Goal: Information Seeking & Learning: Find specific fact

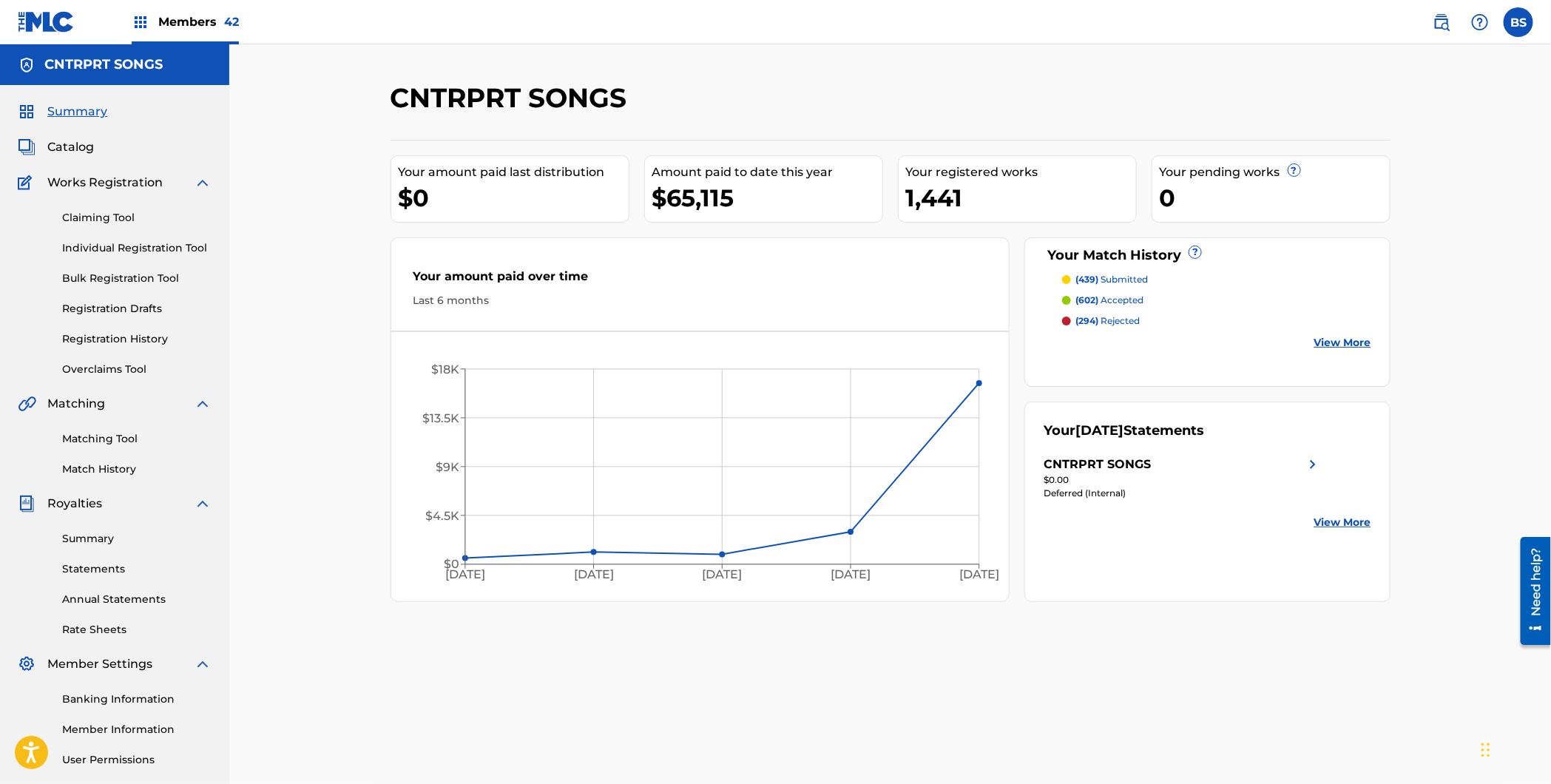
click at [190, 17] on span "Members 42" at bounding box center [198, 21] width 81 height 17
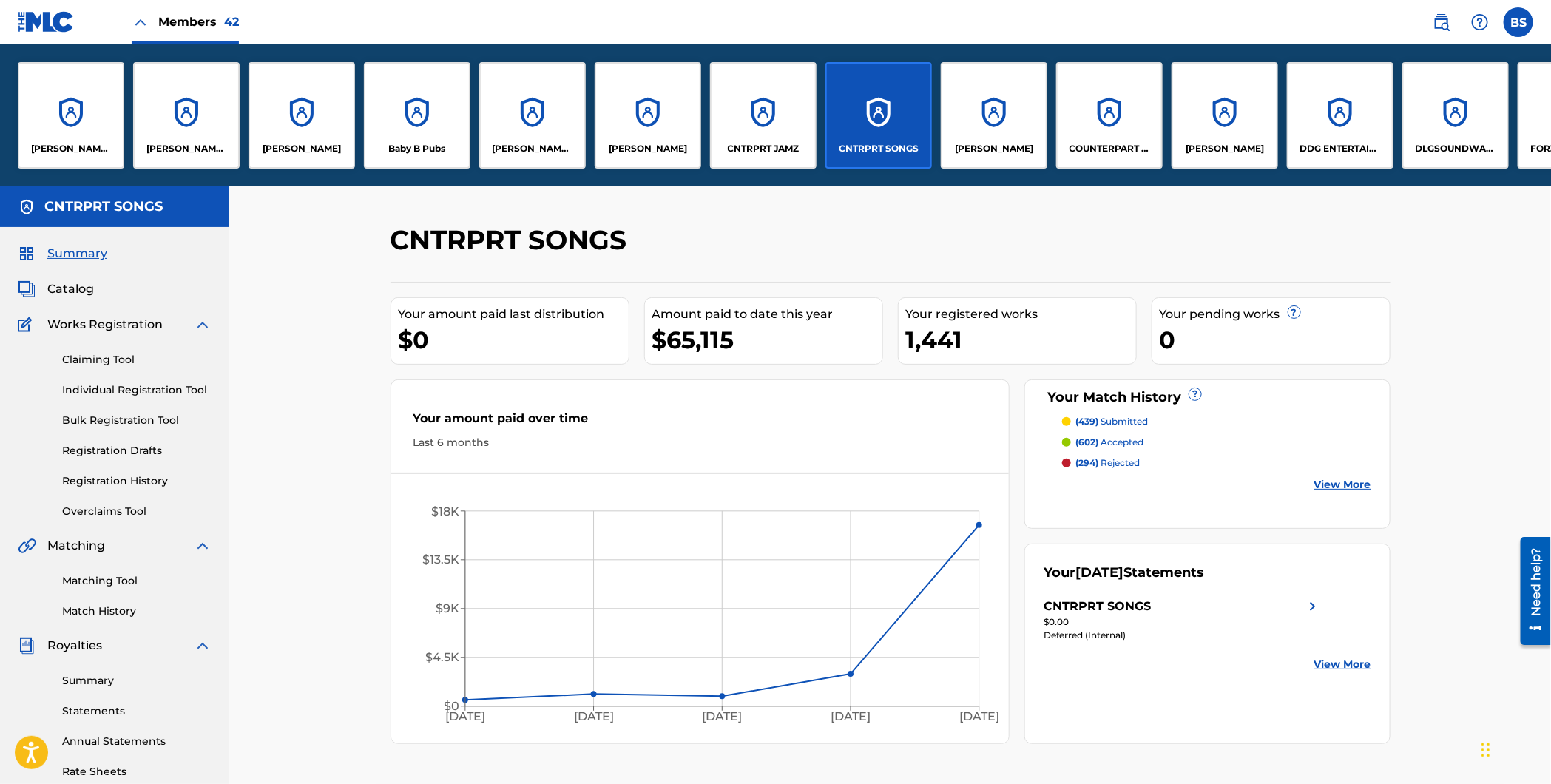
click at [640, 130] on div "[PERSON_NAME]" at bounding box center [648, 115] width 107 height 107
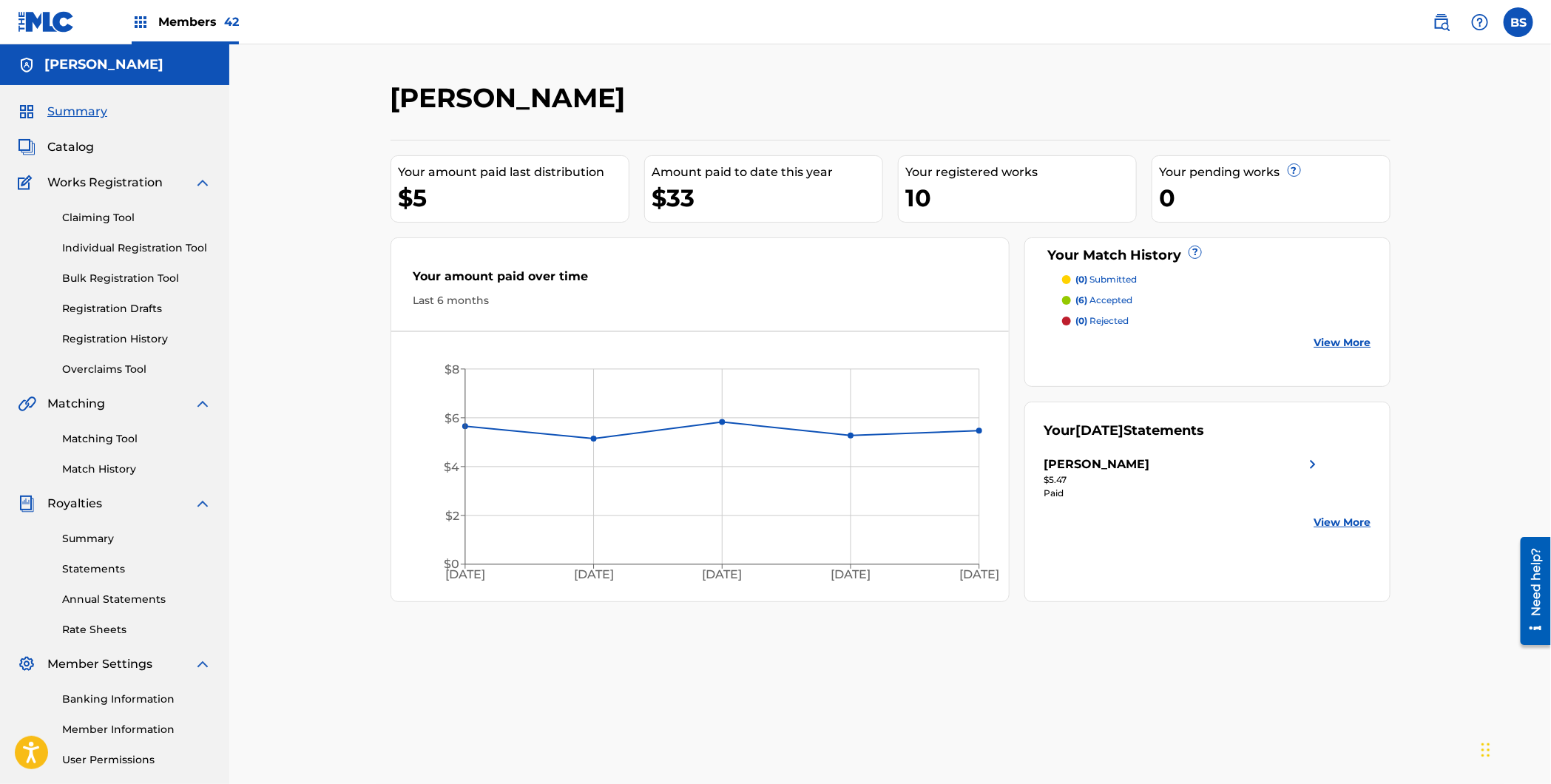
drag, startPoint x: 66, startPoint y: 149, endPoint x: 251, endPoint y: 100, distance: 191.4
click at [66, 149] on span "Catalog" at bounding box center [70, 147] width 47 height 18
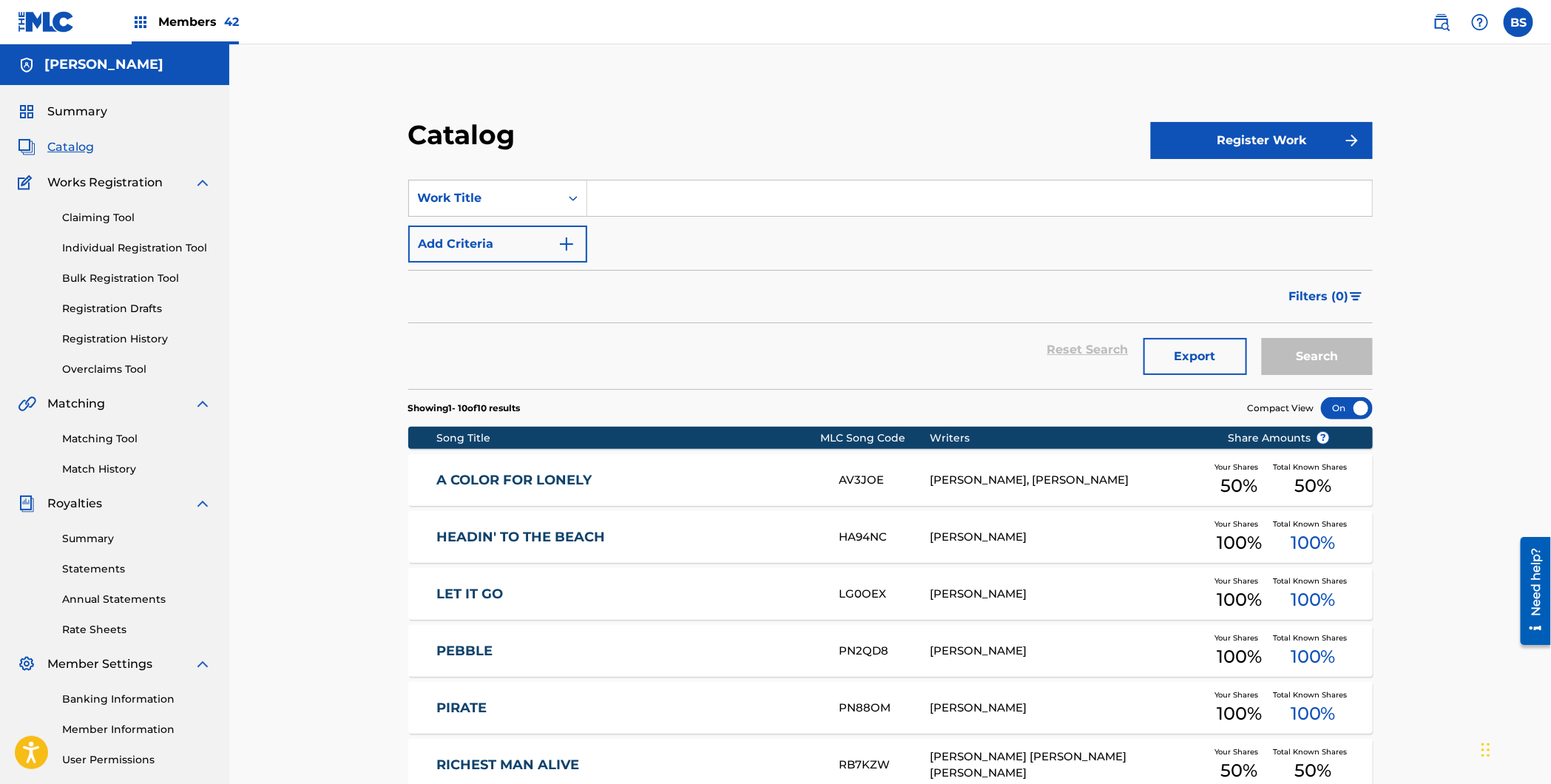
click at [166, 26] on span "Members 42" at bounding box center [198, 21] width 81 height 17
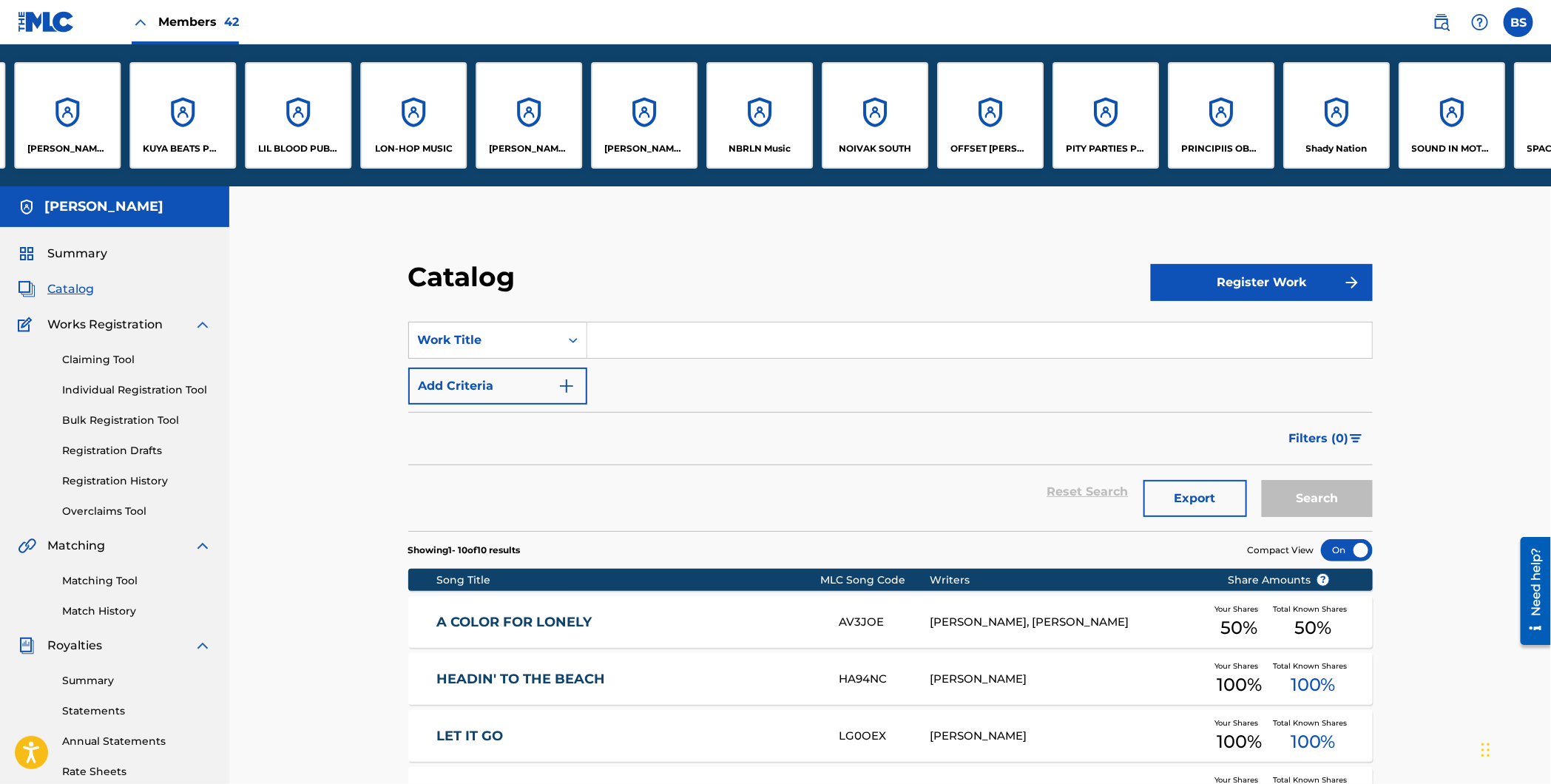
scroll to position [0, 2187]
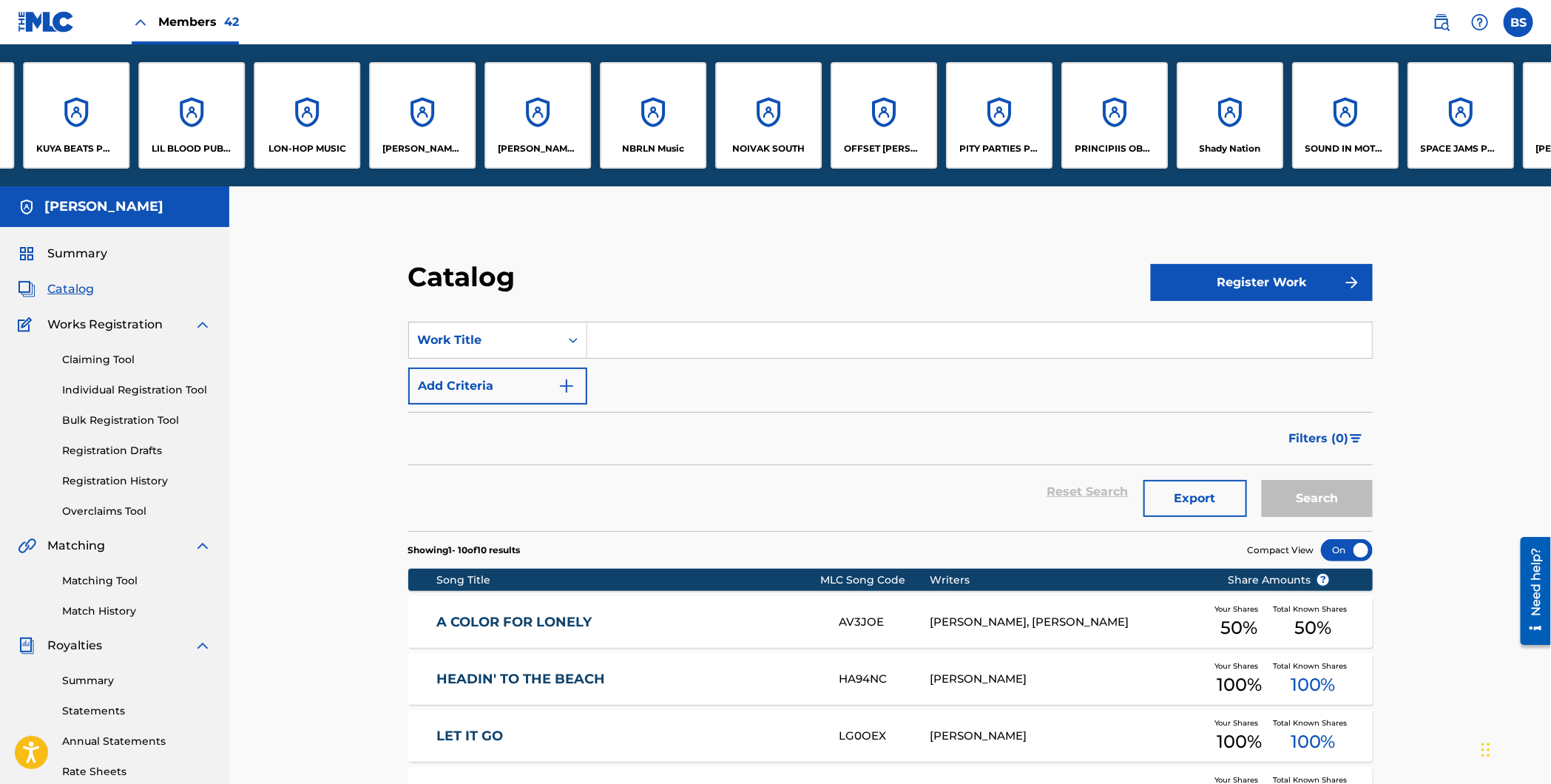
click at [1138, 118] on div "PRINCIPIIS OBSTA" at bounding box center [1115, 115] width 107 height 107
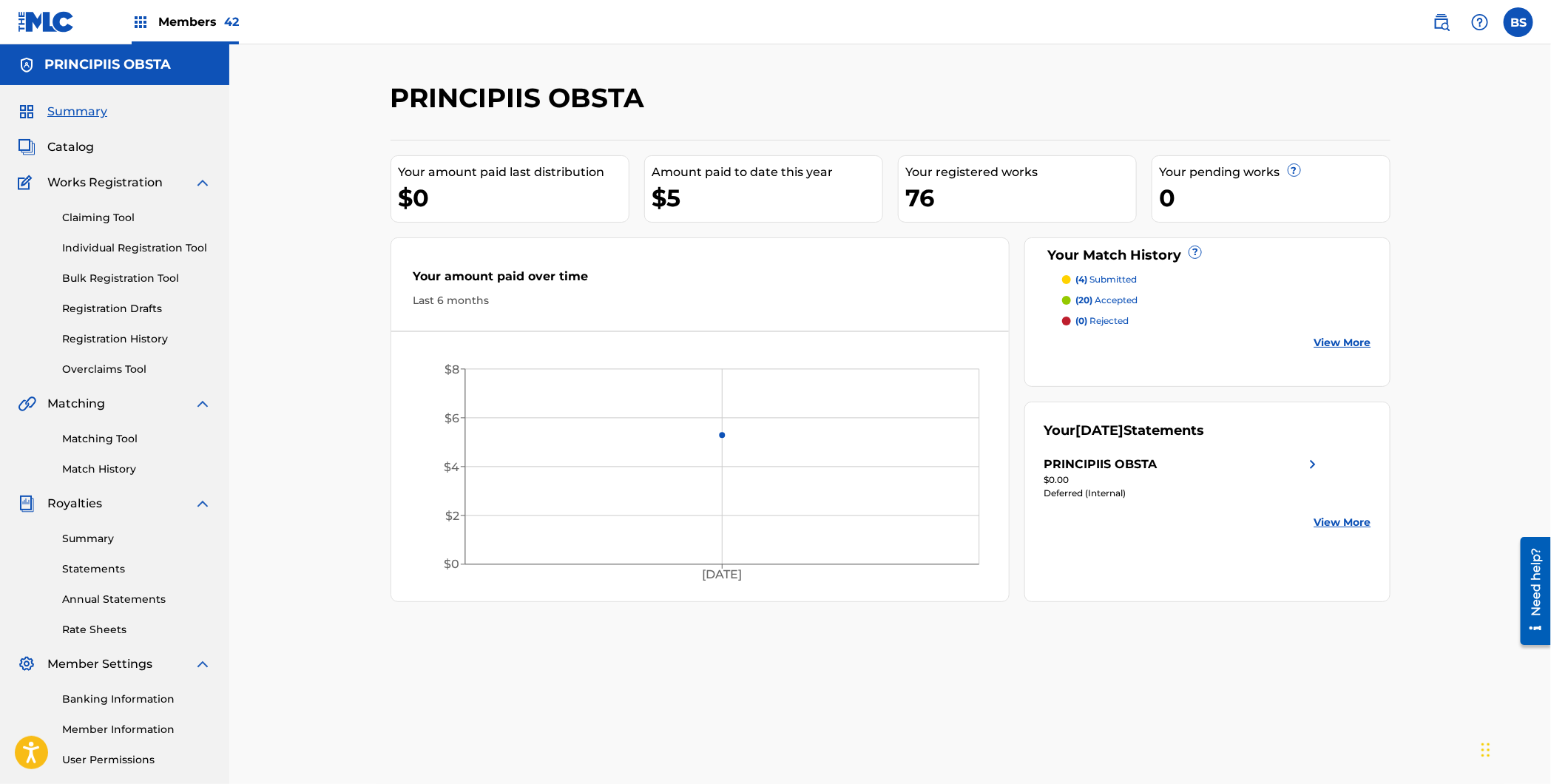
click at [75, 147] on span "Catalog" at bounding box center [70, 147] width 47 height 18
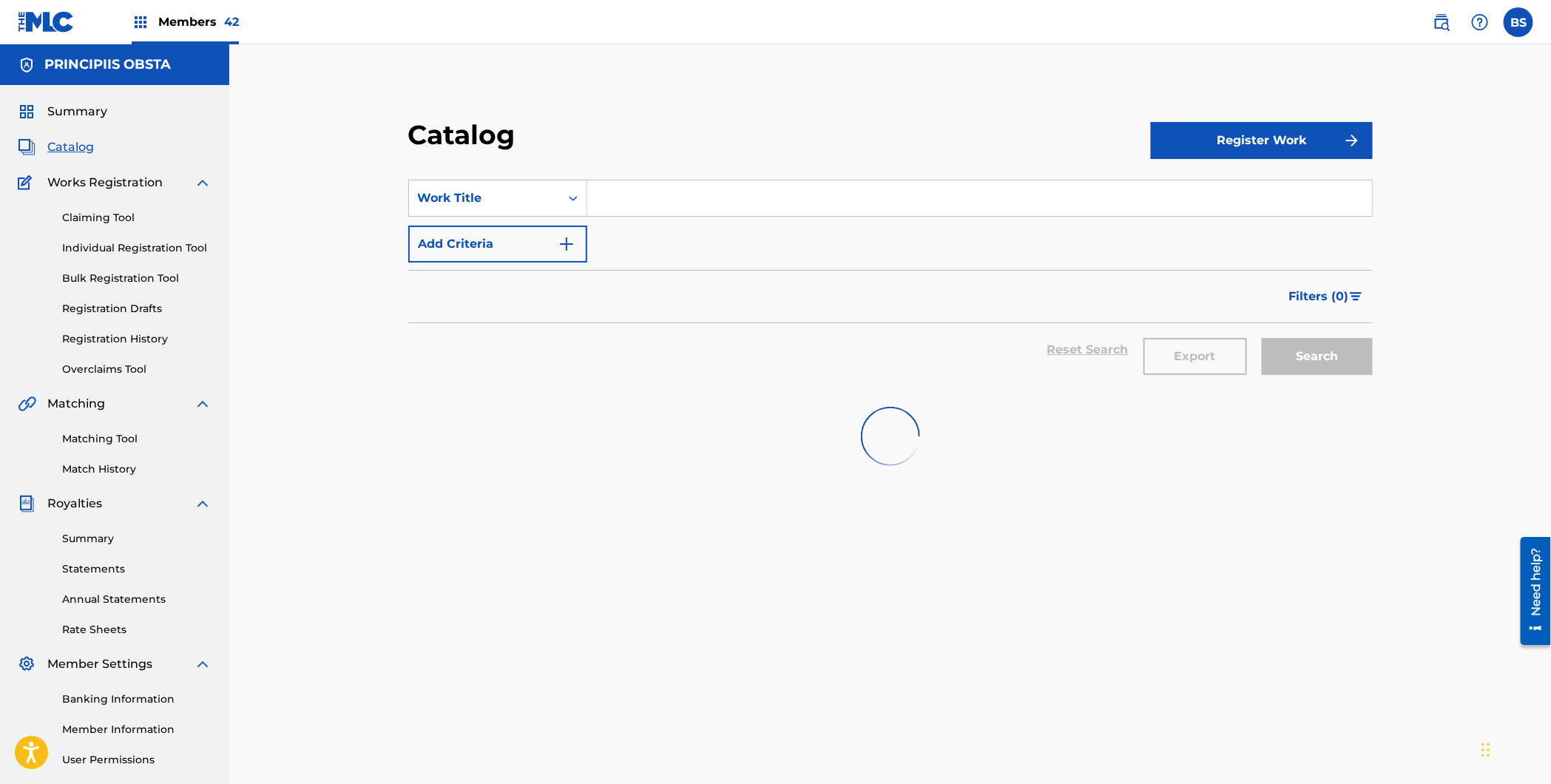
click at [797, 189] on input "Search Form" at bounding box center [979, 198] width 785 height 36
paste input "BE HERE NOW"
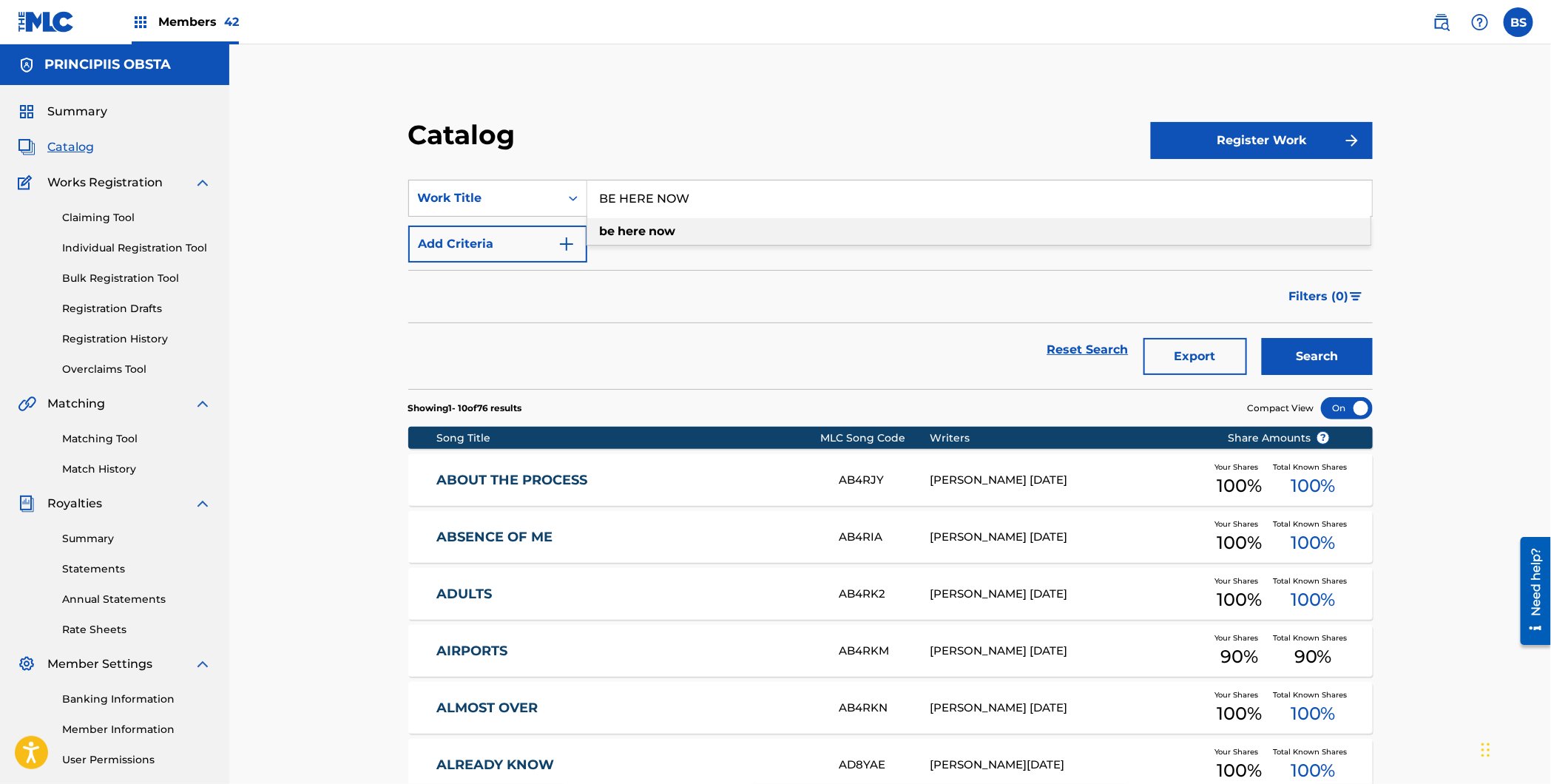
drag, startPoint x: 686, startPoint y: 229, endPoint x: 705, endPoint y: 237, distance: 20.6
click at [686, 229] on div "be here now" at bounding box center [979, 232] width 783 height 27
type input "be here now"
drag, startPoint x: 1365, startPoint y: 353, endPoint x: 1021, endPoint y: 374, distance: 344.6
click at [1365, 353] on button "Search" at bounding box center [1317, 356] width 111 height 37
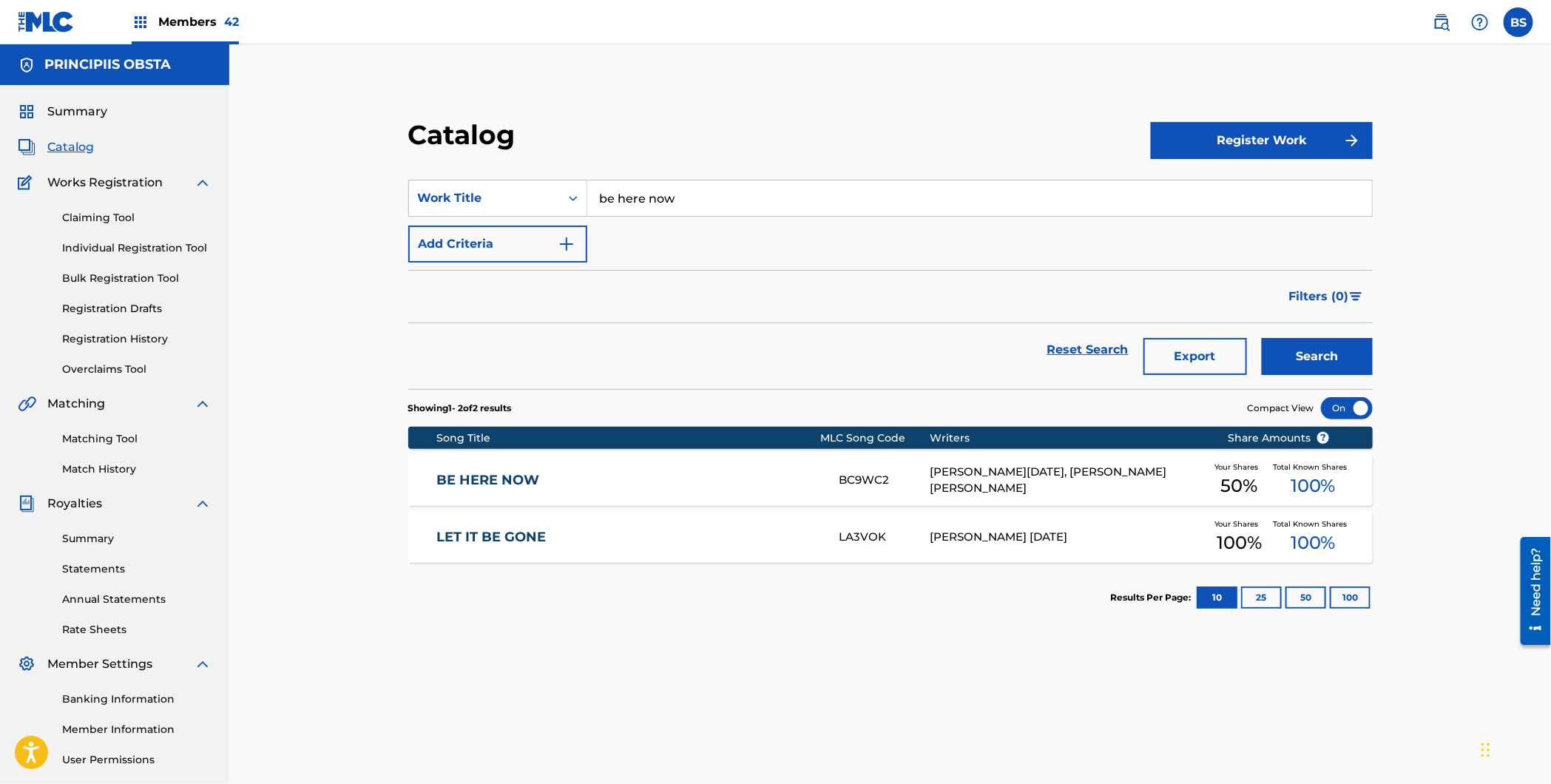
click at [771, 476] on link "BE HERE NOW" at bounding box center [628, 480] width 382 height 17
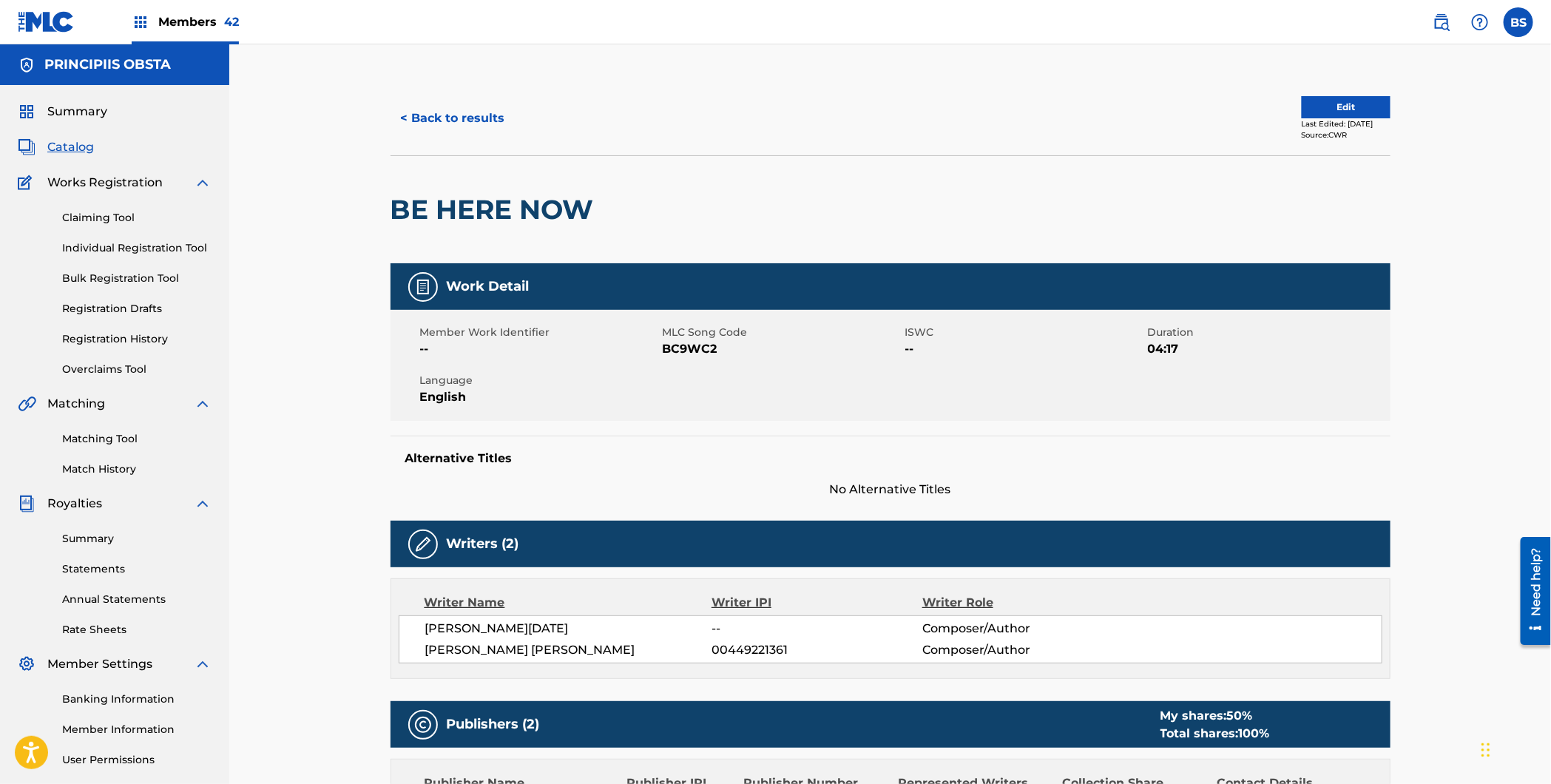
click at [500, 629] on span "[PERSON_NAME][DATE]" at bounding box center [569, 629] width 287 height 18
copy div "[PERSON_NAME][DATE]"
drag, startPoint x: 78, startPoint y: 152, endPoint x: 321, endPoint y: 158, distance: 243.1
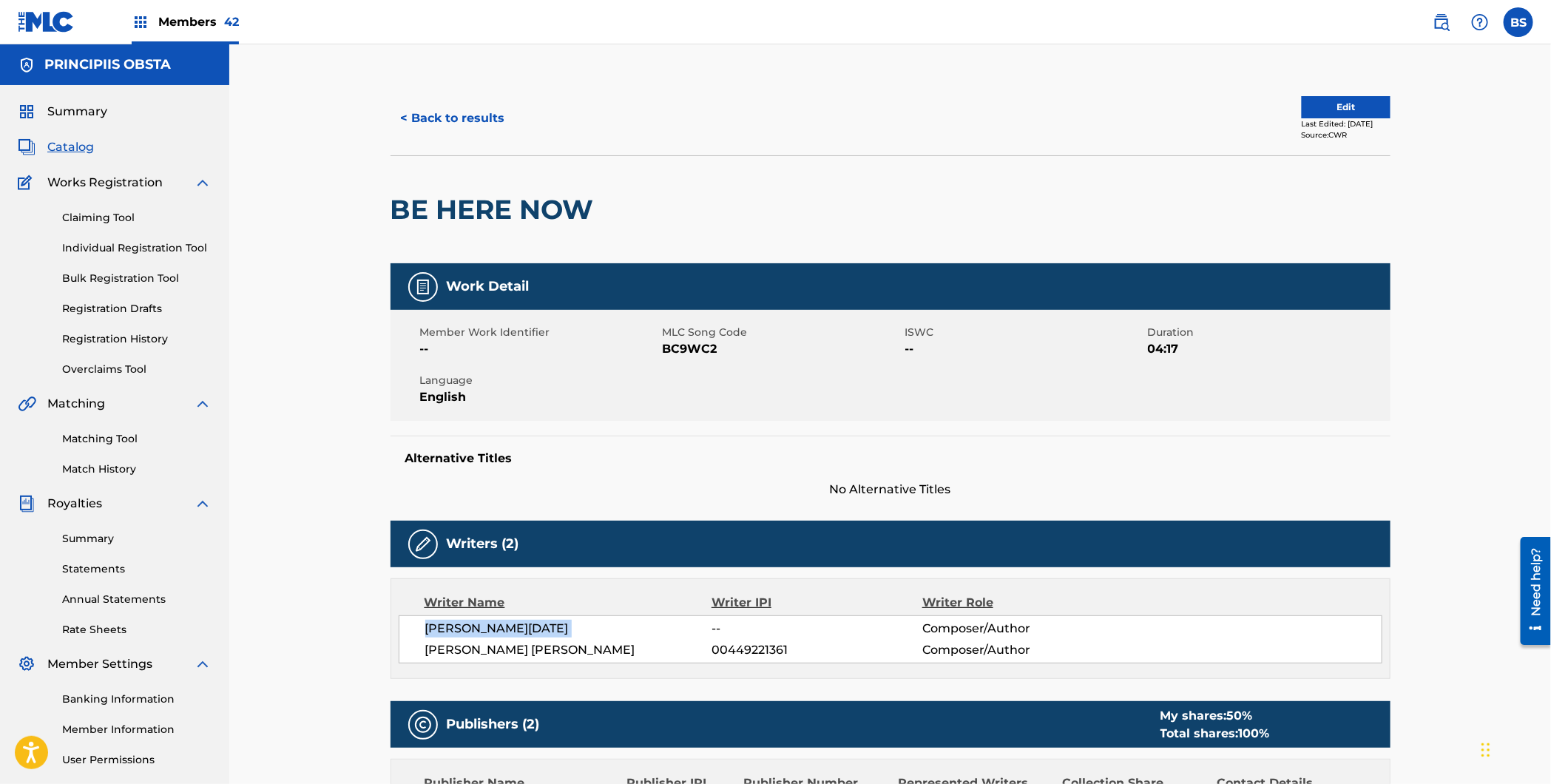
click at [78, 152] on span "Catalog" at bounding box center [70, 147] width 47 height 18
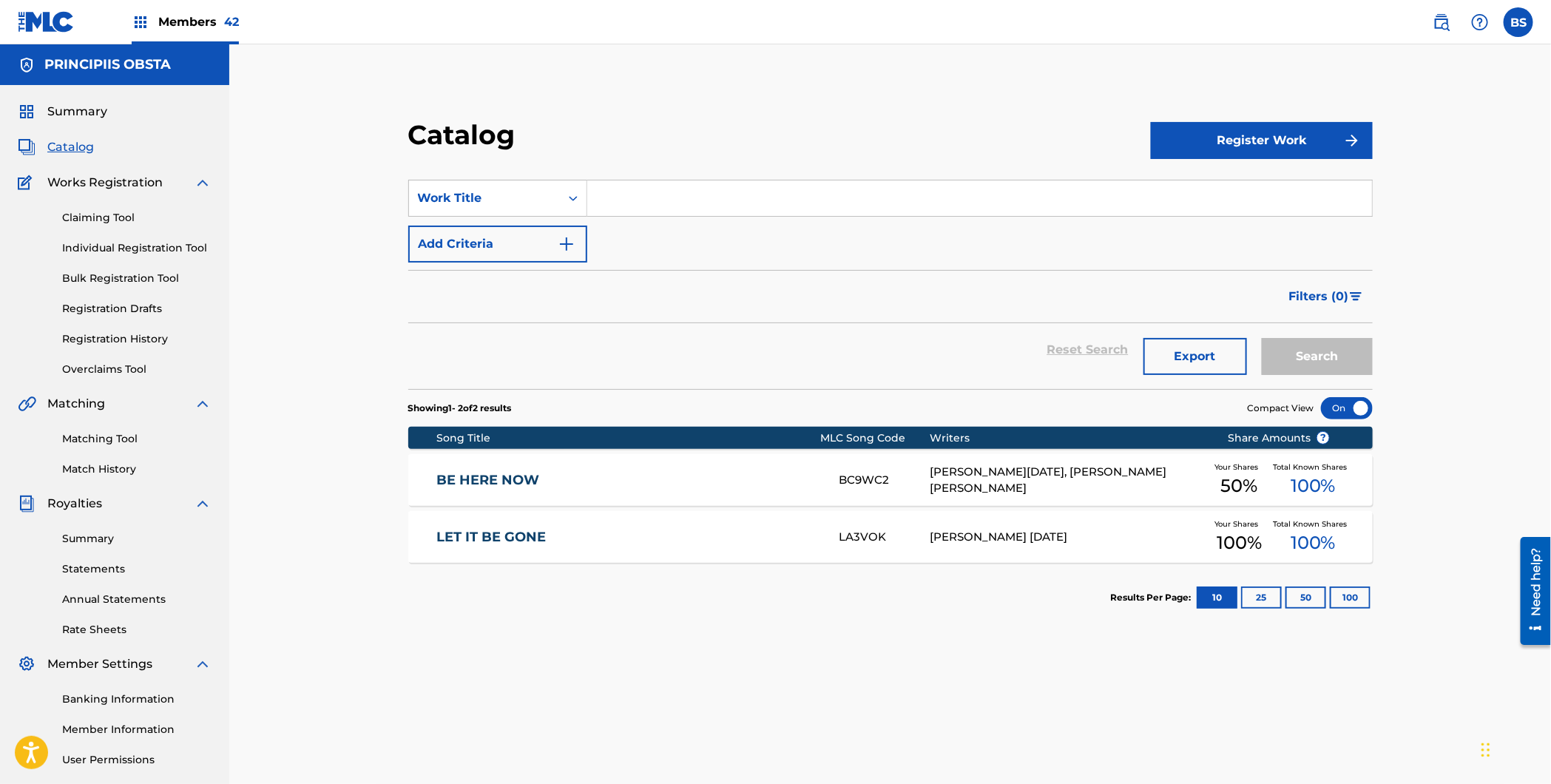
click at [93, 120] on span "Summary" at bounding box center [77, 112] width 60 height 18
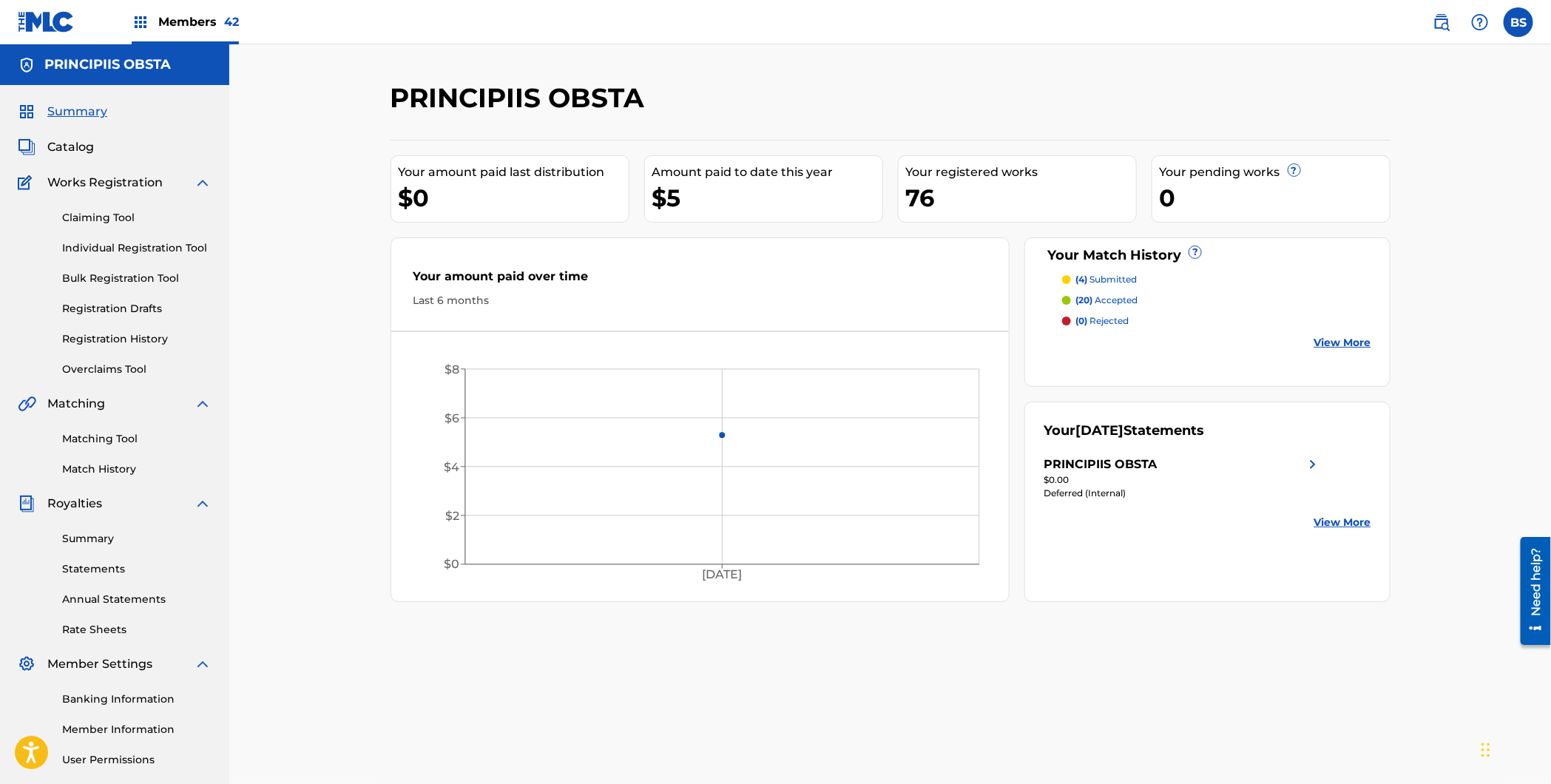
click at [75, 147] on span "Catalog" at bounding box center [70, 147] width 47 height 18
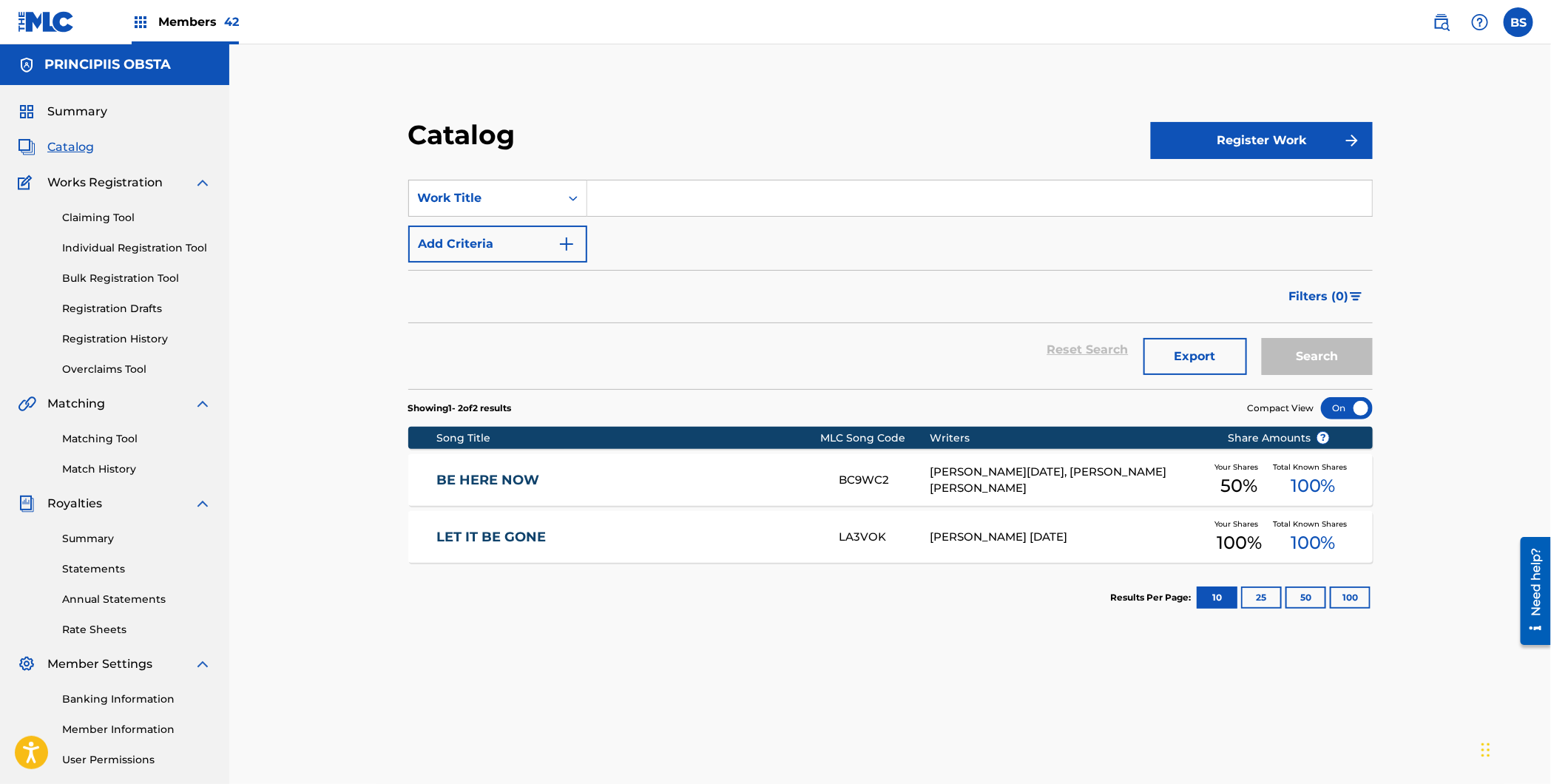
click at [962, 200] on input "Search Form" at bounding box center [979, 198] width 785 height 36
click at [87, 436] on link "Matching Tool" at bounding box center [137, 439] width 149 height 16
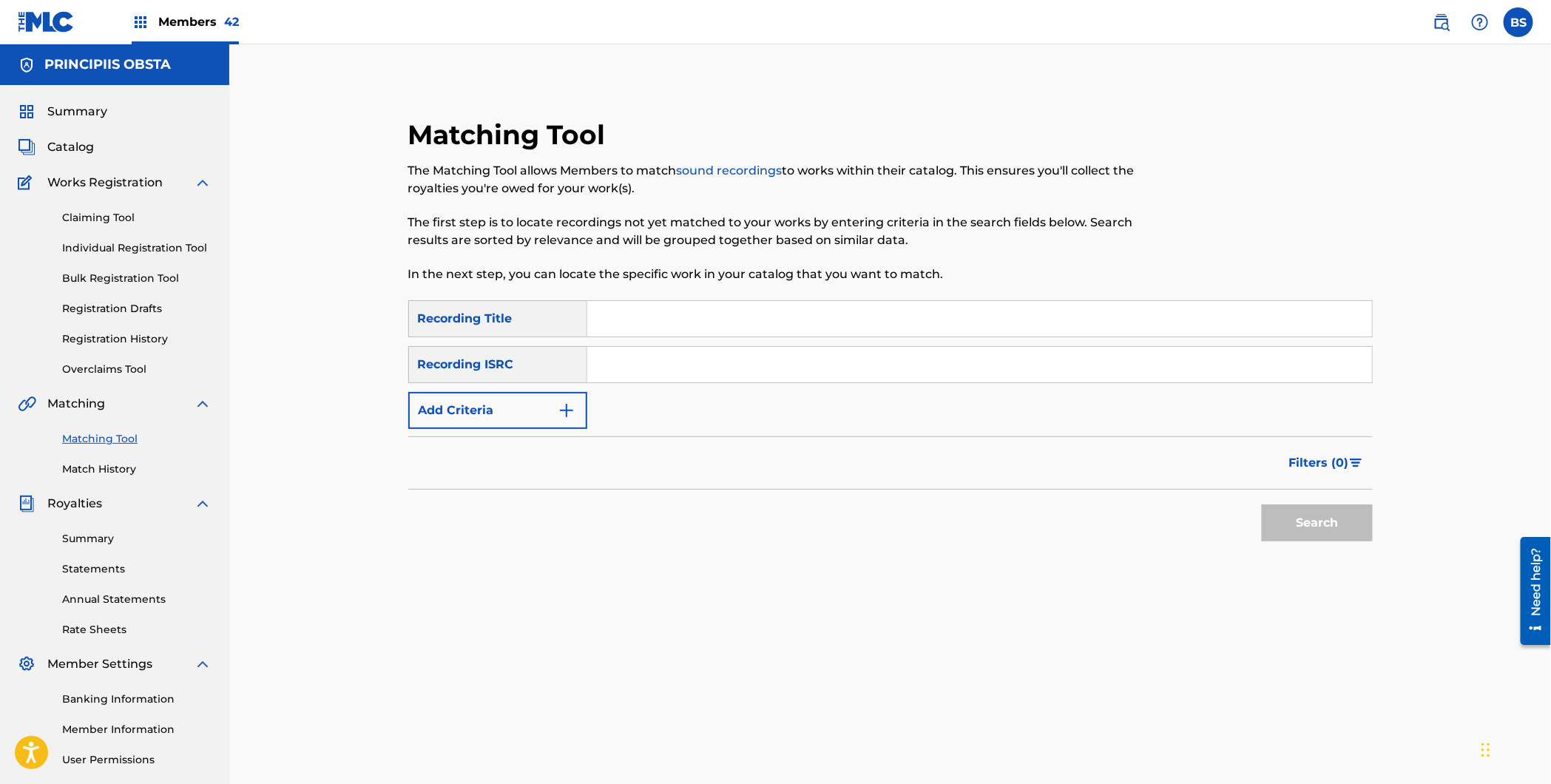
click at [74, 147] on span "Catalog" at bounding box center [70, 147] width 47 height 18
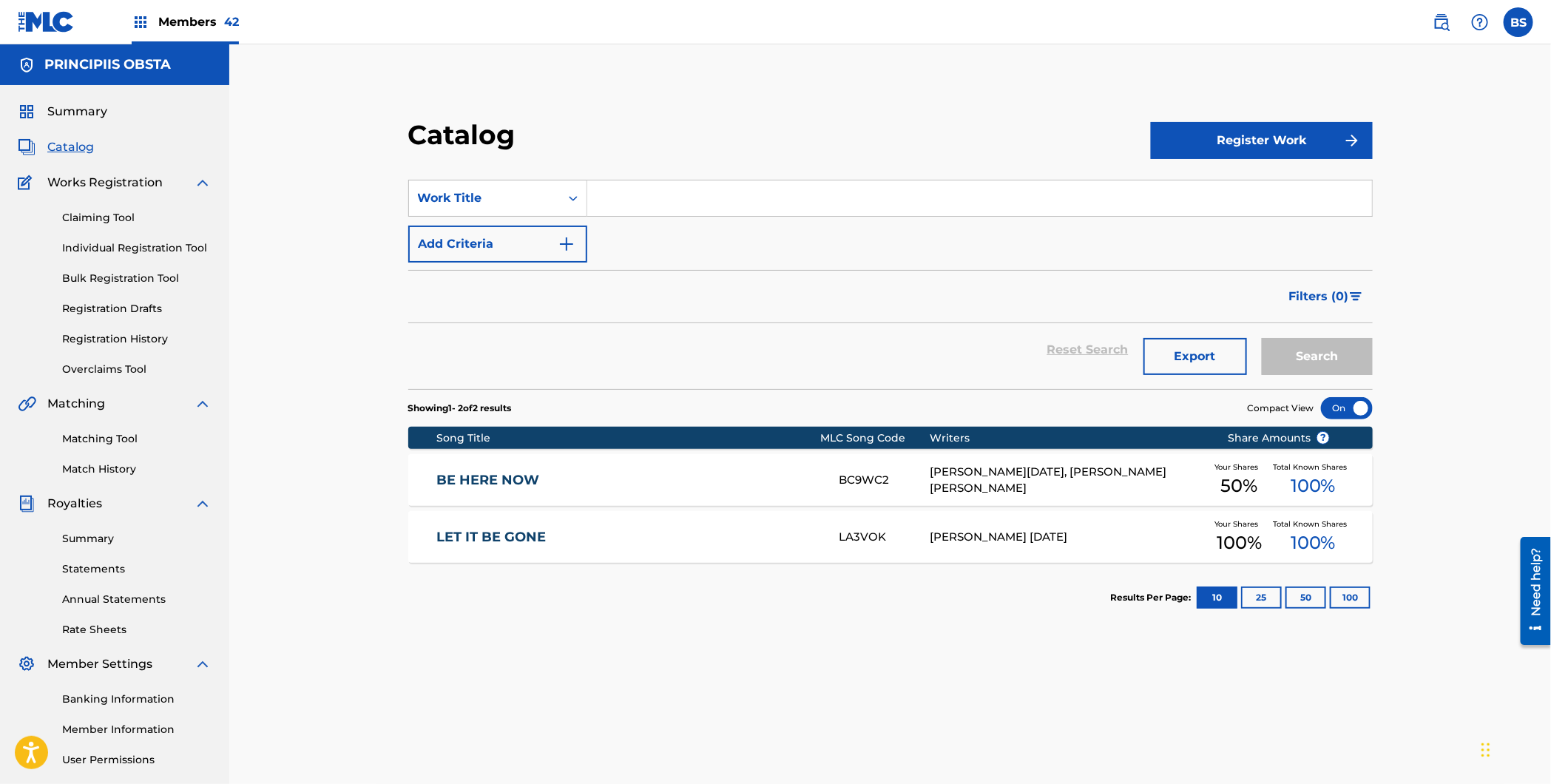
drag, startPoint x: 109, startPoint y: 214, endPoint x: 107, endPoint y: 196, distance: 18.1
click at [109, 214] on link "Claiming Tool" at bounding box center [137, 217] width 149 height 16
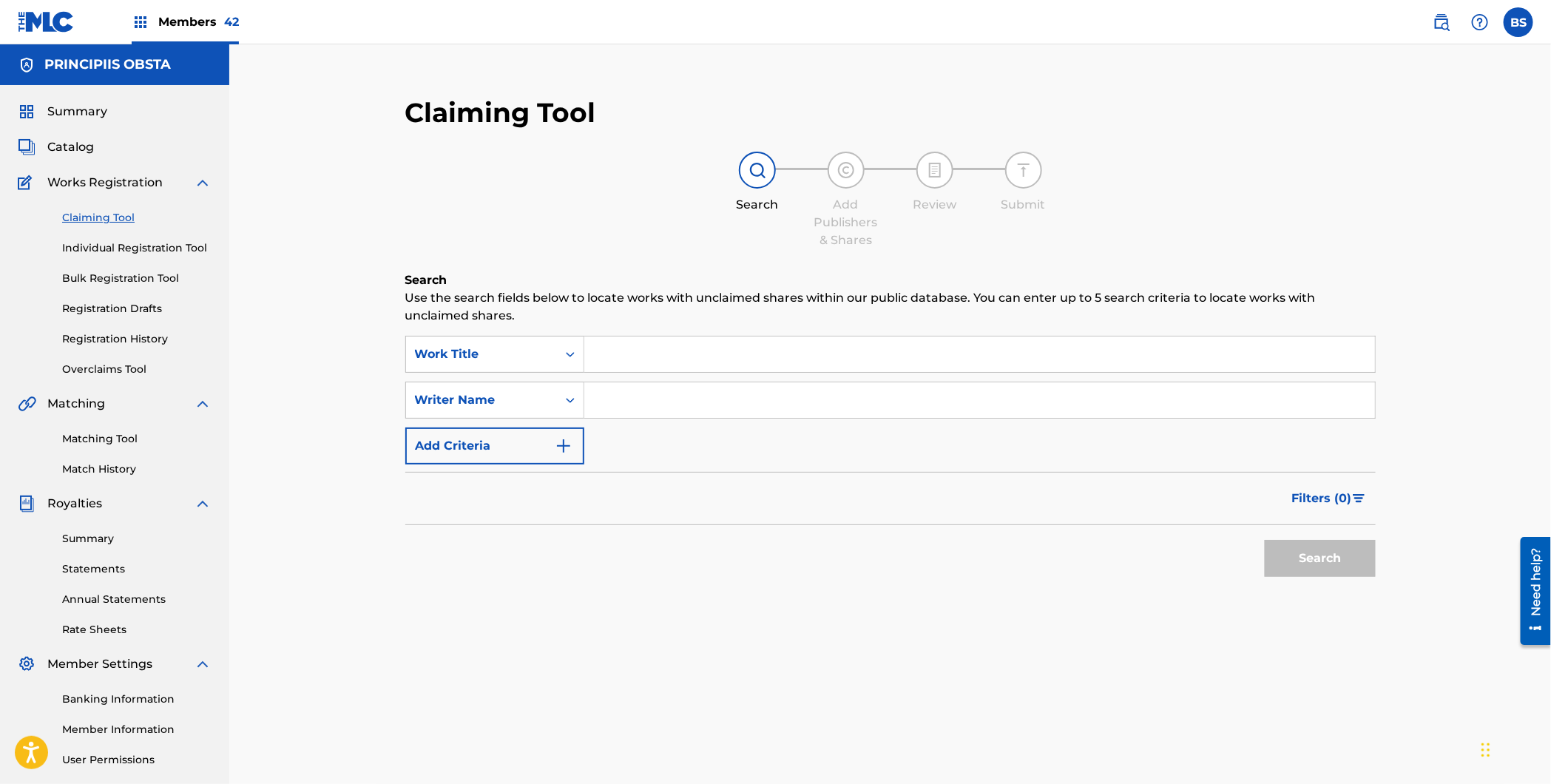
click at [83, 147] on span "Catalog" at bounding box center [70, 147] width 47 height 18
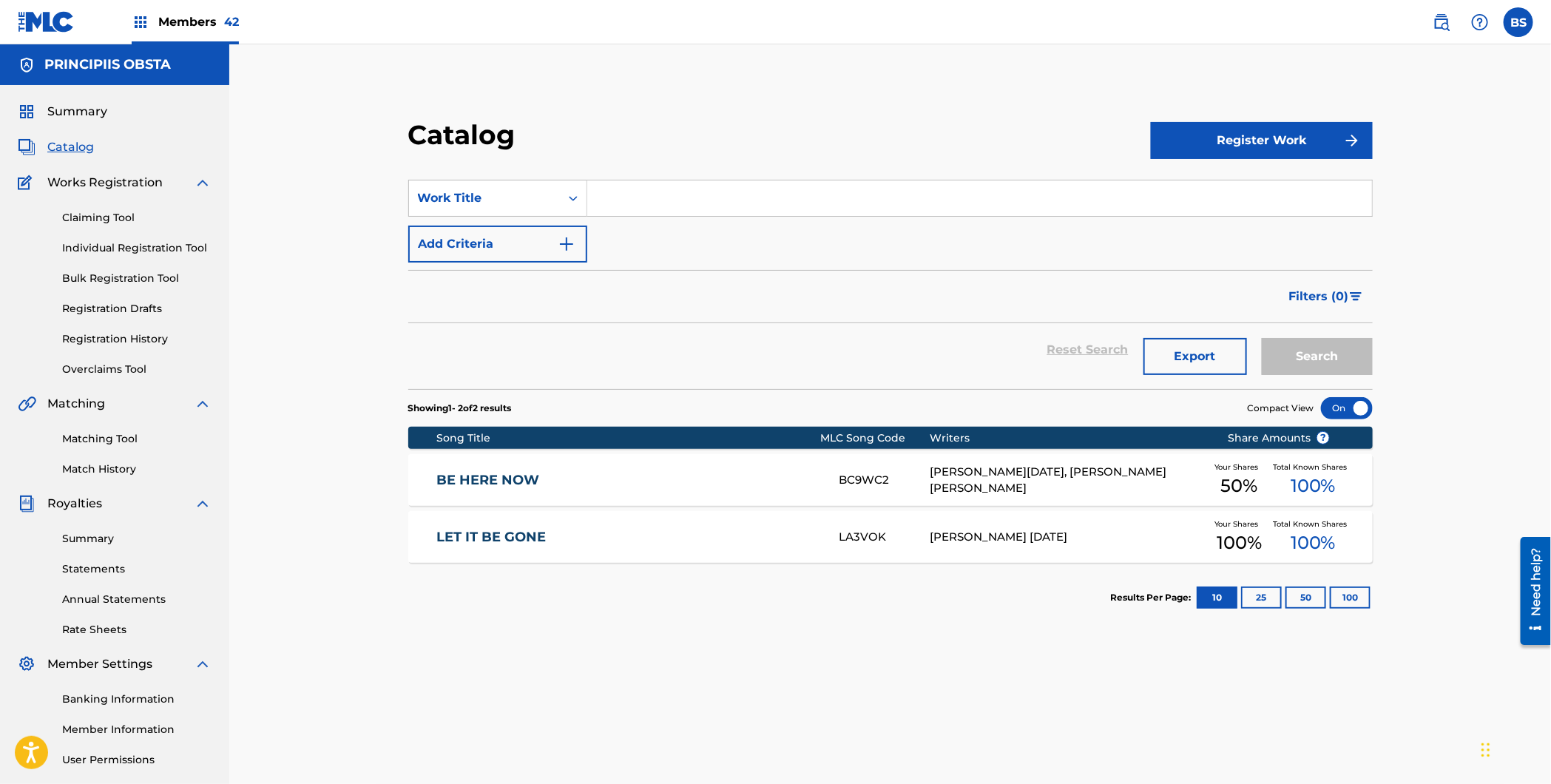
drag, startPoint x: 769, startPoint y: 203, endPoint x: 762, endPoint y: 205, distance: 7.3
click at [769, 203] on input "Search Form" at bounding box center [979, 198] width 785 height 36
click at [1325, 295] on span "Filters ( 0 )" at bounding box center [1319, 297] width 60 height 18
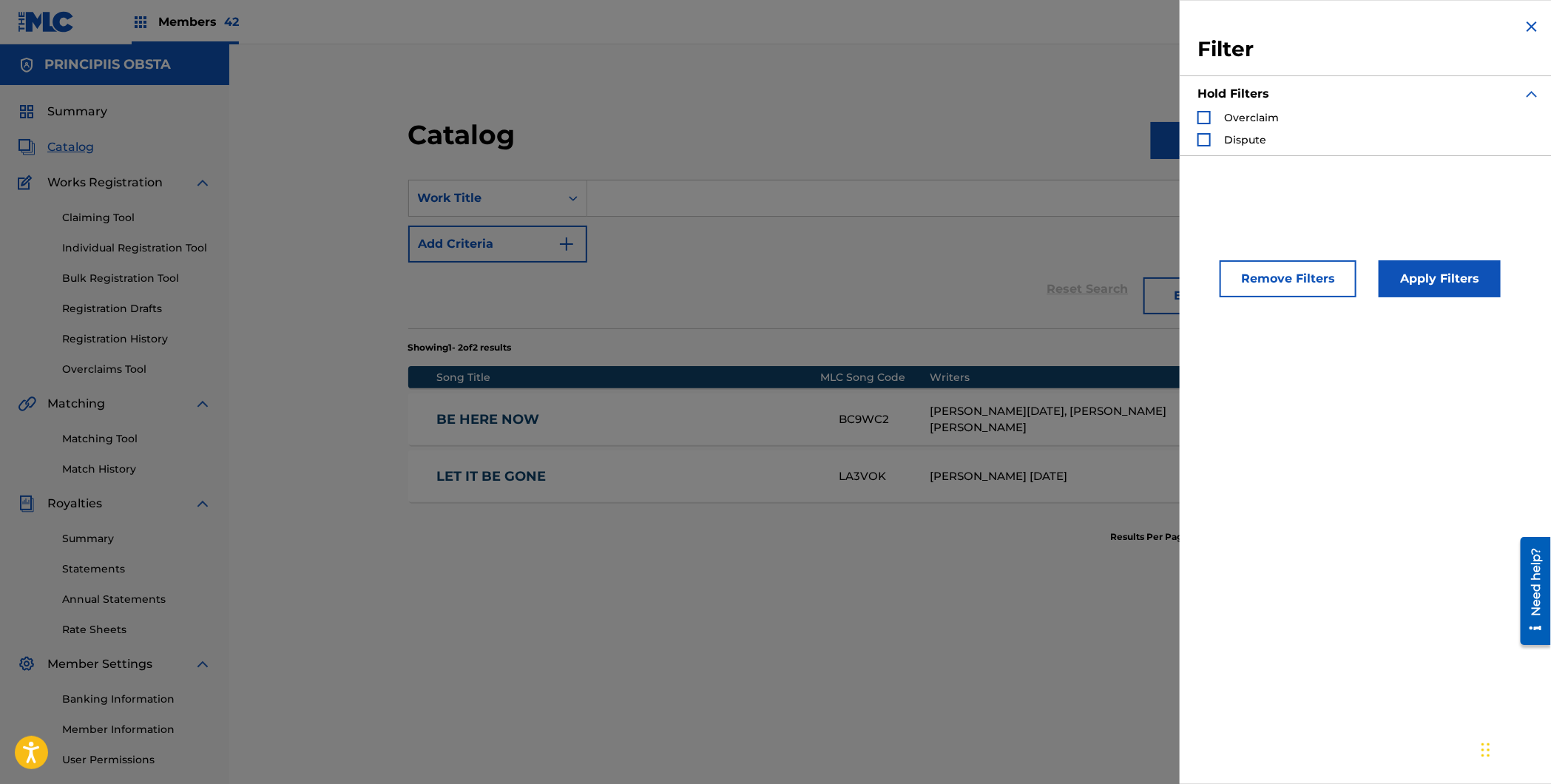
drag, startPoint x: 1224, startPoint y: 118, endPoint x: 1244, endPoint y: 136, distance: 26.9
click at [1224, 118] on span "Overclaim" at bounding box center [1251, 118] width 55 height 13
drag, startPoint x: 1192, startPoint y: 137, endPoint x: 1203, endPoint y: 138, distance: 11.0
click at [1192, 137] on div "Filter Hold Filters Overclaim Dispute" at bounding box center [1369, 87] width 379 height 173
click at [1203, 138] on div "Search Form" at bounding box center [1204, 140] width 13 height 13
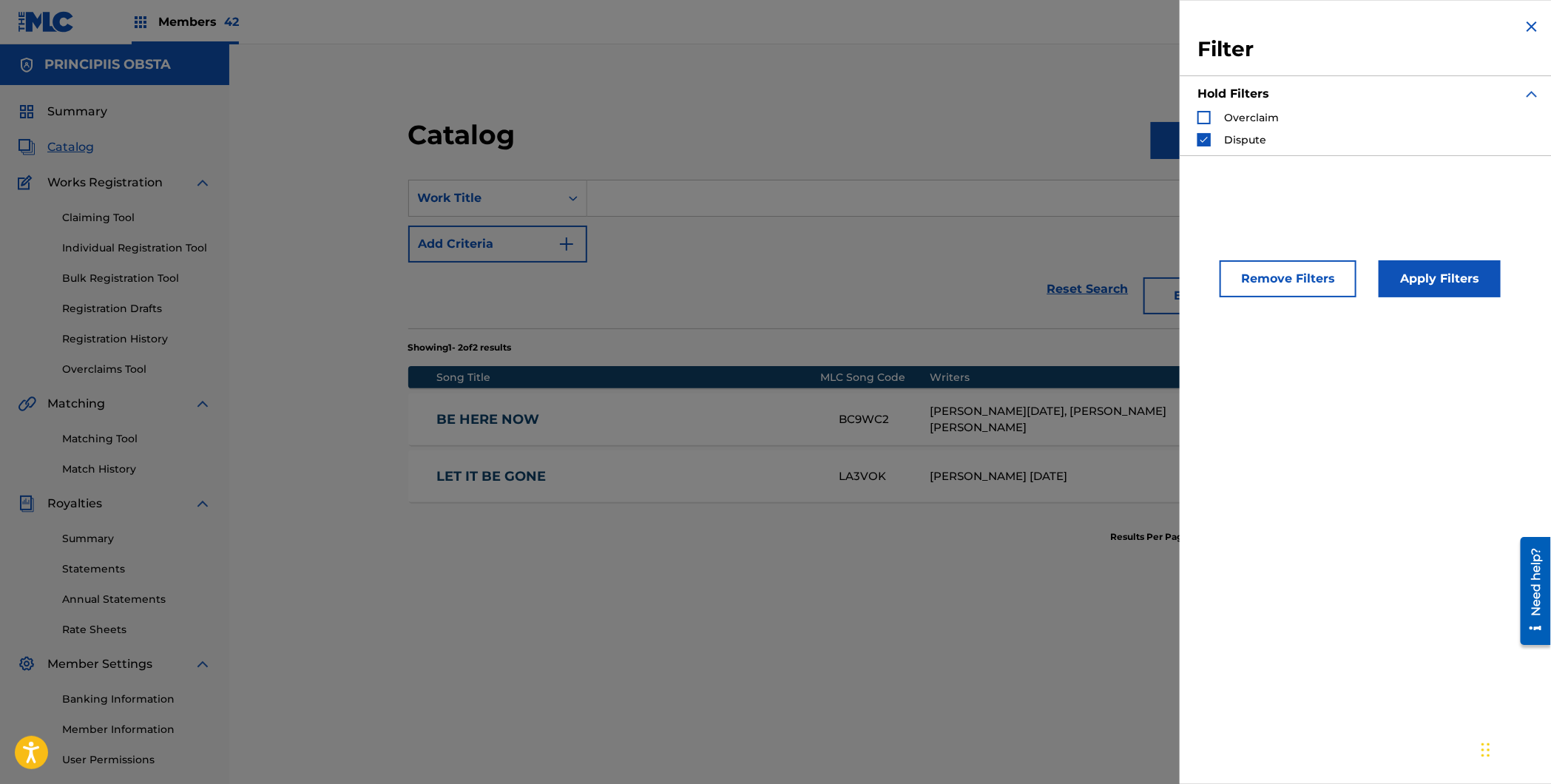
click at [1451, 297] on button "Apply Filters" at bounding box center [1439, 279] width 122 height 37
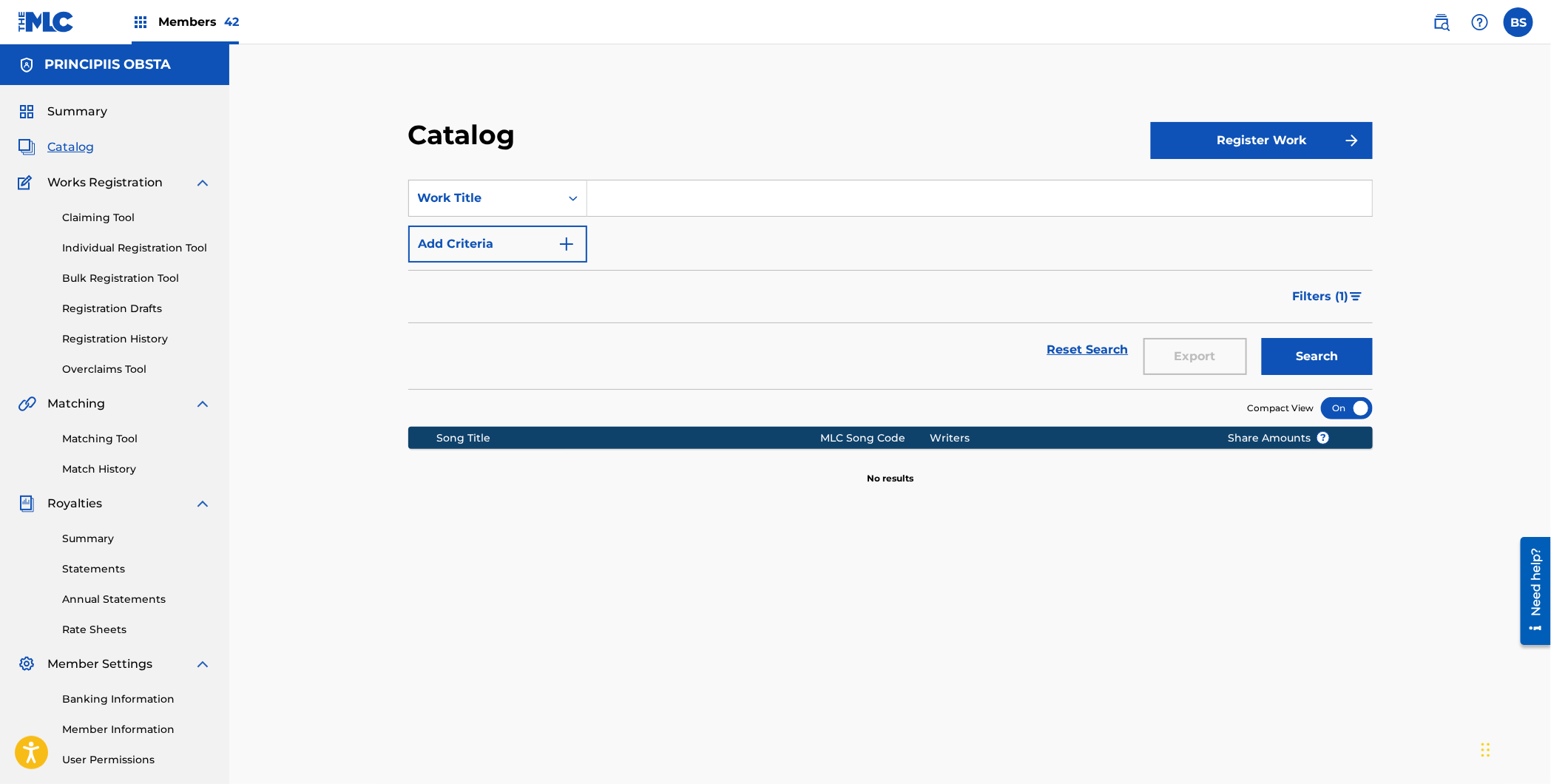
click at [1347, 295] on span "Filters ( 1 )" at bounding box center [1321, 297] width 56 height 18
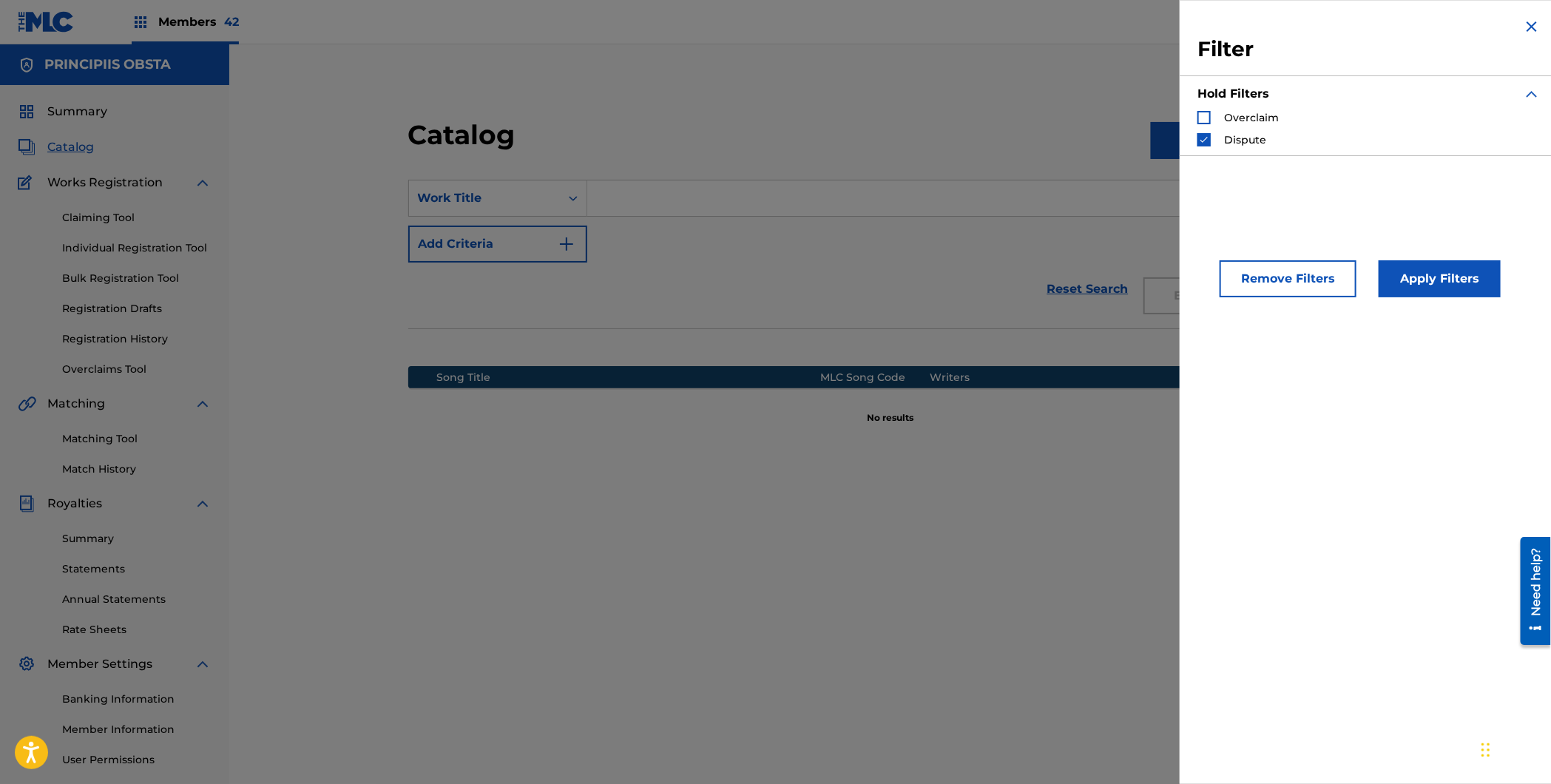
click at [1309, 278] on button "Remove Filters" at bounding box center [1288, 279] width 137 height 37
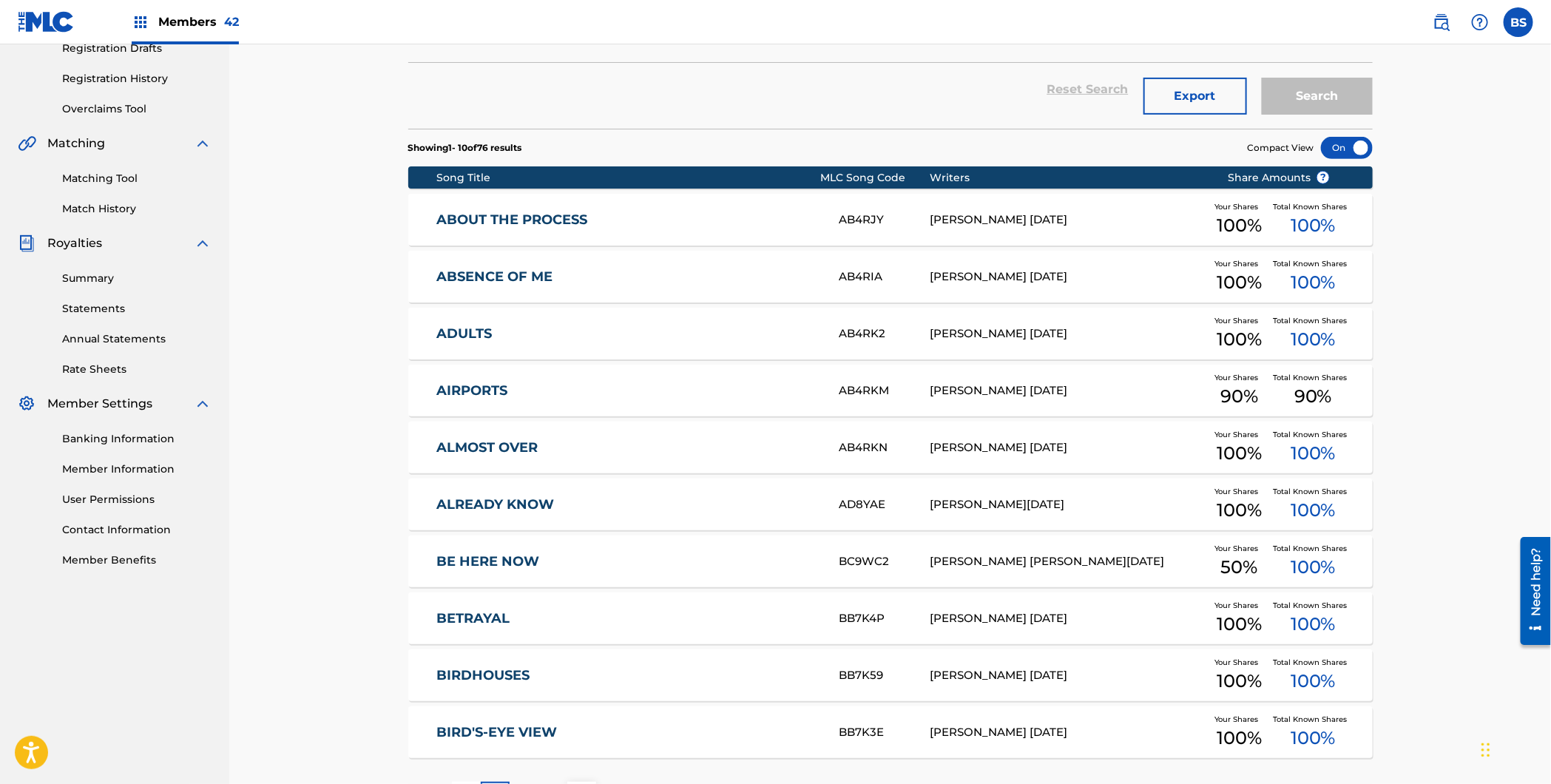
scroll to position [261, 0]
click at [742, 425] on div "ALMOST OVER AB4RKN [PERSON_NAME] [DATE] Your Shares 100 % Total Known Shares 10…" at bounding box center [891, 447] width 964 height 52
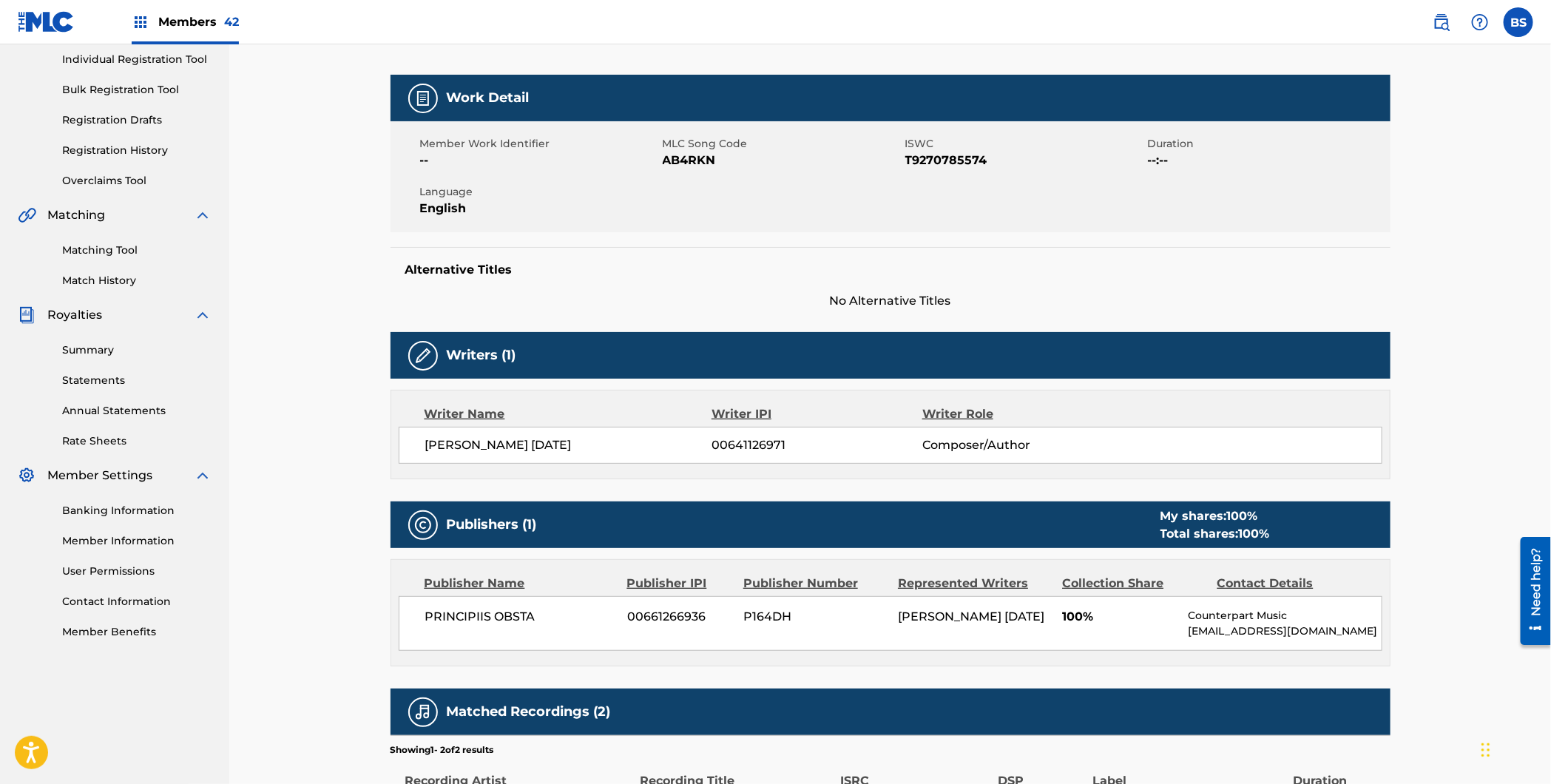
scroll to position [202, 0]
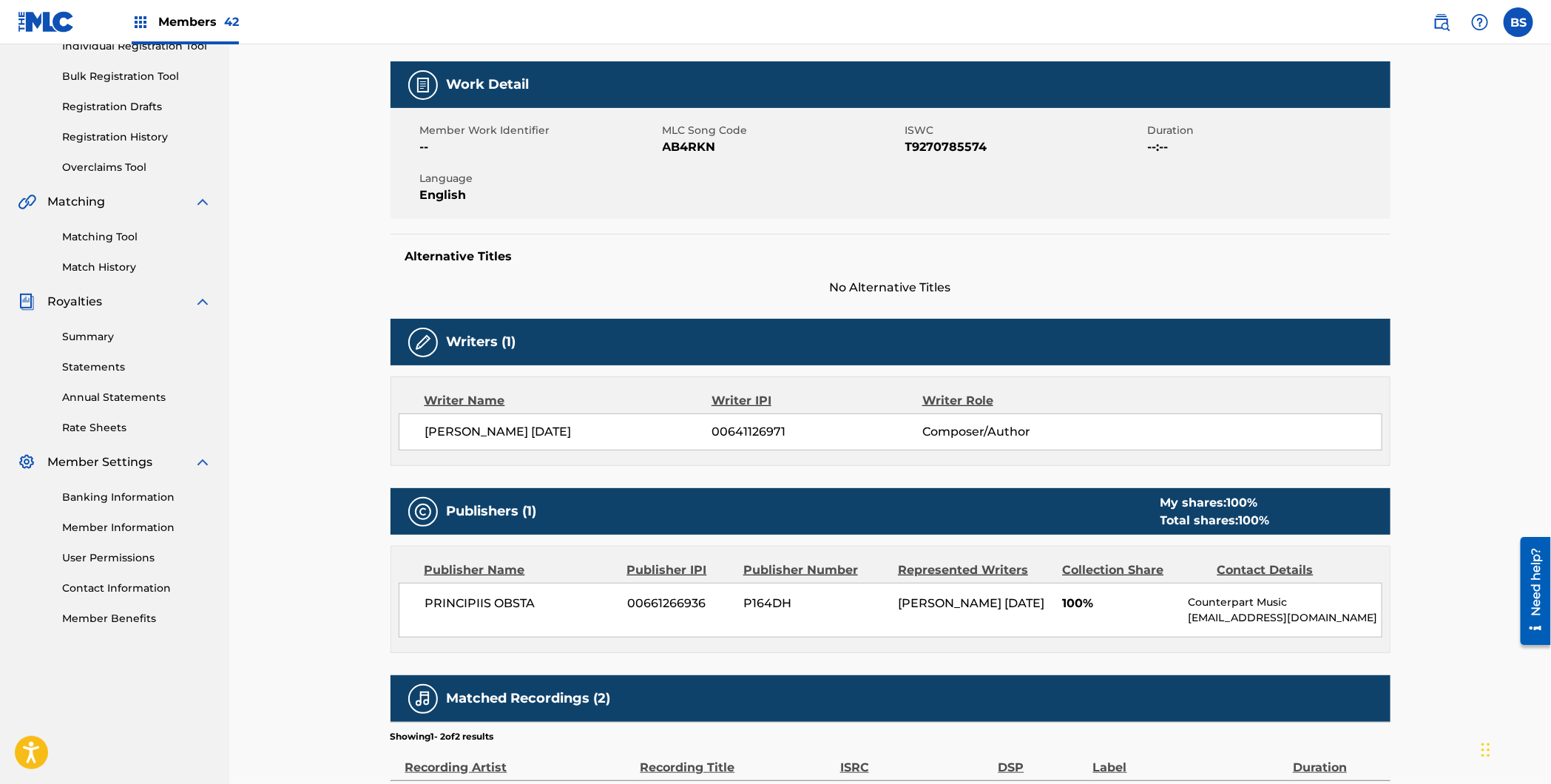
click at [726, 432] on span "00641126971" at bounding box center [817, 432] width 210 height 18
click at [726, 433] on span "00641126971" at bounding box center [817, 432] width 210 height 18
copy span "00641126971"
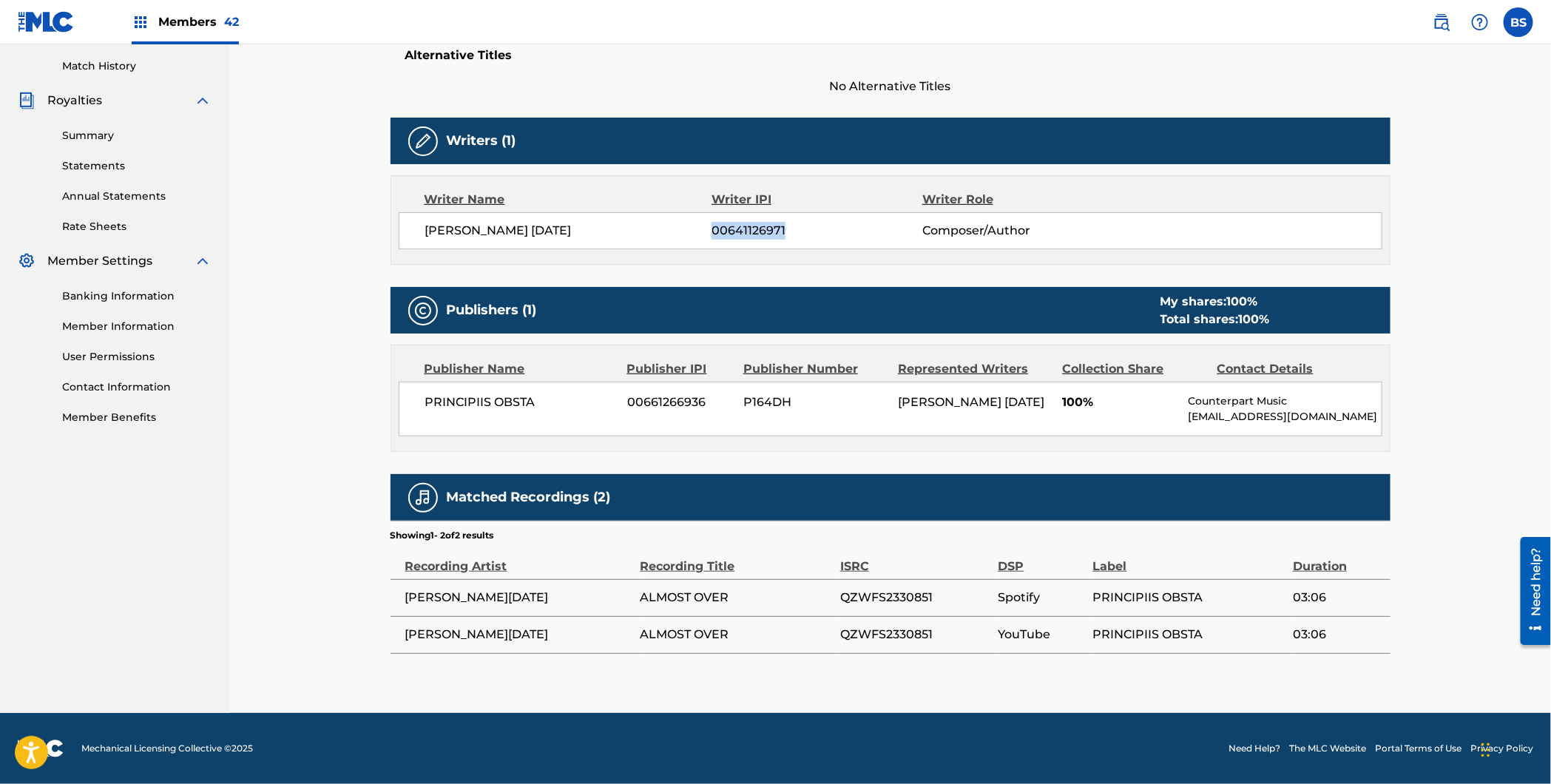
scroll to position [0, 0]
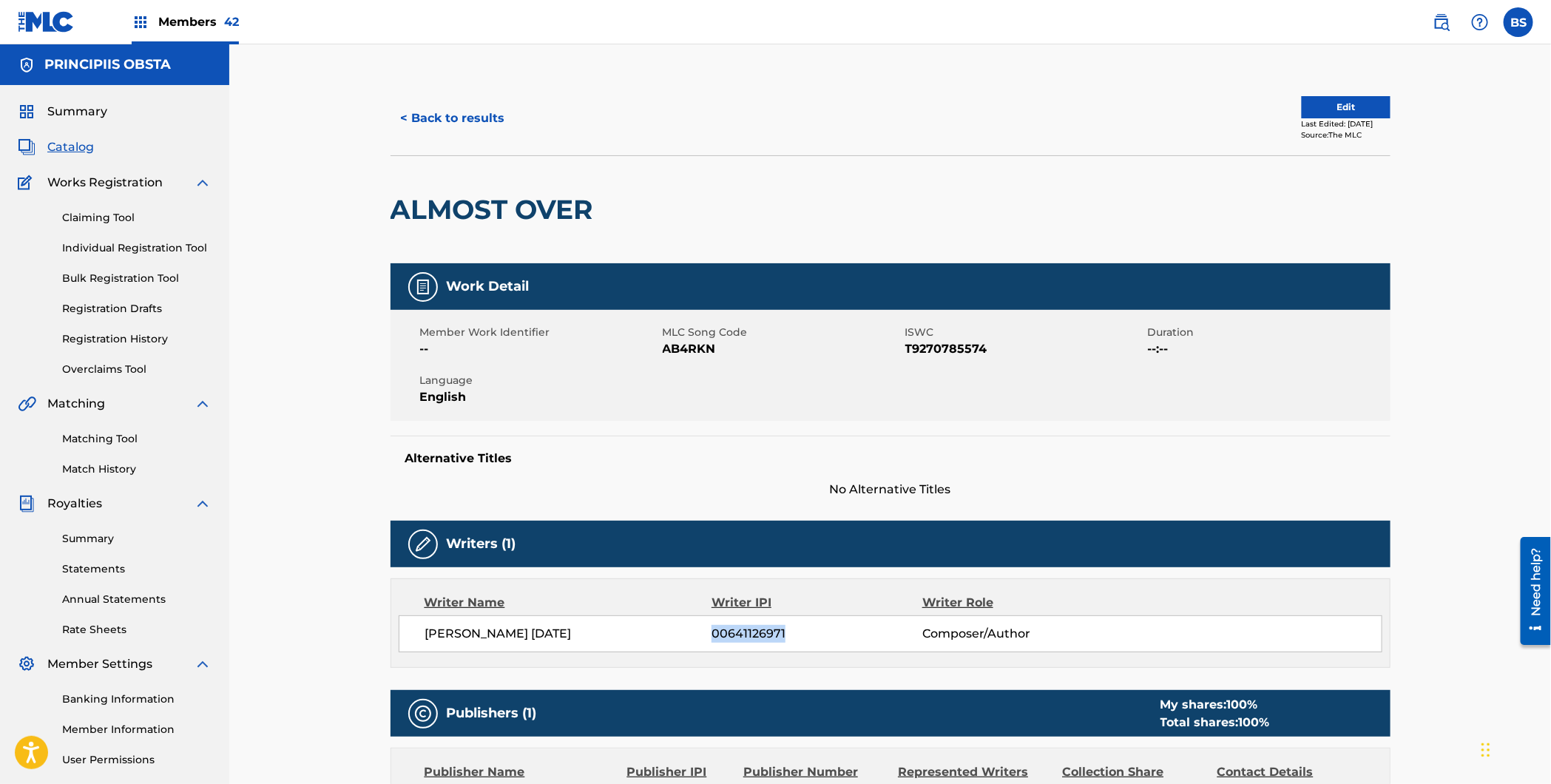
click at [490, 101] on button "< Back to results" at bounding box center [453, 118] width 125 height 37
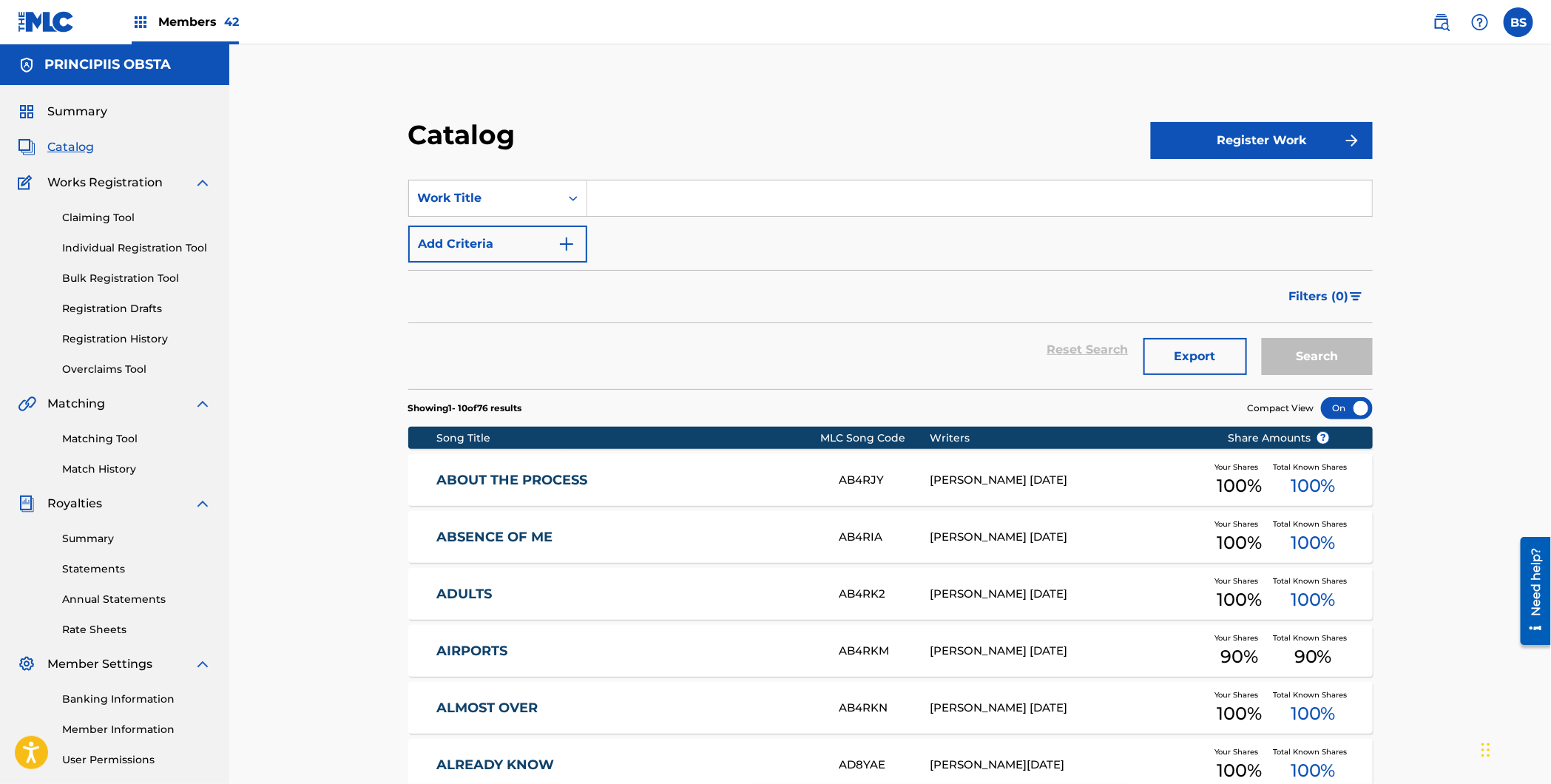
scroll to position [382, 0]
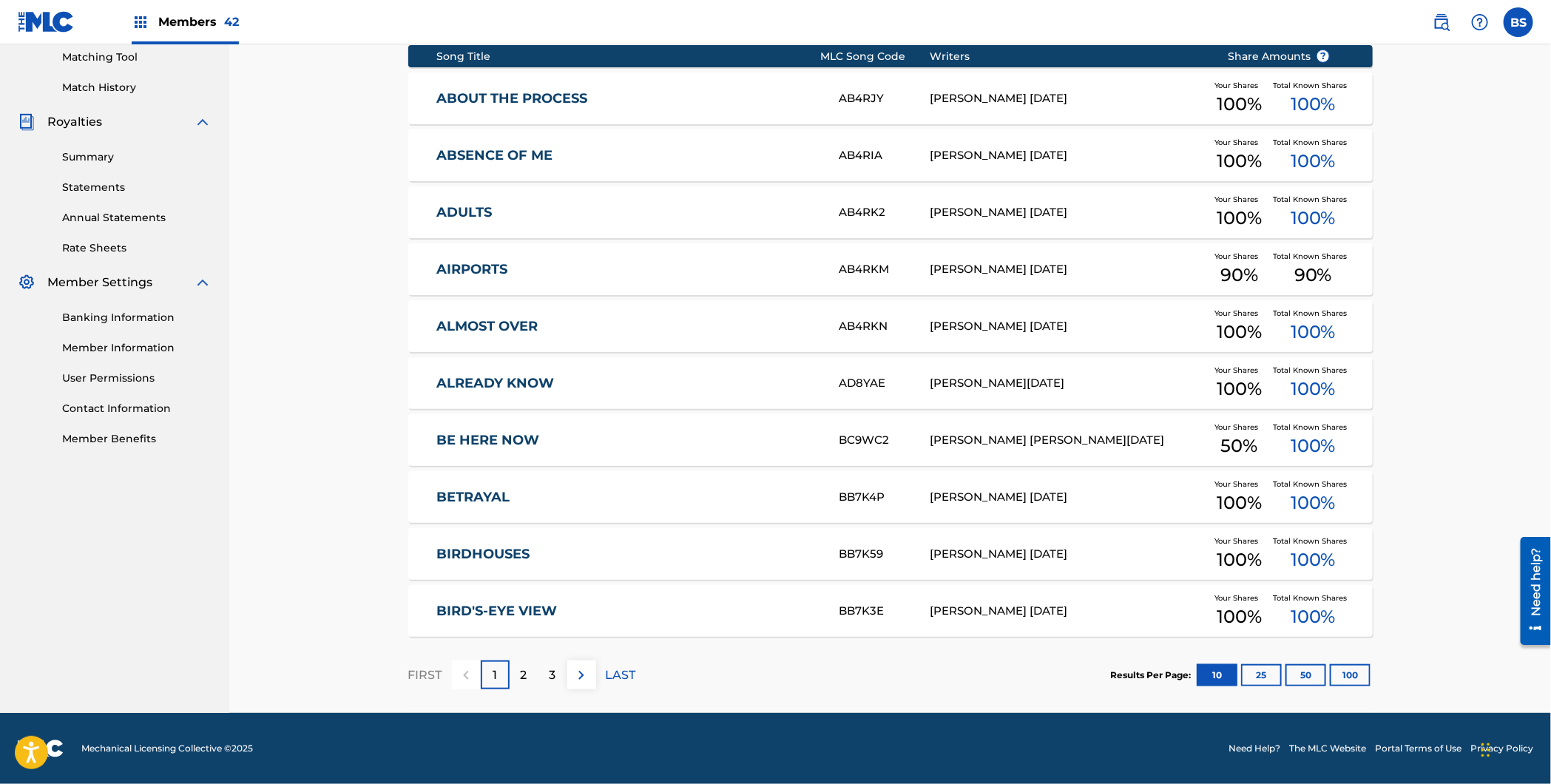
click at [699, 456] on div "BE HERE NOW BC9WC2 [PERSON_NAME] [PERSON_NAME] [DATE] Your Shares 50 % Total Kn…" at bounding box center [891, 440] width 964 height 52
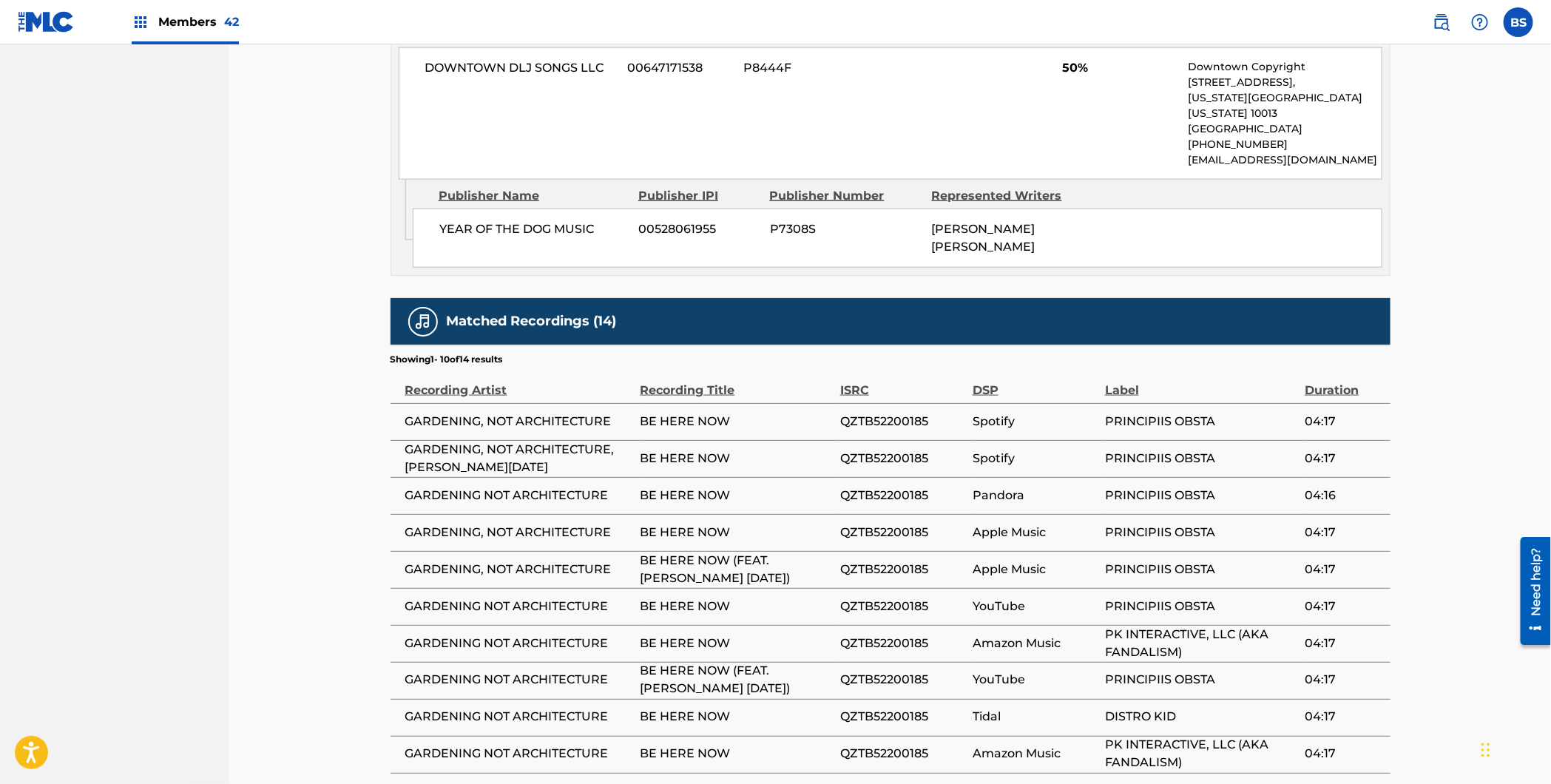
scroll to position [1045, 0]
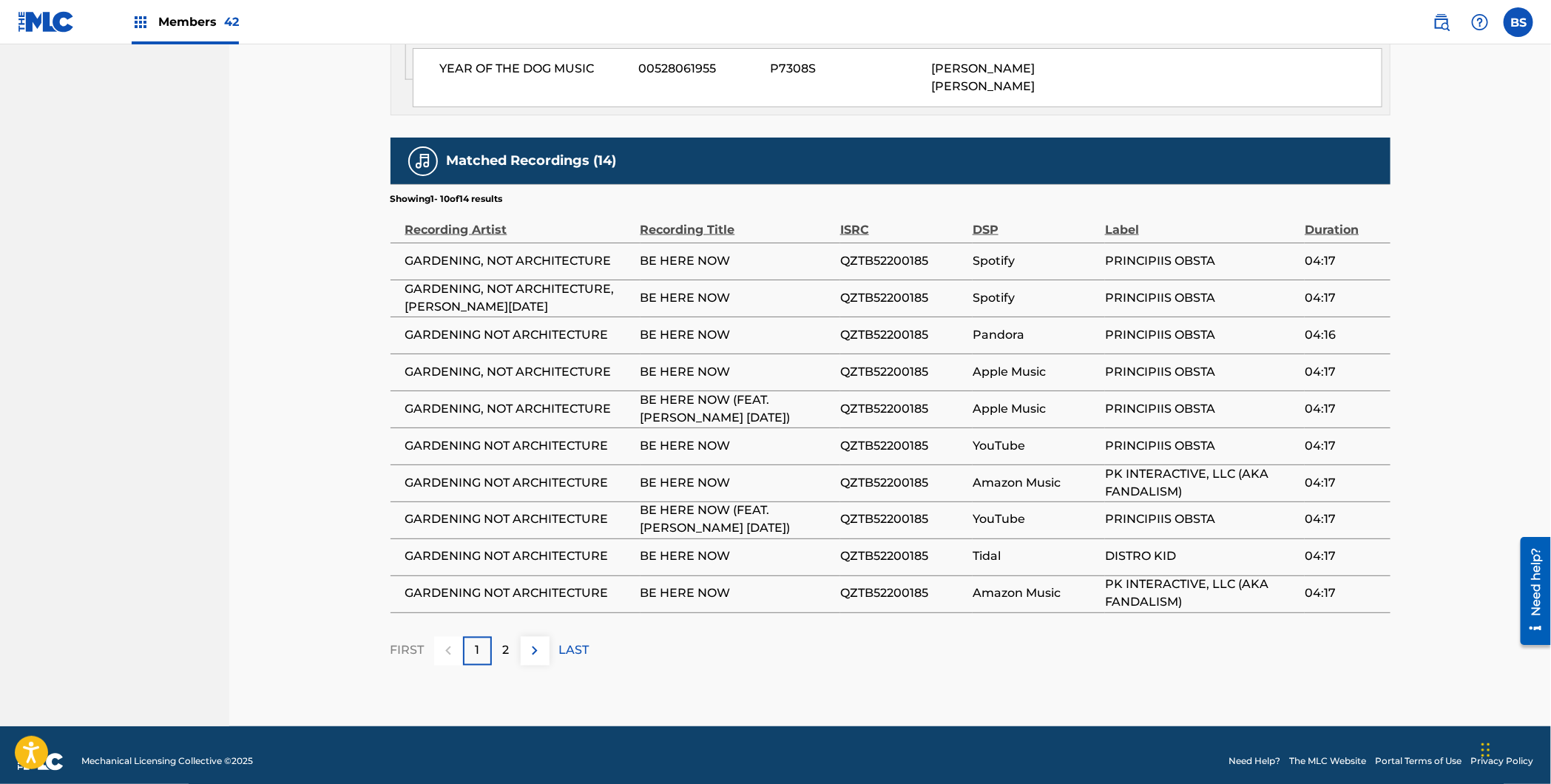
click at [882, 437] on span "QZTB52200185" at bounding box center [902, 446] width 125 height 18
drag, startPoint x: 882, startPoint y: 428, endPoint x: 879, endPoint y: 393, distance: 35.1
click at [882, 437] on span "QZTB52200185" at bounding box center [902, 446] width 125 height 18
copy span "QZTB52200185"
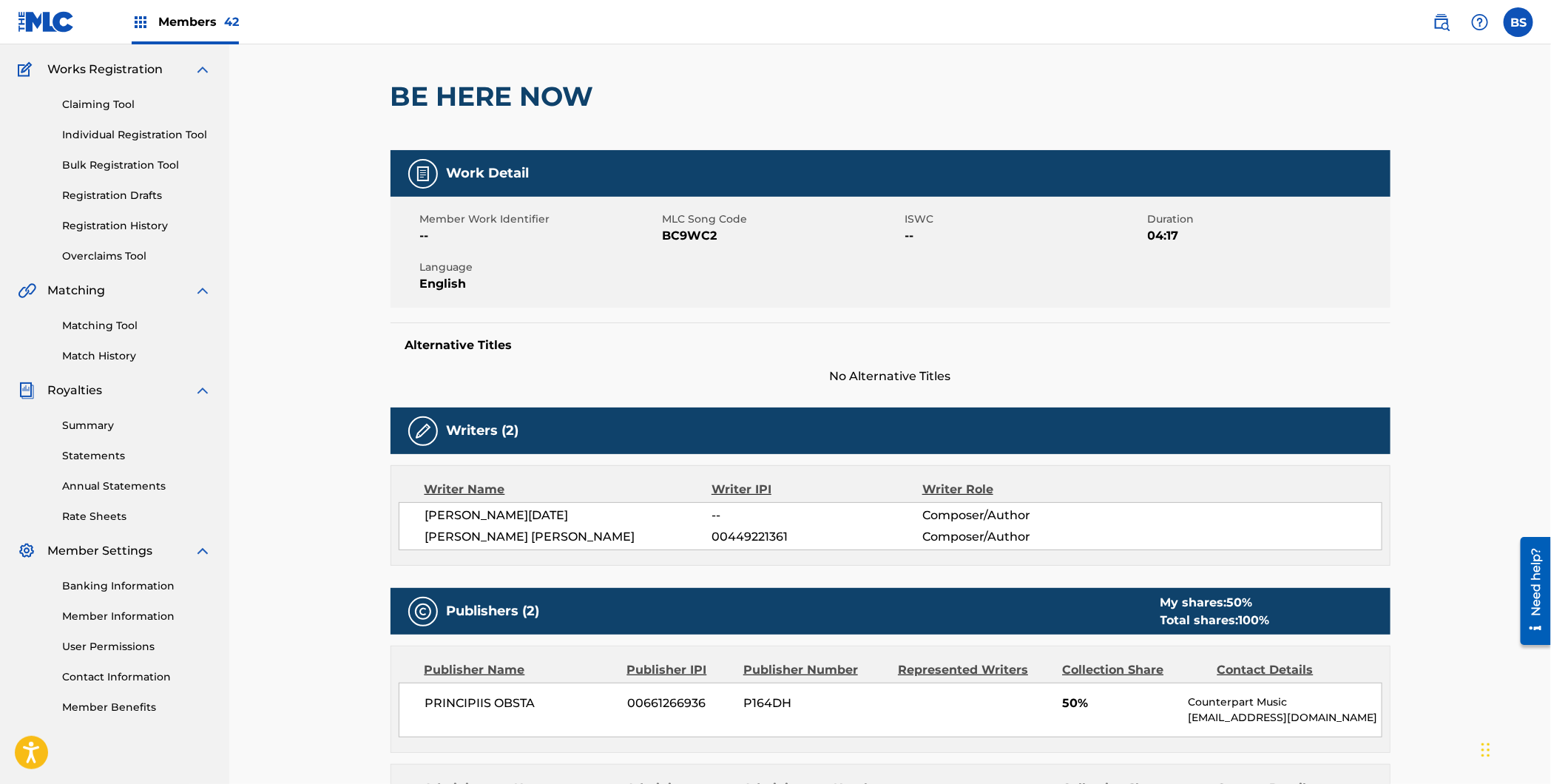
scroll to position [0, 0]
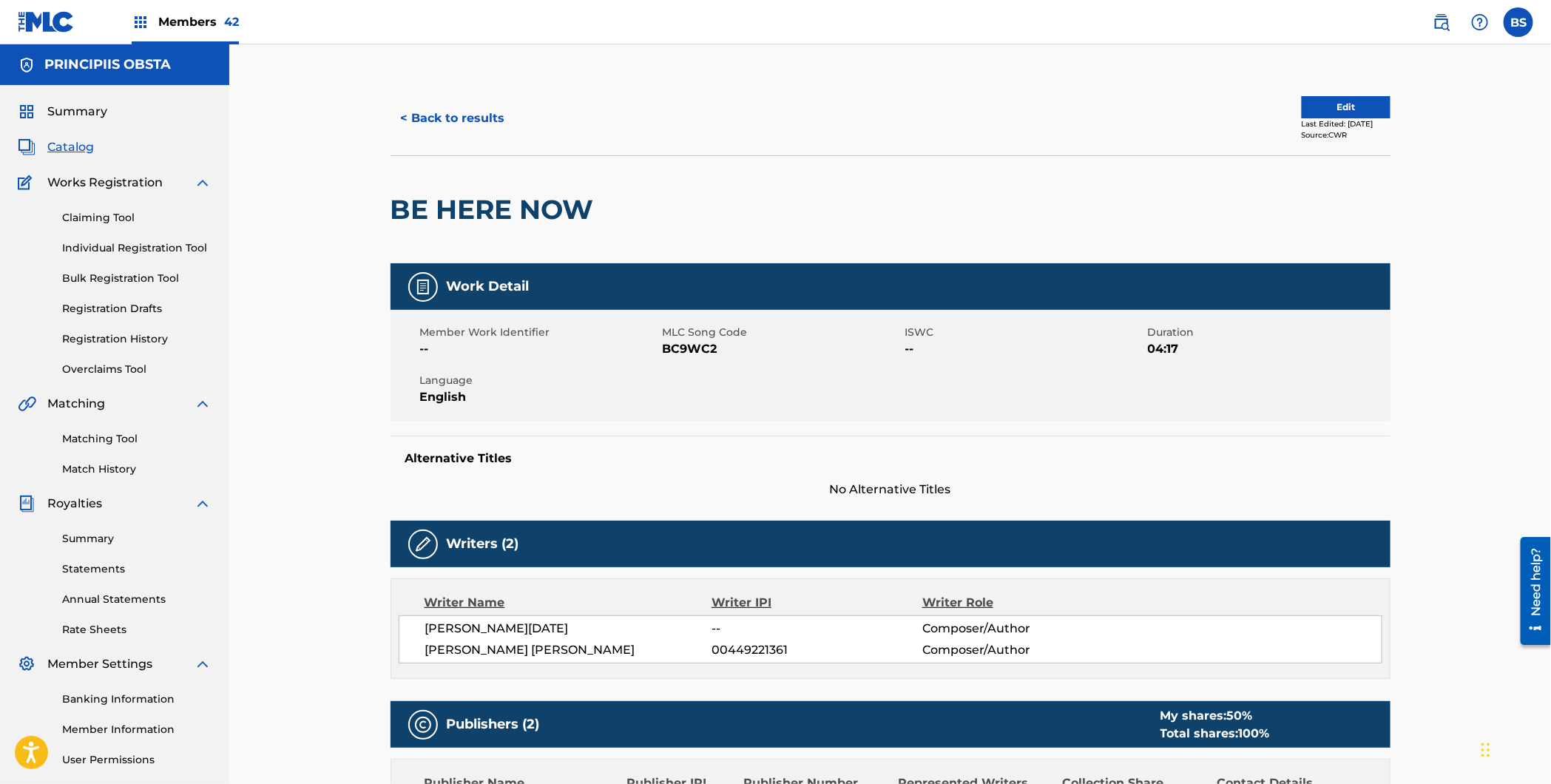
click at [465, 111] on button "< Back to results" at bounding box center [453, 118] width 125 height 37
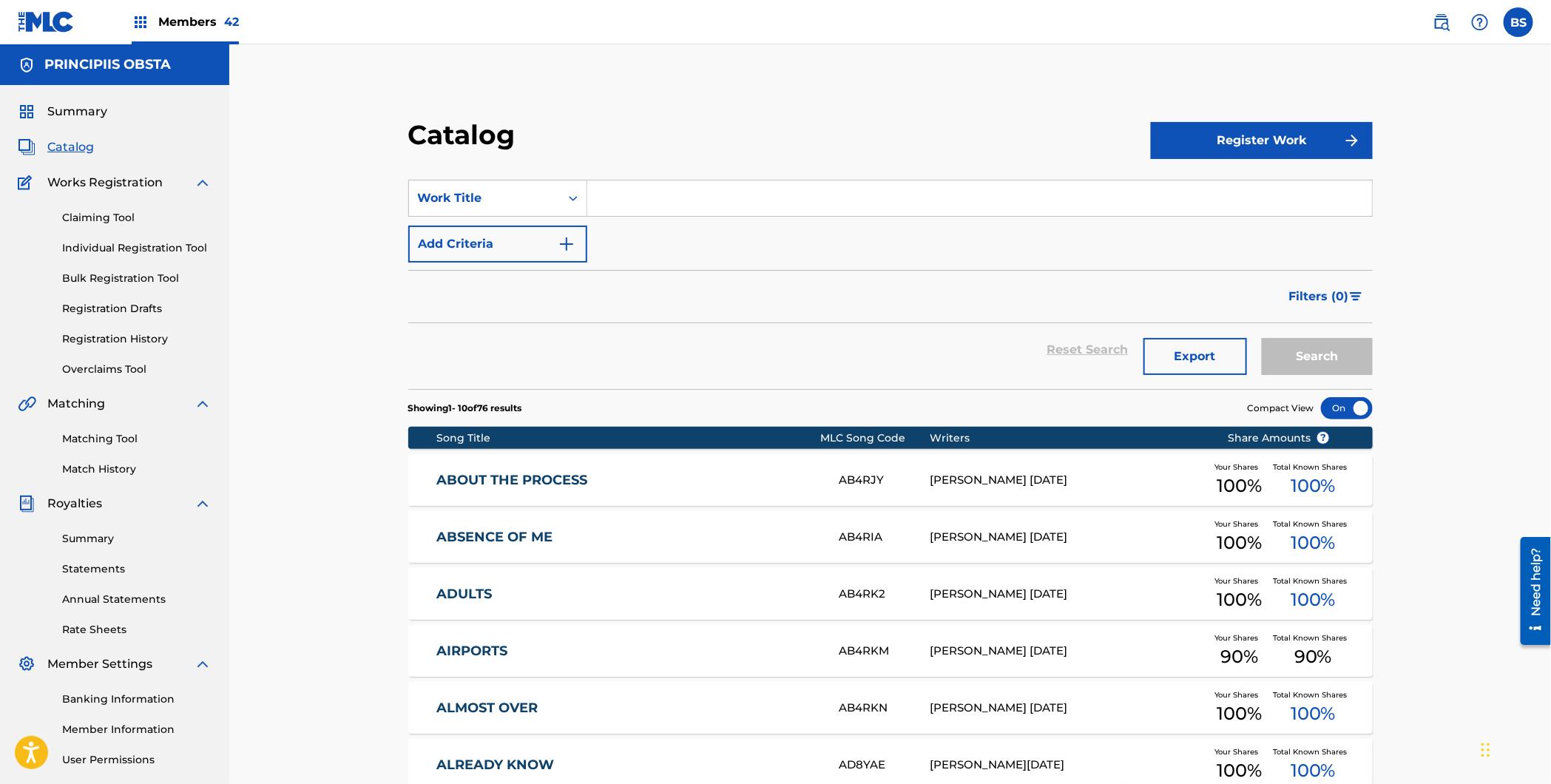
click at [655, 192] on input "Search Form" at bounding box center [979, 198] width 785 height 36
paste input "HAPPY YOU'RE HAPPY"
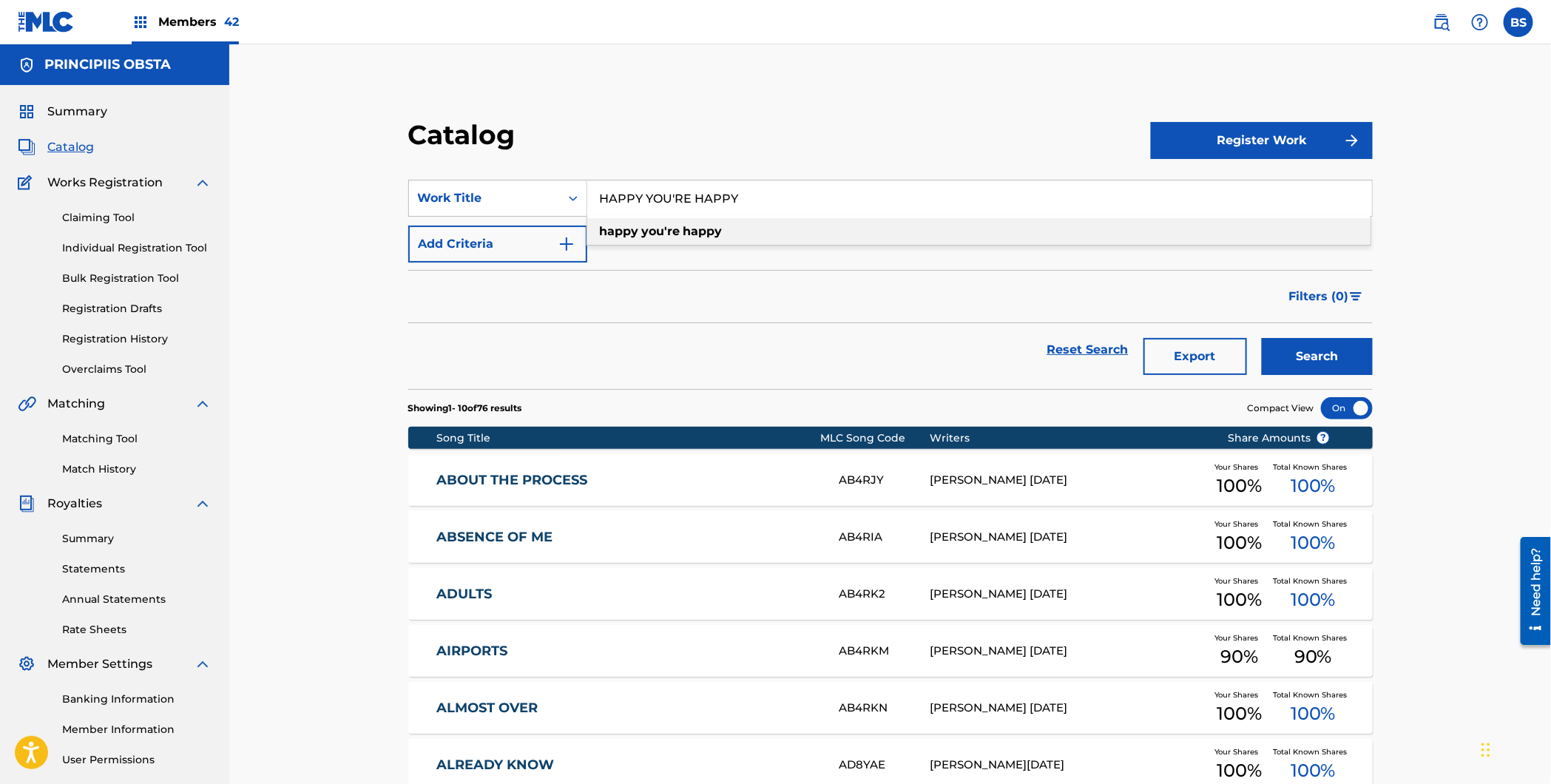
drag, startPoint x: 669, startPoint y: 230, endPoint x: 1001, endPoint y: 357, distance: 355.5
click at [669, 230] on strong "you're" at bounding box center [661, 231] width 38 height 14
type input "happy you're happy"
click at [1287, 351] on button "Search" at bounding box center [1317, 356] width 111 height 37
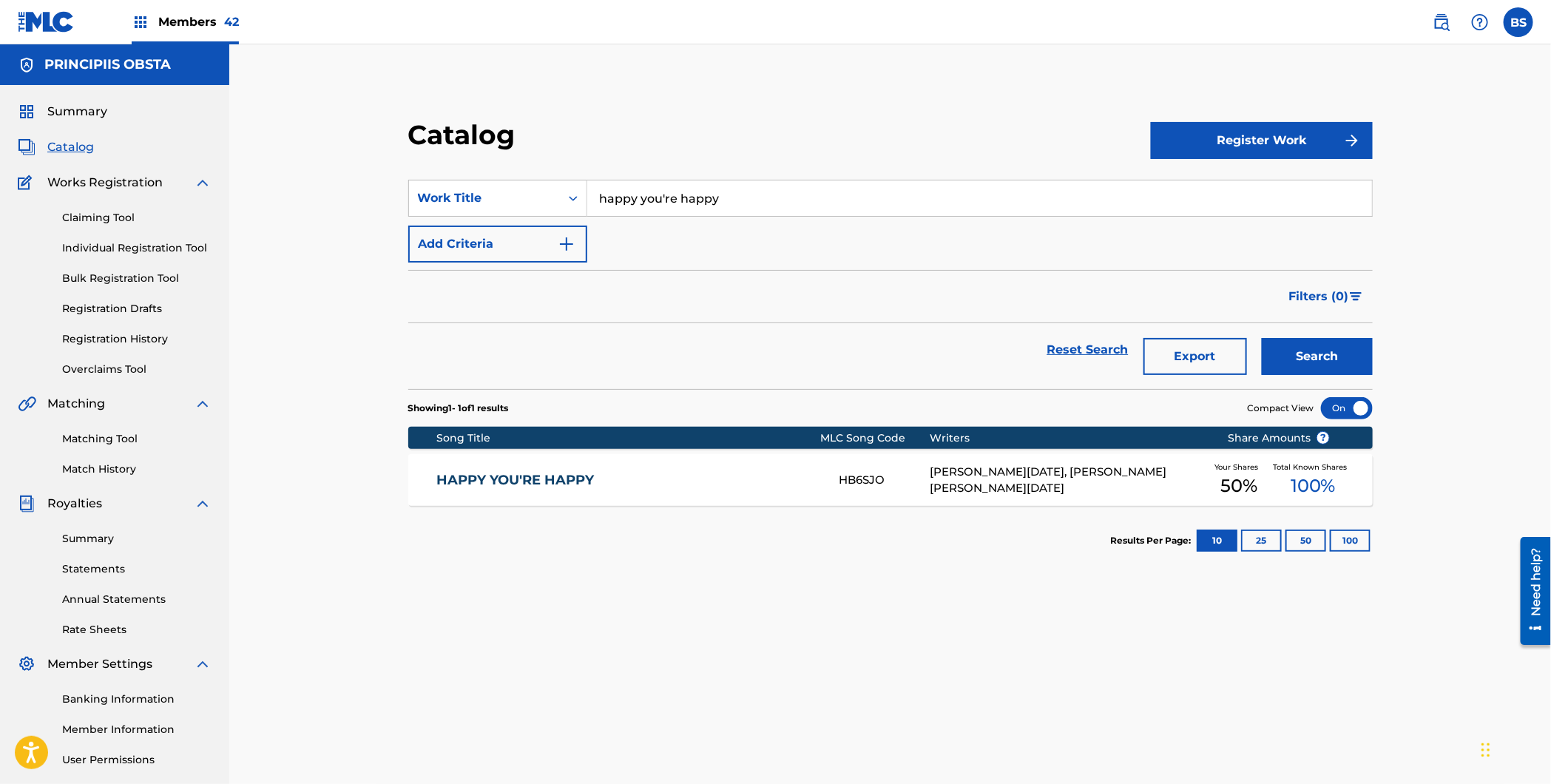
click at [669, 462] on div "HAPPY YOU'RE HAPPY HB6SJO [PERSON_NAME][DATE], [PERSON_NAME] [PERSON_NAME] [DAT…" at bounding box center [891, 480] width 964 height 52
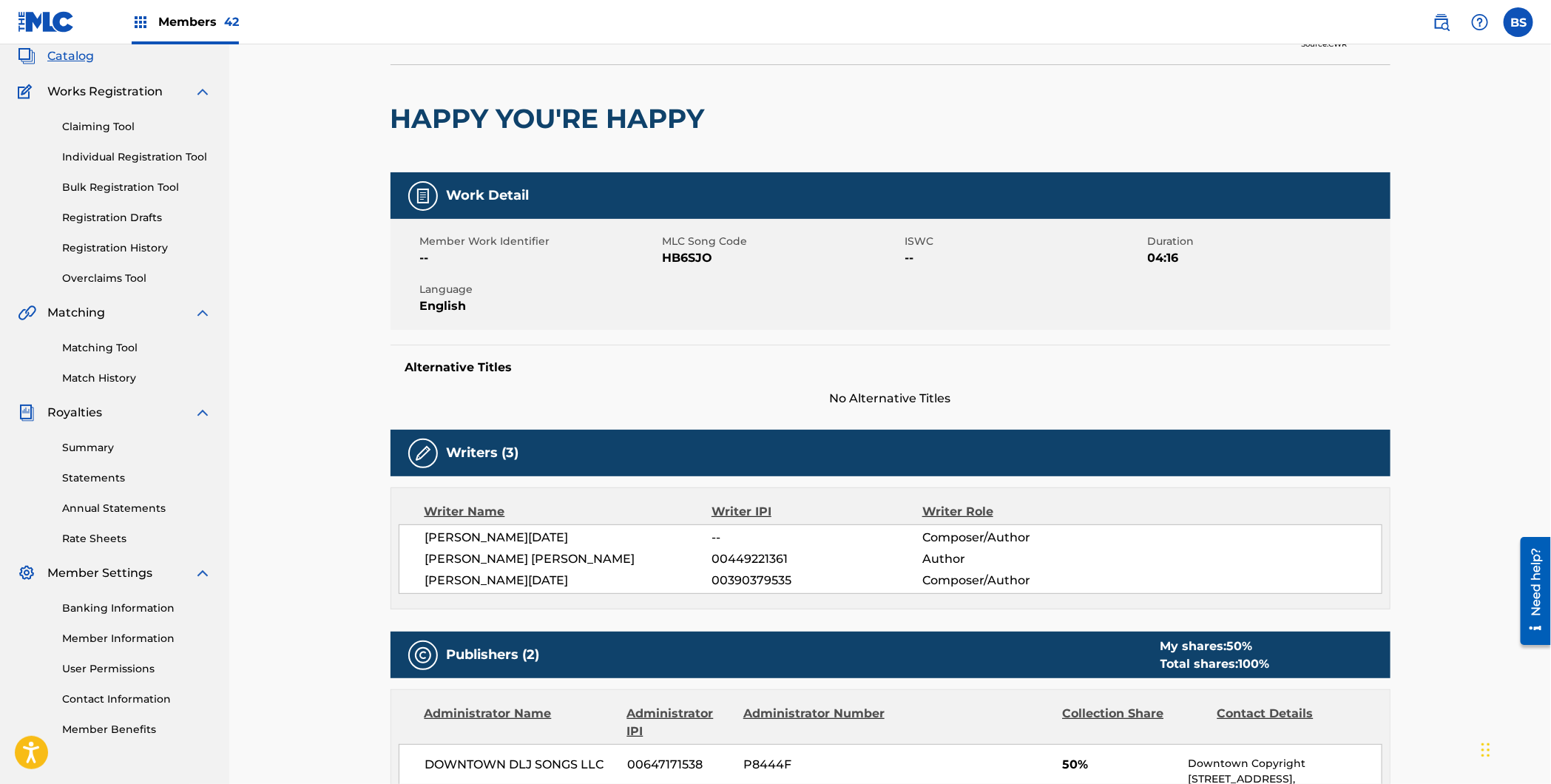
scroll to position [163, 0]
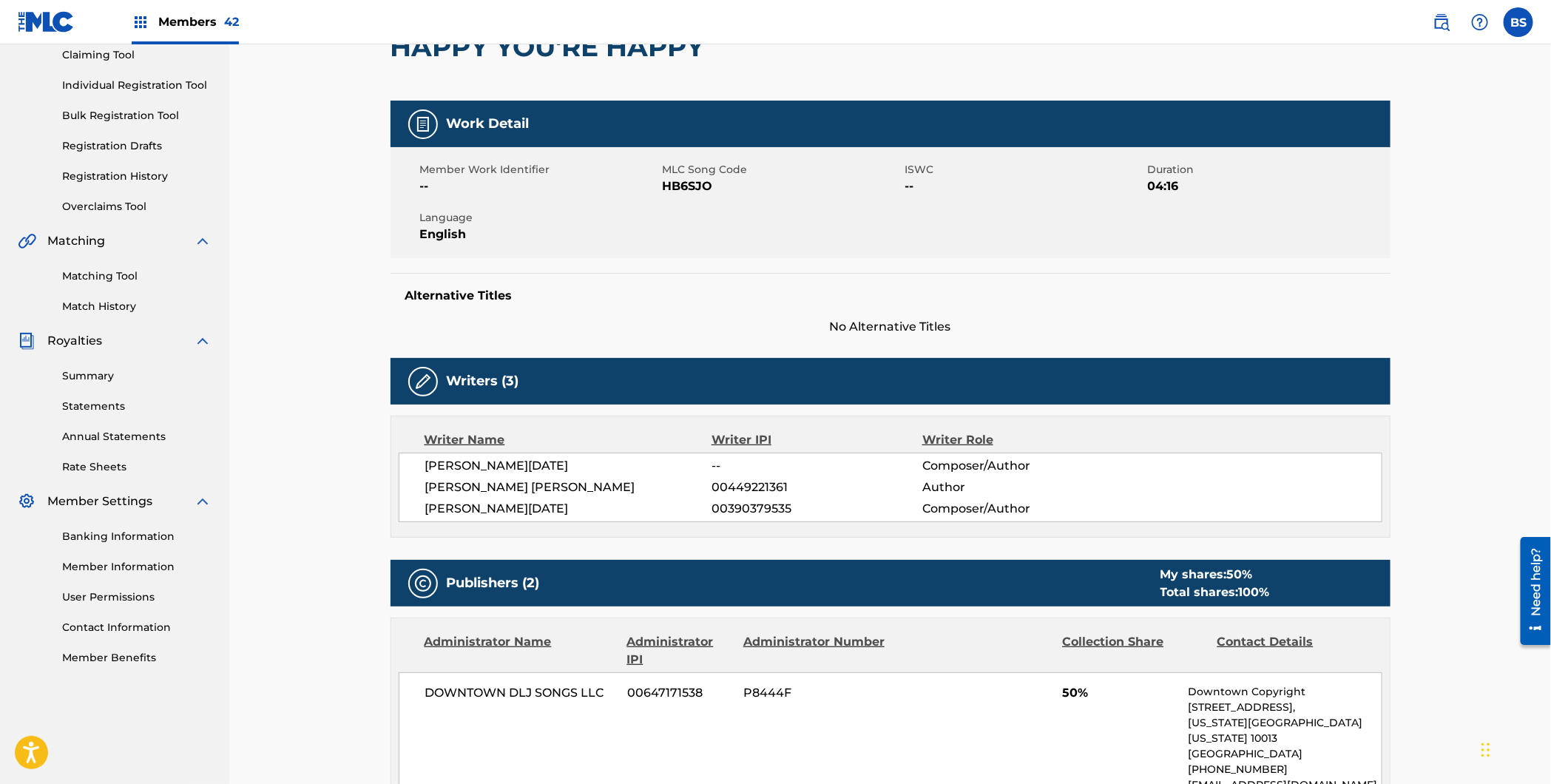
click at [727, 509] on span "00390379535" at bounding box center [817, 509] width 210 height 18
copy span "00390379535"
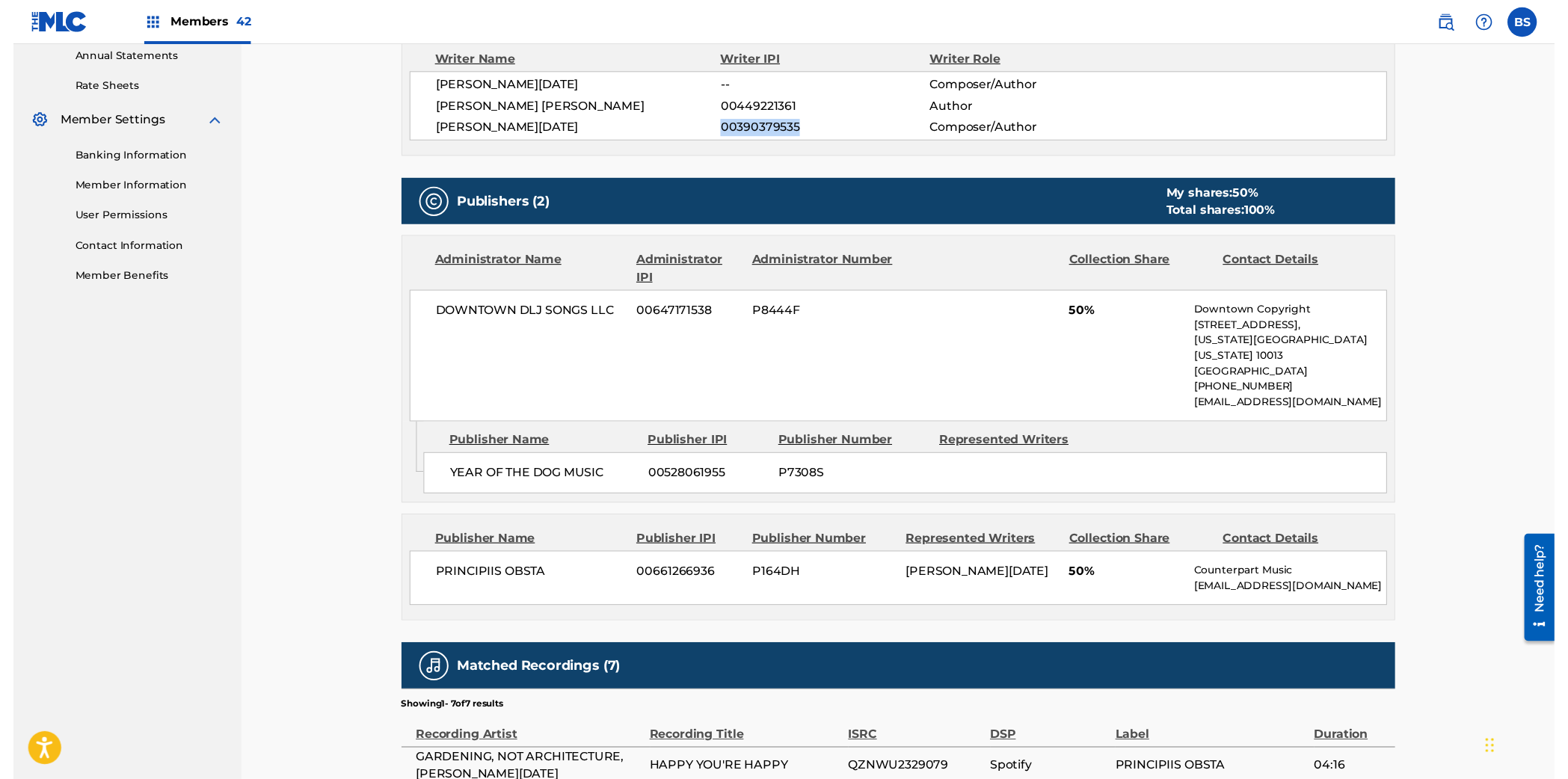
scroll to position [897, 0]
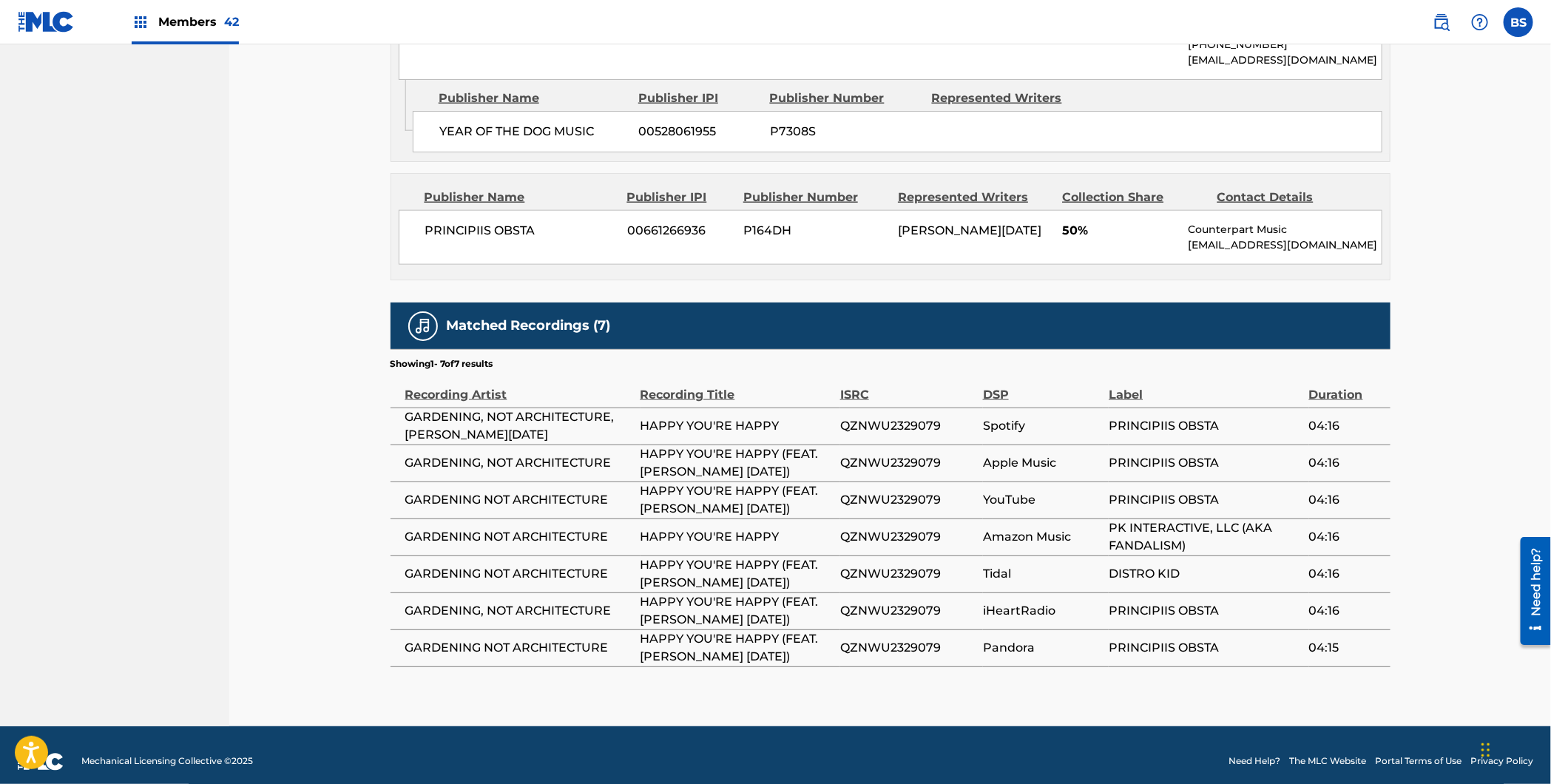
click at [886, 528] on span "QZNWU2329079" at bounding box center [908, 537] width 135 height 18
copy span "QZNWU2329079"
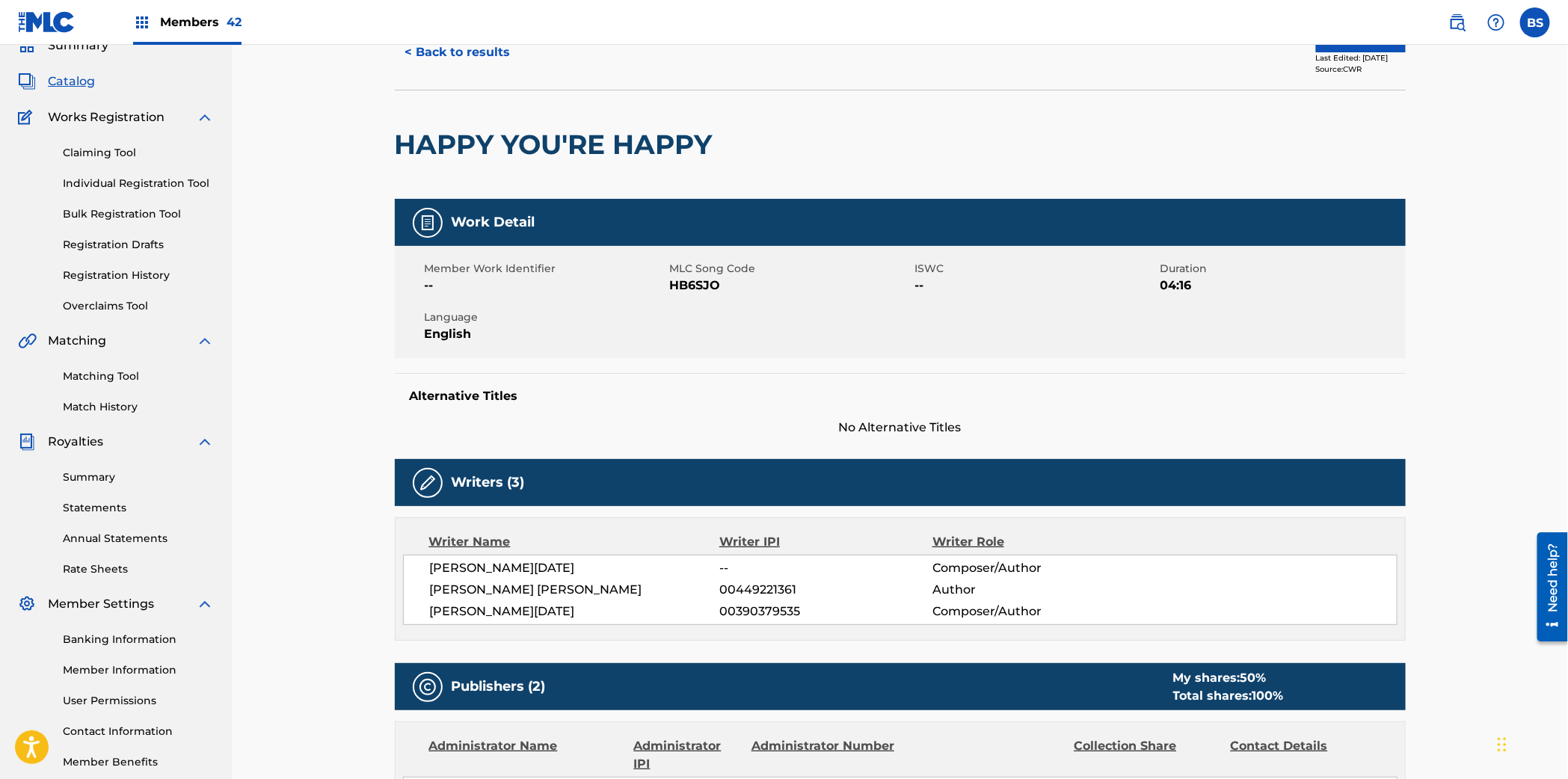
scroll to position [0, 0]
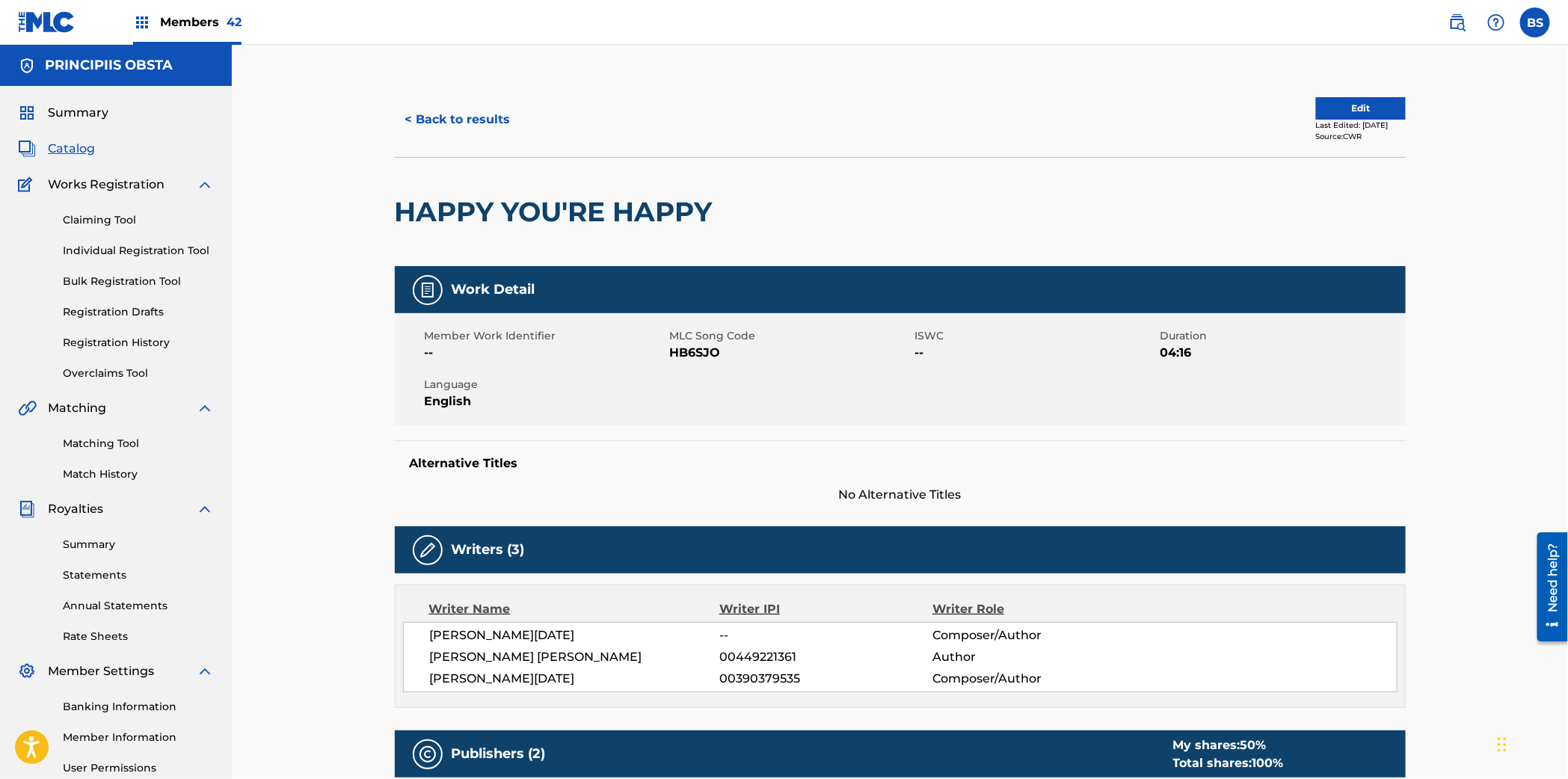
click at [445, 125] on button "< Back to results" at bounding box center [458, 120] width 126 height 37
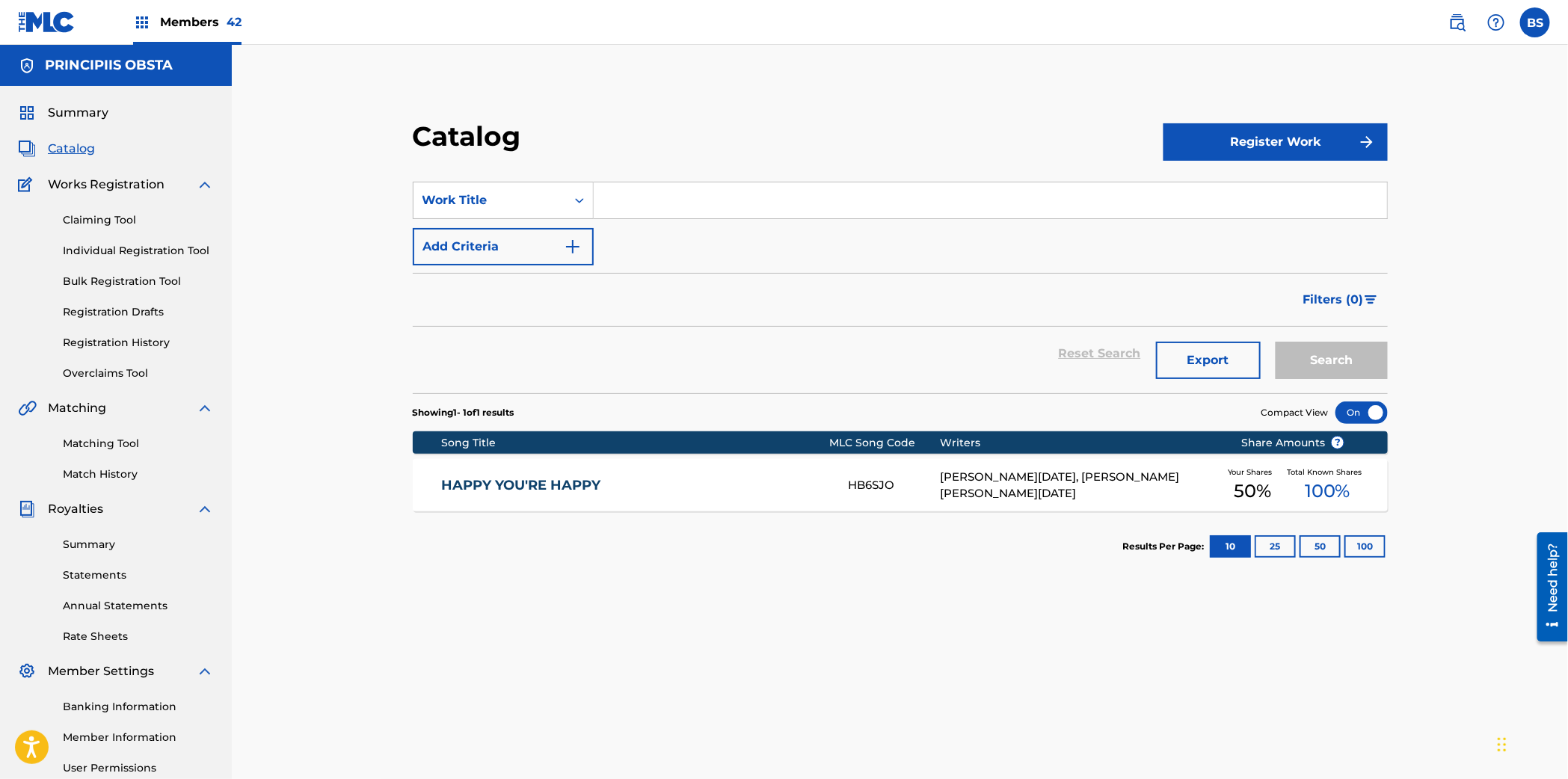
click at [660, 182] on input "Search Form" at bounding box center [990, 200] width 793 height 36
paste input "LIKE YOU"
click at [660, 222] on div "like you" at bounding box center [989, 234] width 792 height 27
type input "like you"
click at [1334, 379] on div "Reset Search Export Search" at bounding box center [900, 360] width 975 height 67
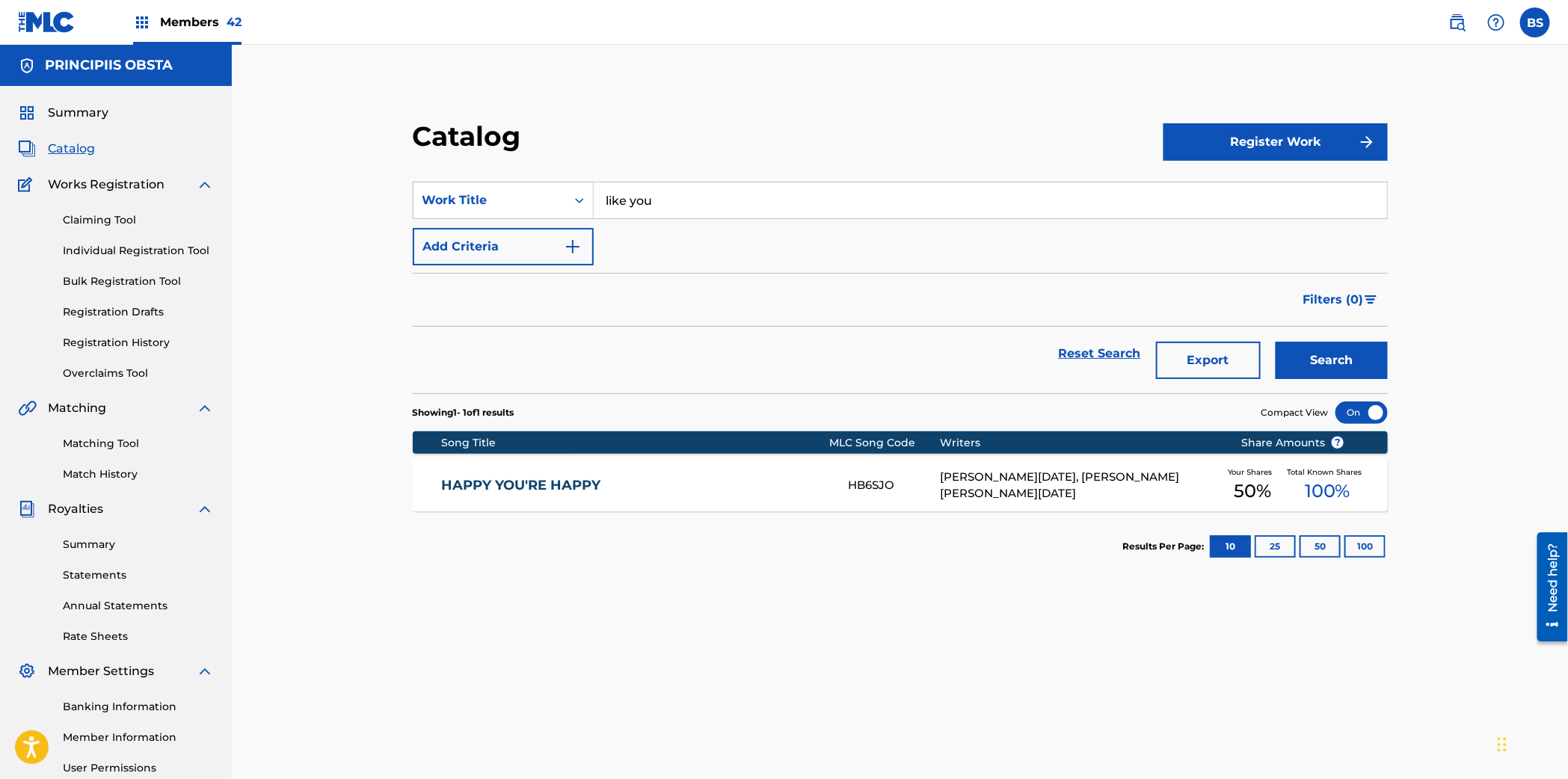
click at [1342, 362] on button "Search" at bounding box center [1332, 360] width 112 height 37
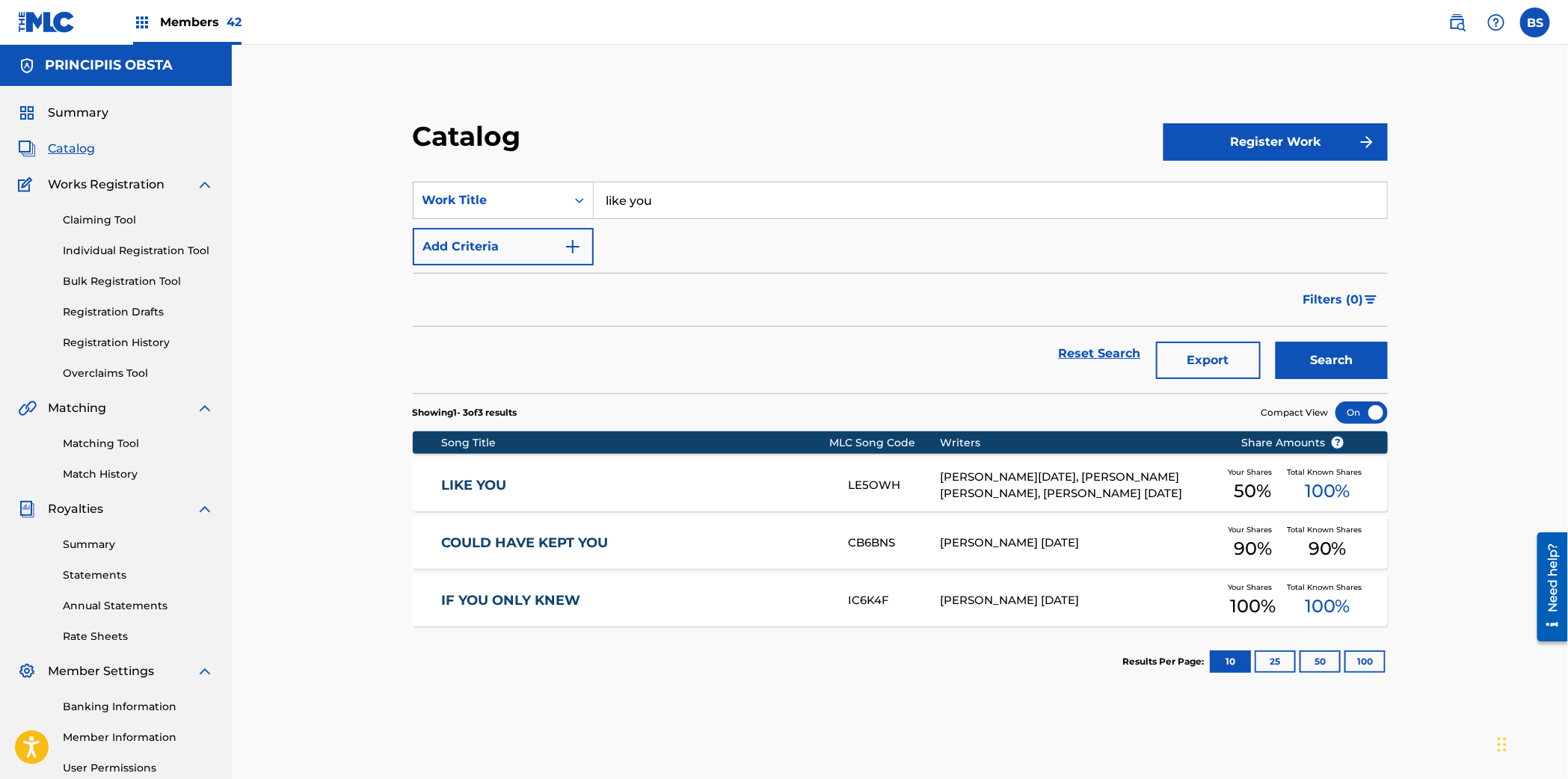
click at [699, 486] on link "LIKE YOU" at bounding box center [635, 485] width 386 height 17
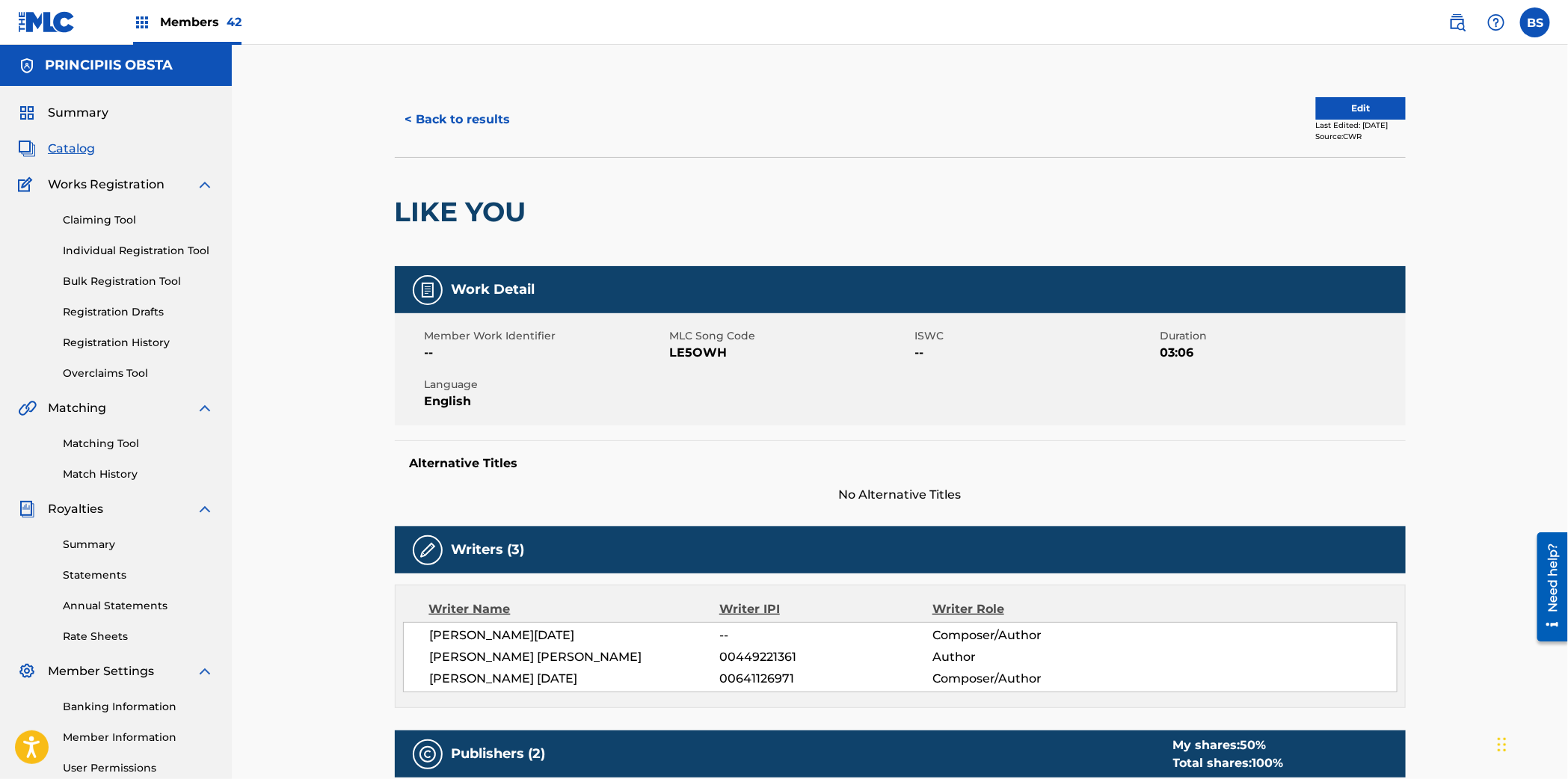
click at [756, 679] on span "00641126971" at bounding box center [825, 679] width 212 height 18
copy span "00641126971"
click at [745, 658] on span "00449221361" at bounding box center [825, 657] width 212 height 18
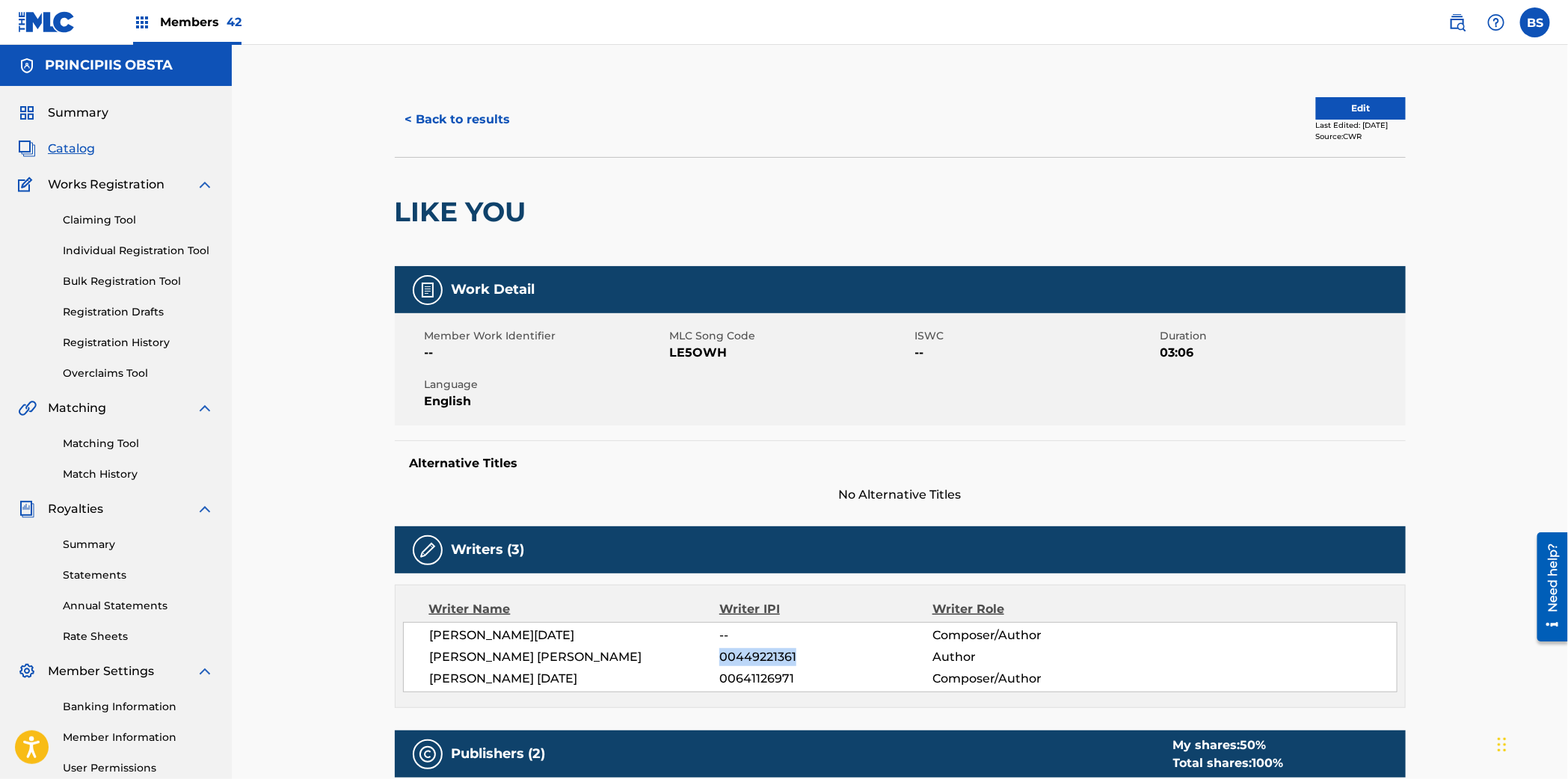
copy span "00449221361"
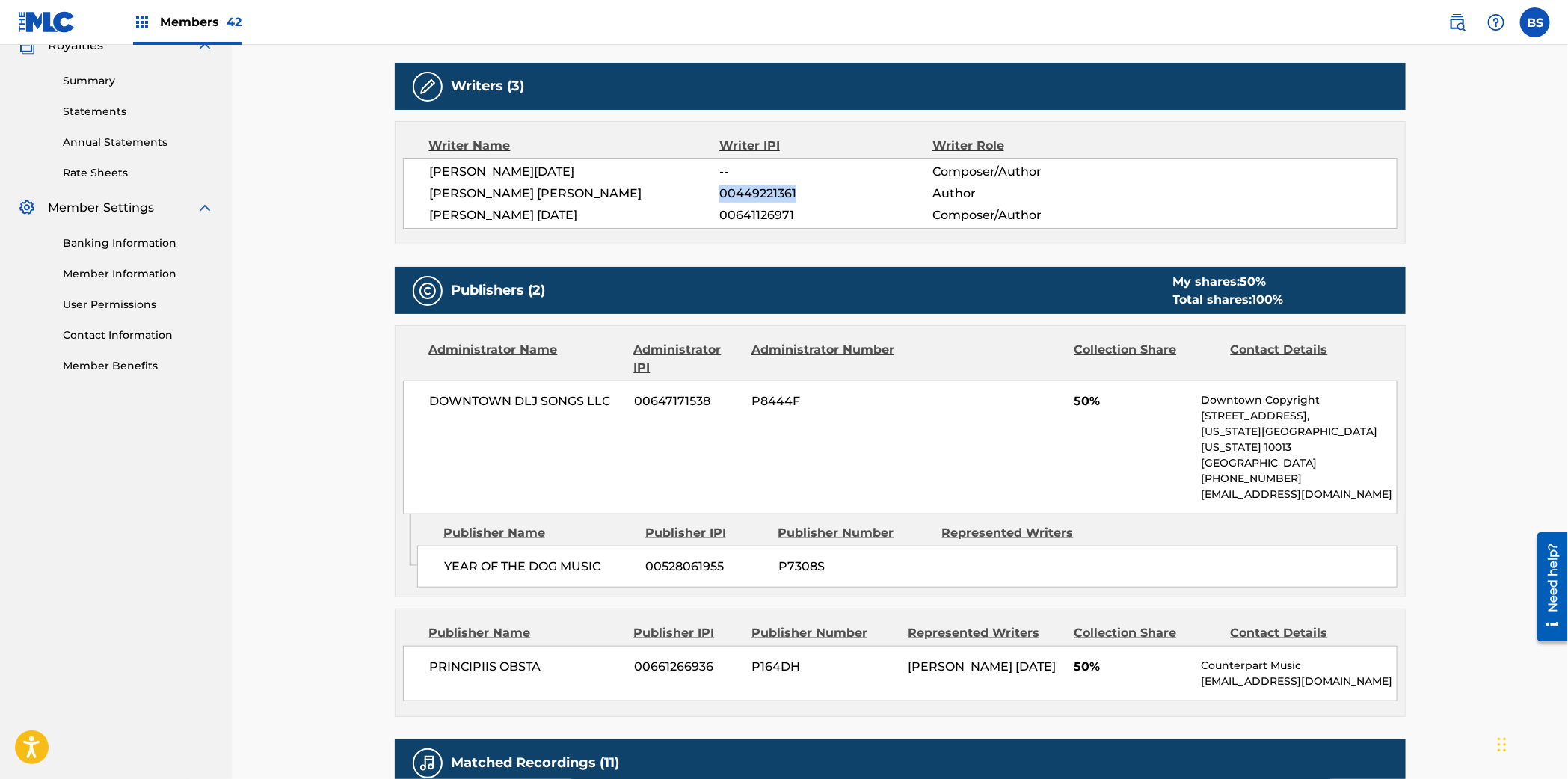
scroll to position [703, 0]
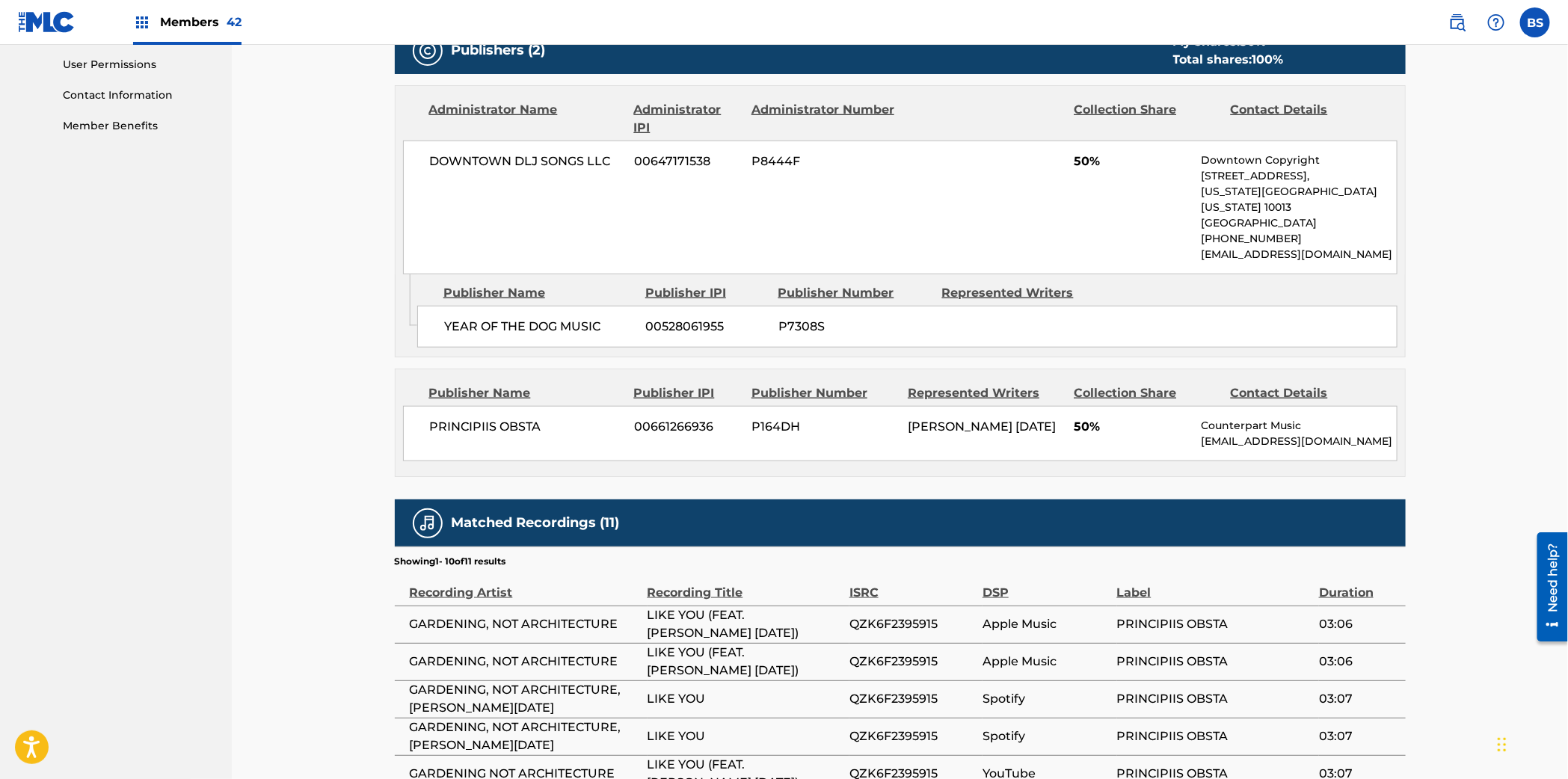
click at [899, 615] on span "QZK6F2395915" at bounding box center [912, 624] width 126 height 18
copy span "QZK6F2395915"
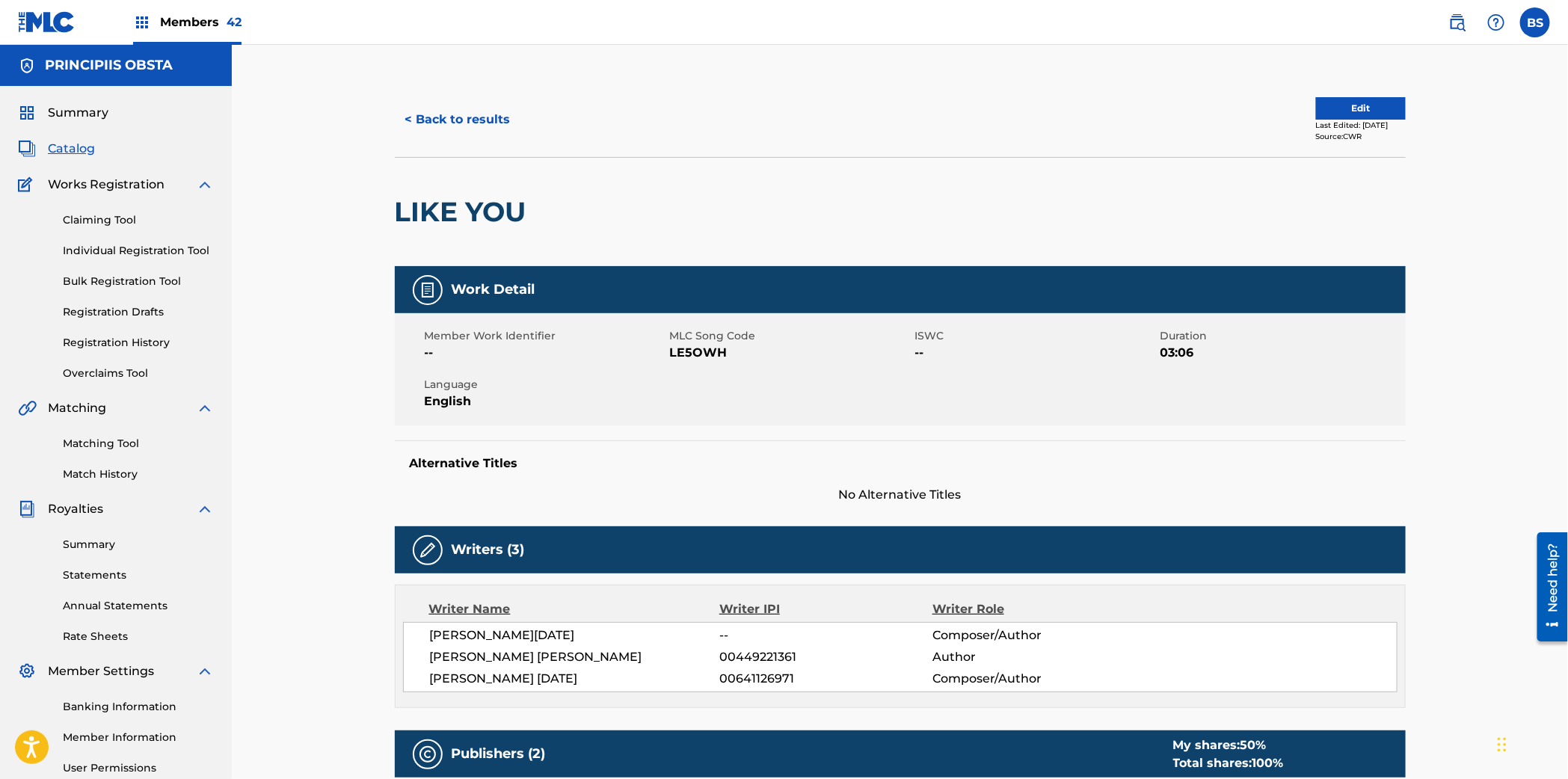
click at [477, 120] on button "< Back to results" at bounding box center [458, 120] width 126 height 37
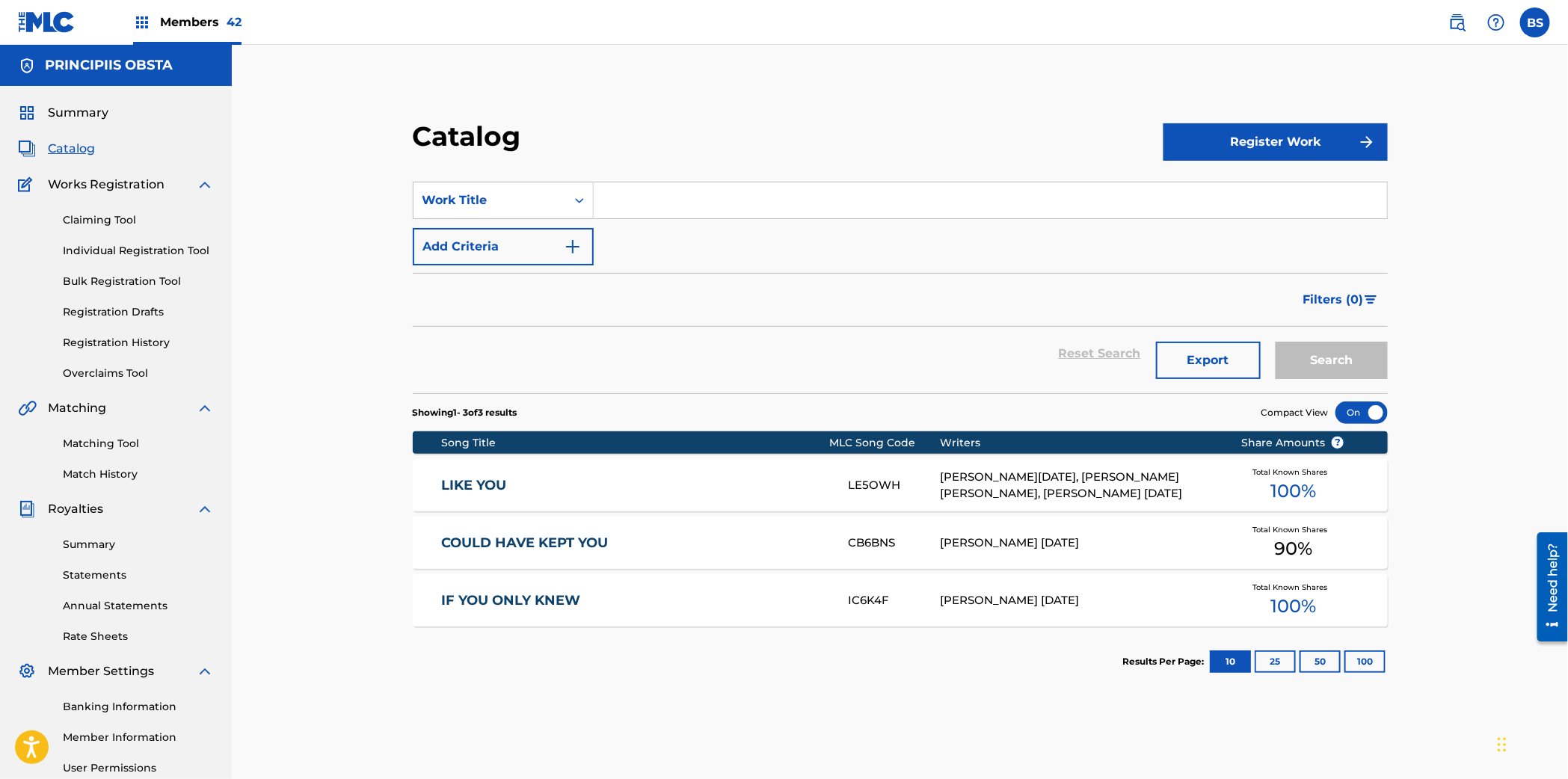
drag, startPoint x: 737, startPoint y: 201, endPoint x: 767, endPoint y: 204, distance: 30.1
click at [737, 201] on input "Search Form" at bounding box center [990, 200] width 793 height 36
paste input "NEVER GIVIN' UP"
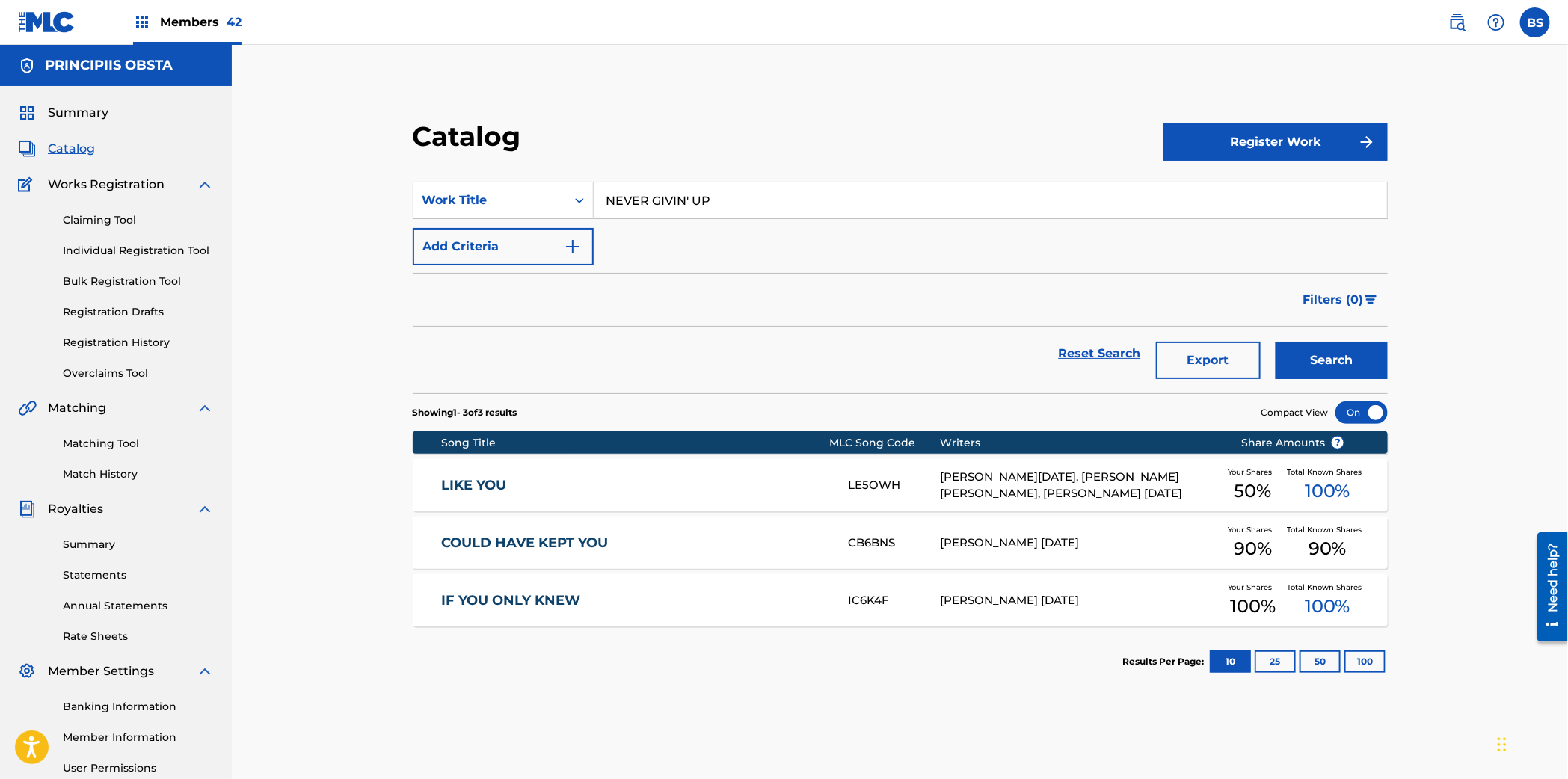
type input "NEVER GIVIN' UP"
click at [1338, 353] on button "Search" at bounding box center [1332, 360] width 112 height 37
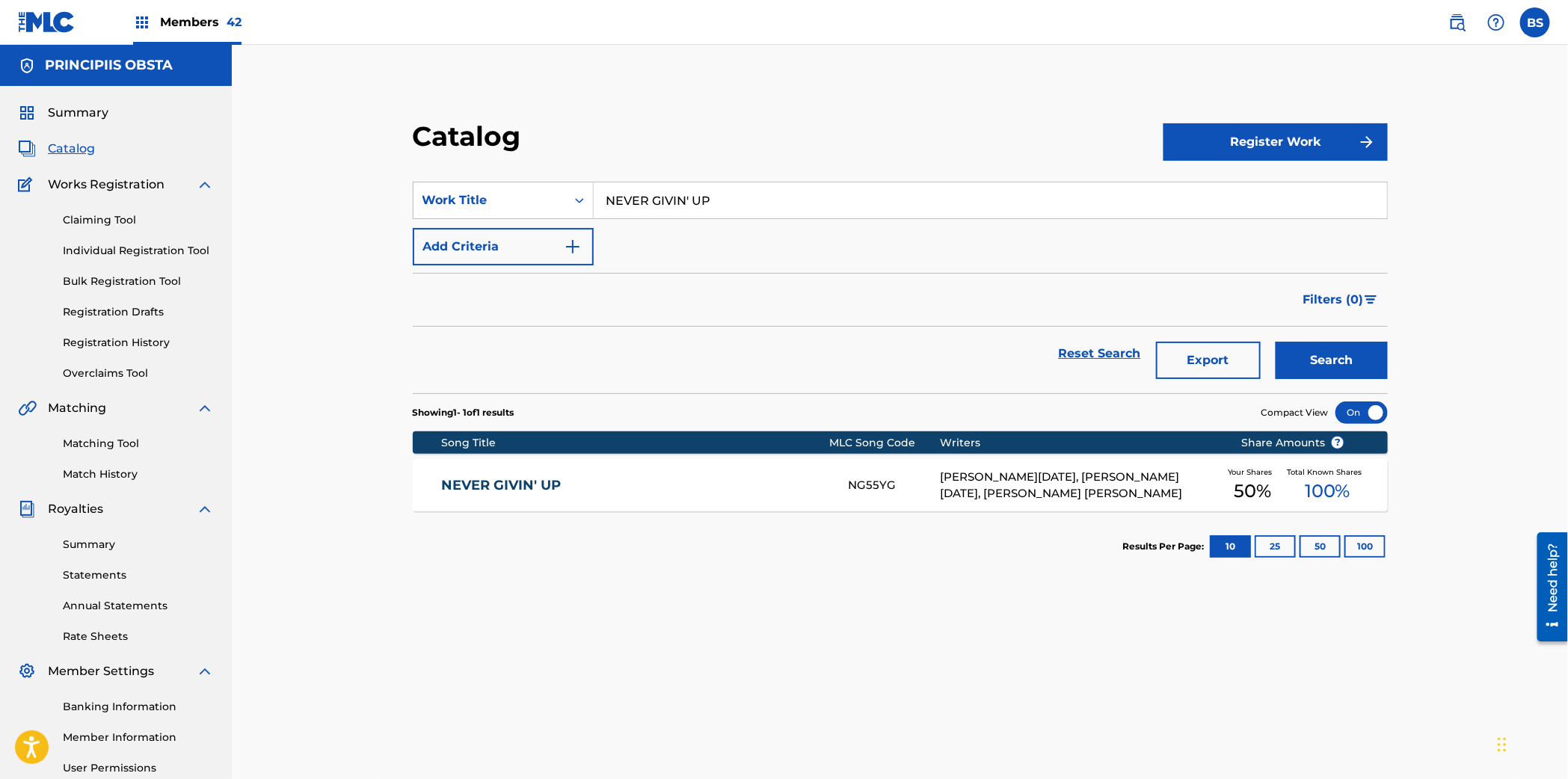
click at [651, 484] on link "NEVER GIVIN' UP" at bounding box center [635, 485] width 386 height 17
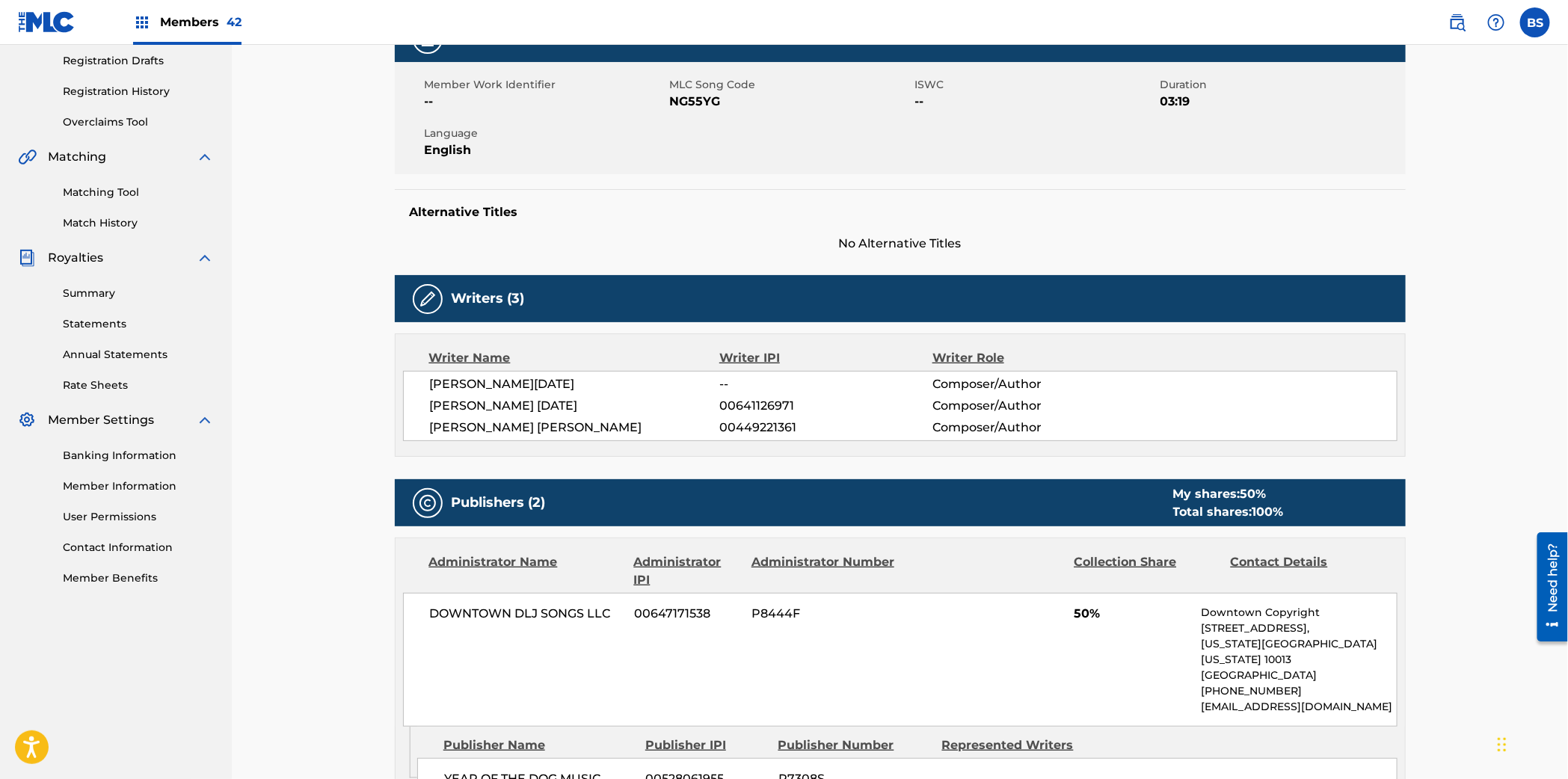
scroll to position [254, 0]
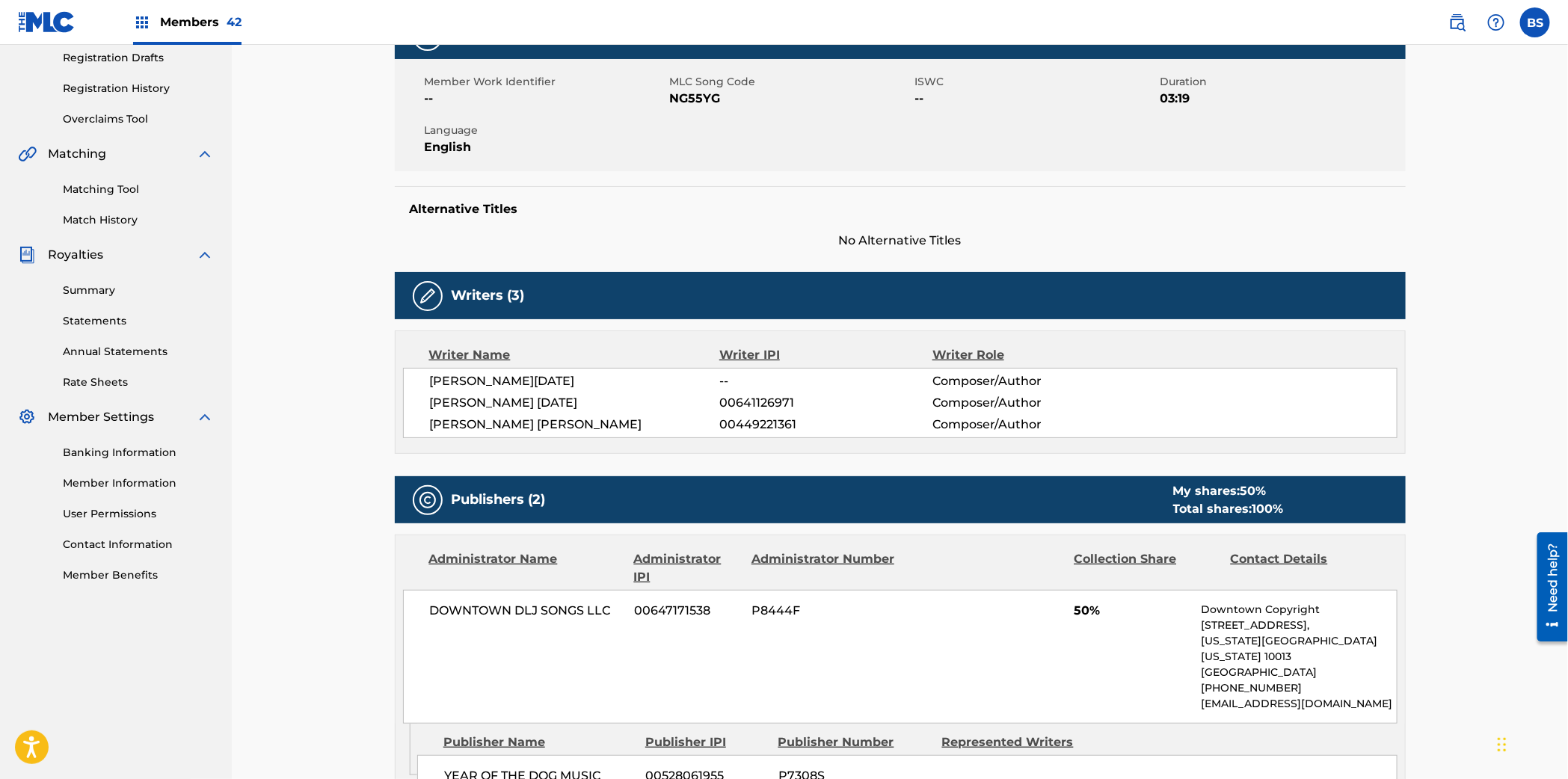
click at [774, 397] on span "00641126971" at bounding box center [825, 403] width 212 height 18
copy span "00641126971"
click at [766, 429] on span "00449221361" at bounding box center [825, 425] width 212 height 18
drag, startPoint x: 762, startPoint y: 431, endPoint x: 751, endPoint y: 438, distance: 13.0
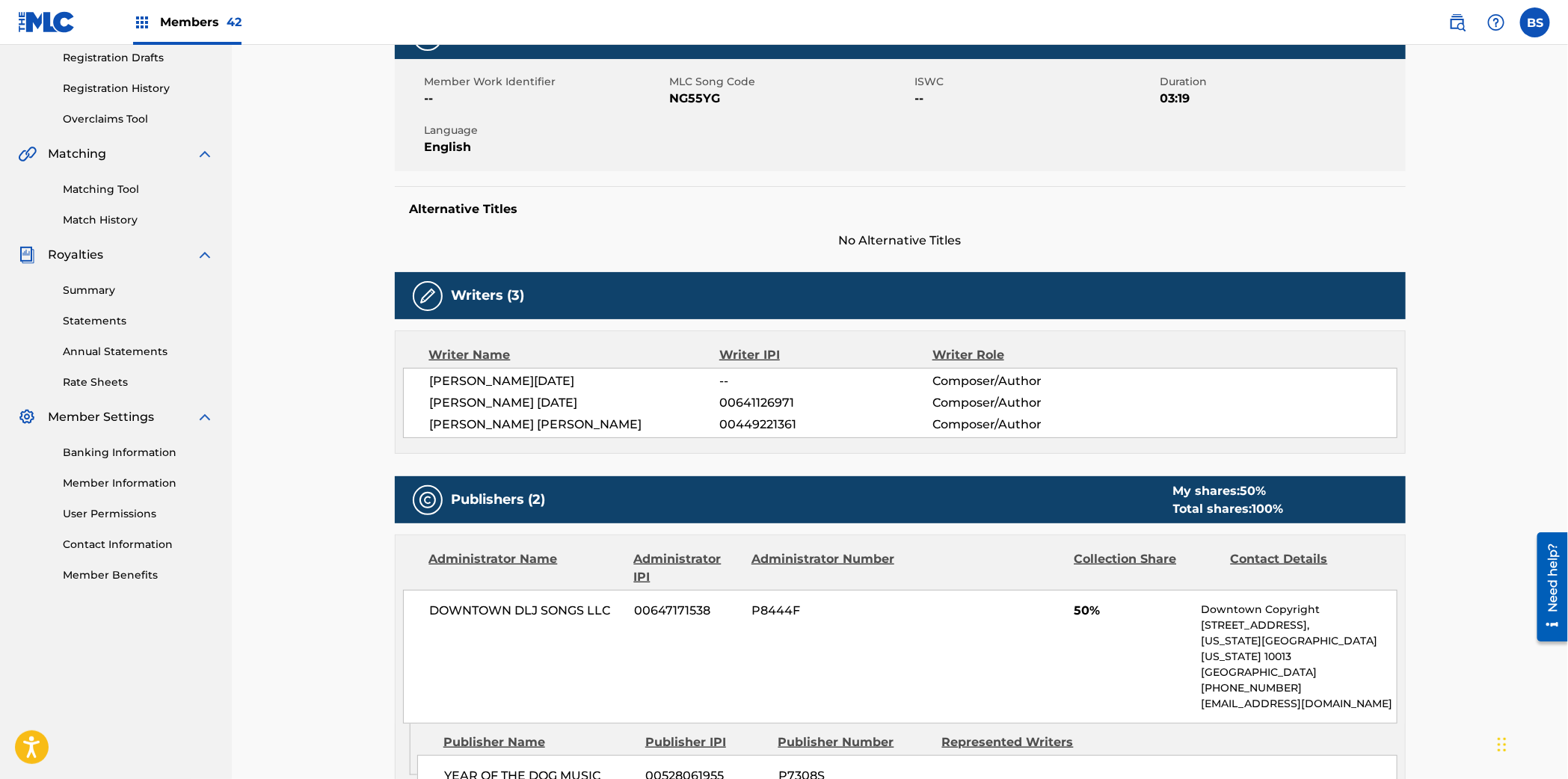
click at [763, 430] on span "00449221361" at bounding box center [825, 425] width 212 height 18
click at [754, 431] on span "00449221361" at bounding box center [825, 425] width 212 height 18
copy span "00449221361"
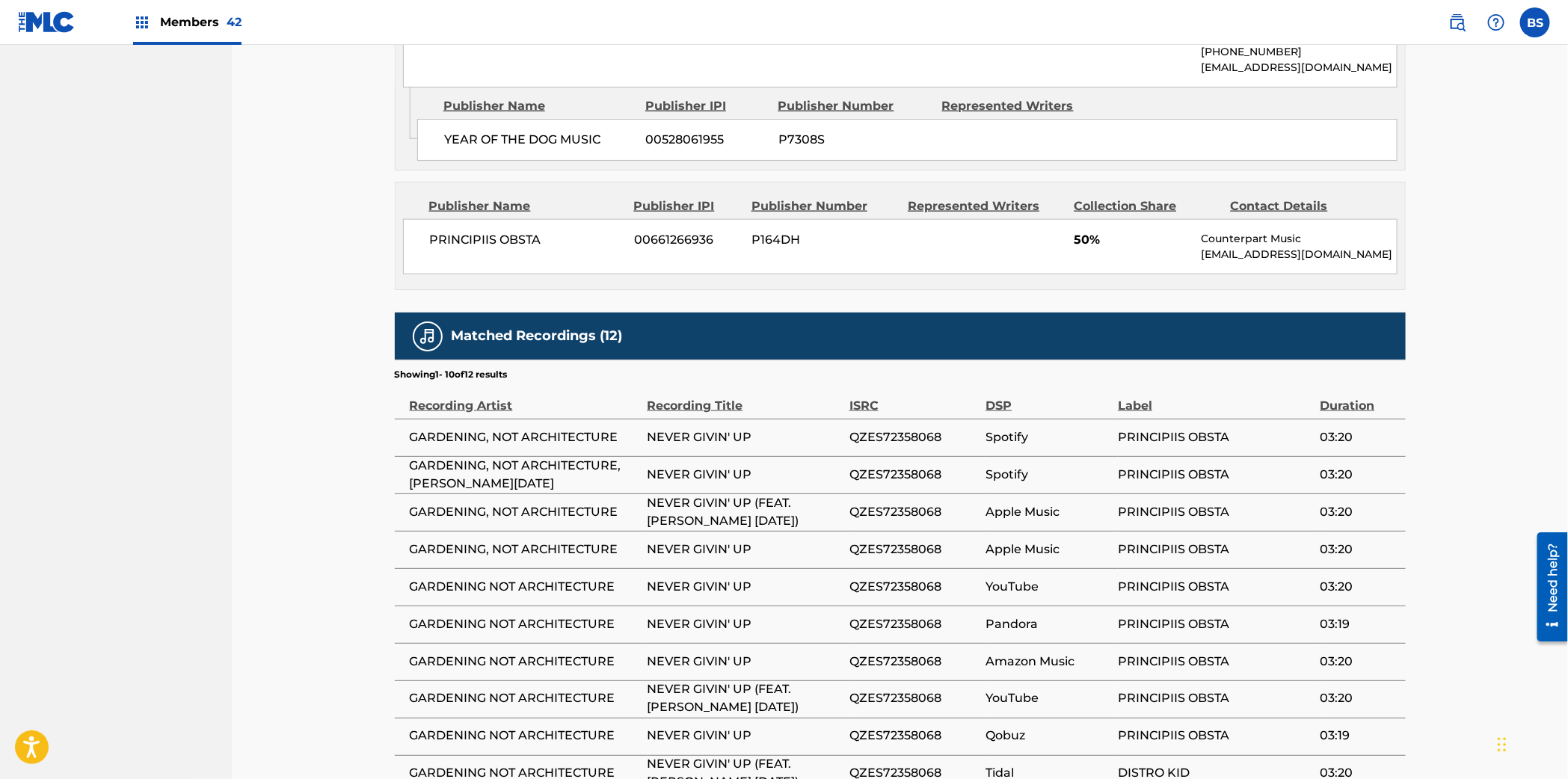
scroll to position [973, 0]
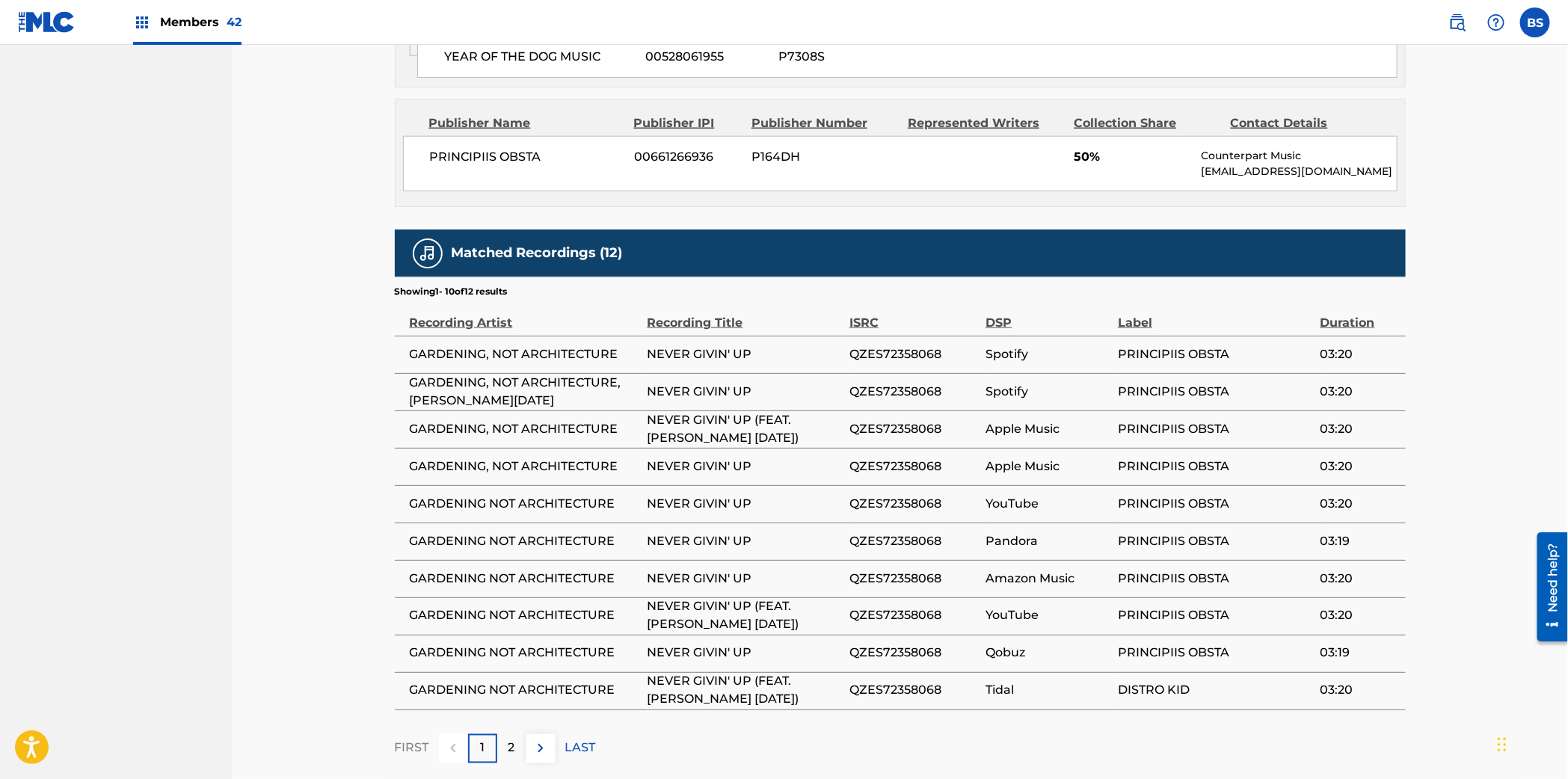
click at [895, 350] on td "QZES72358068" at bounding box center [917, 354] width 136 height 37
click at [895, 345] on span "QZES72358068" at bounding box center [914, 354] width 129 height 18
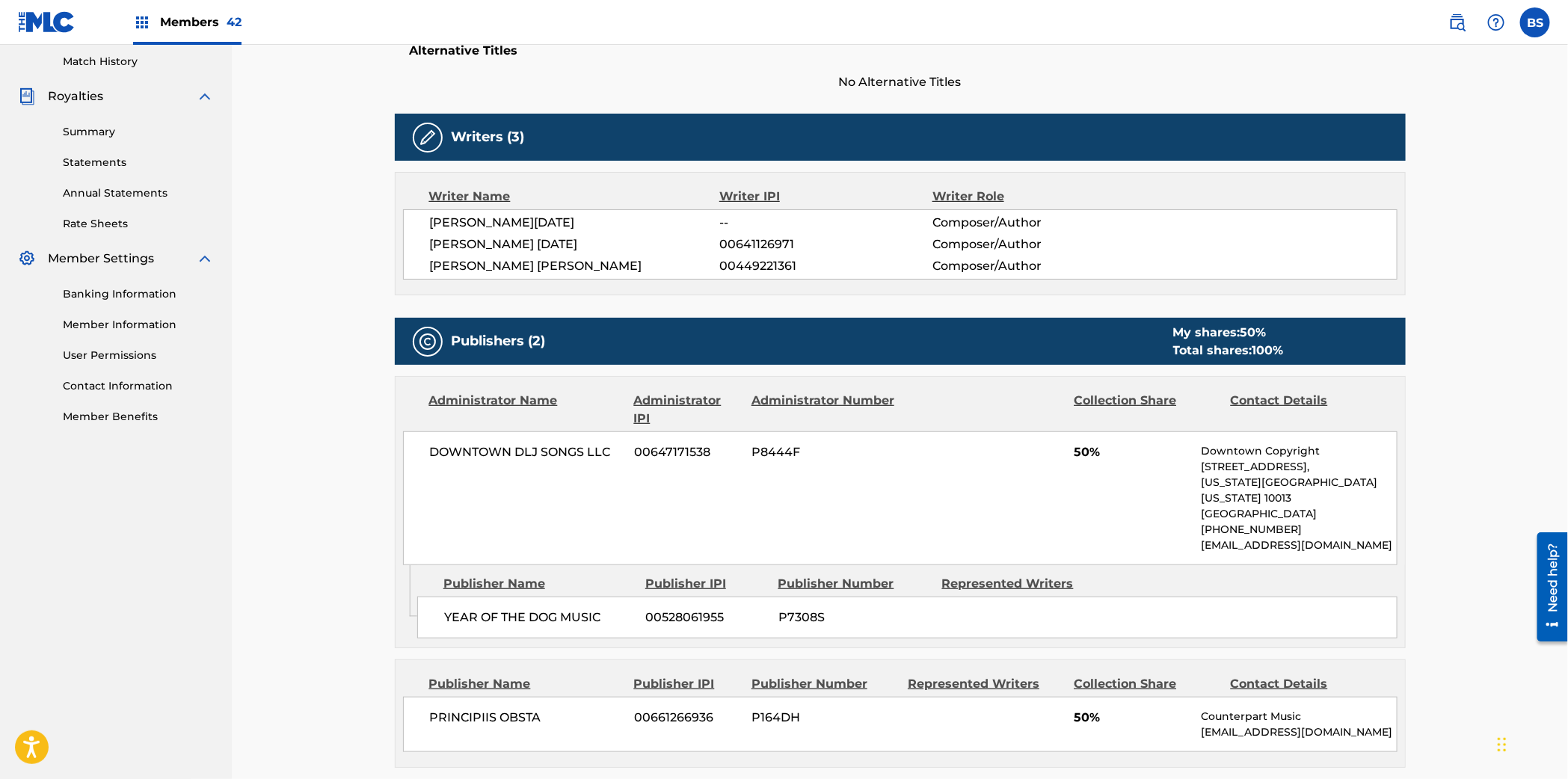
scroll to position [0, 0]
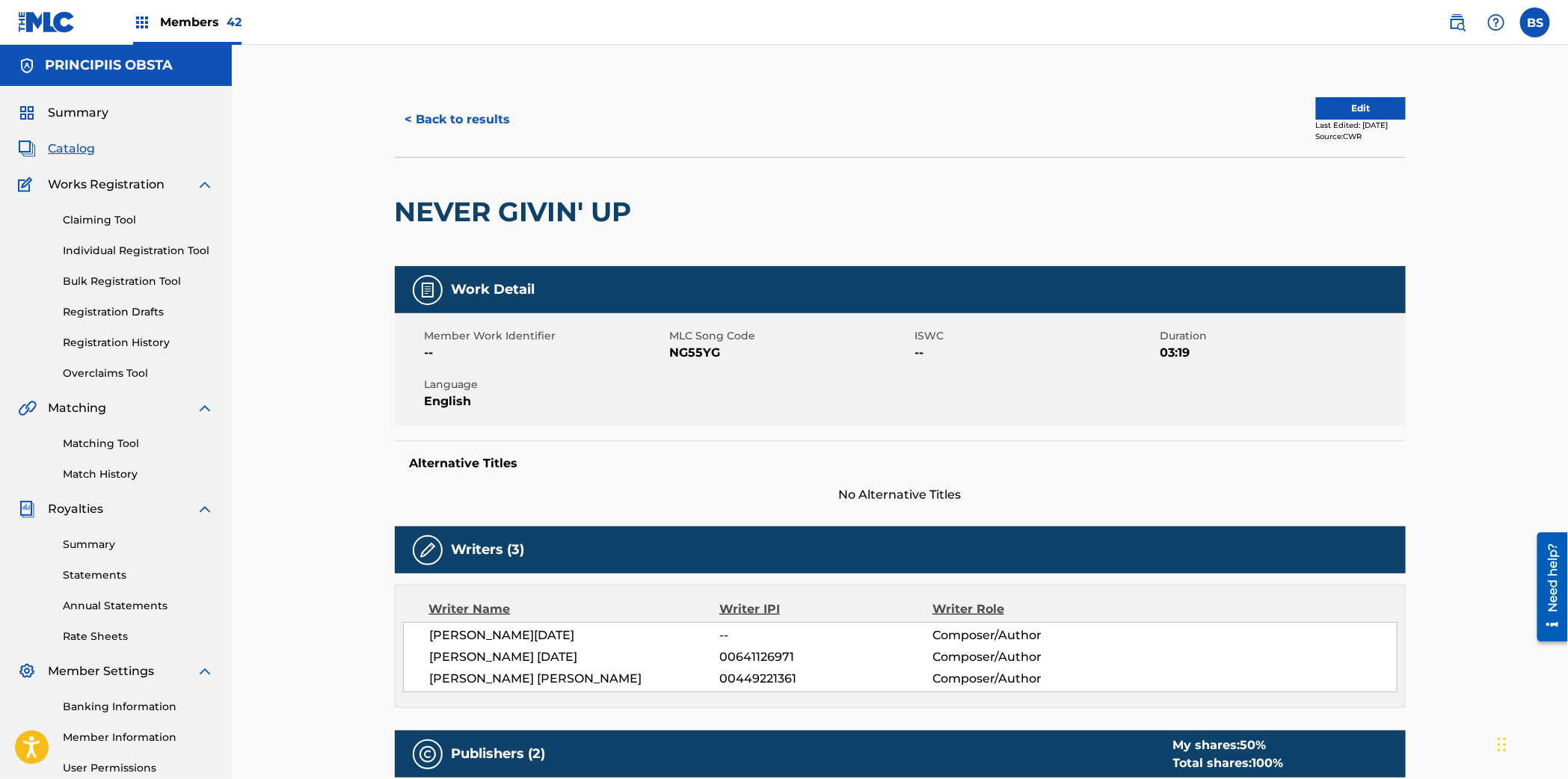
click at [476, 114] on button "< Back to results" at bounding box center [458, 120] width 126 height 37
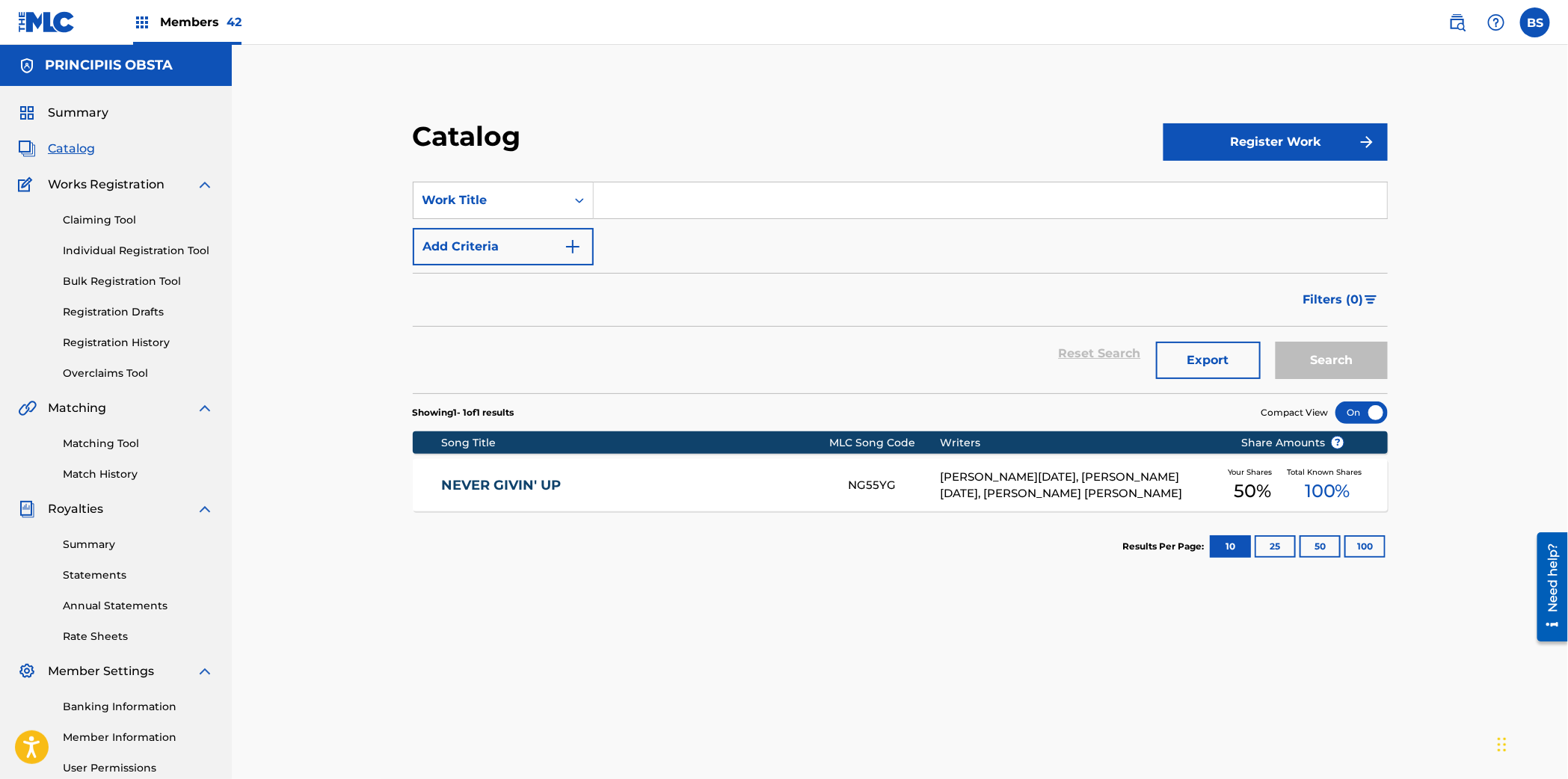
scroll to position [1, 0]
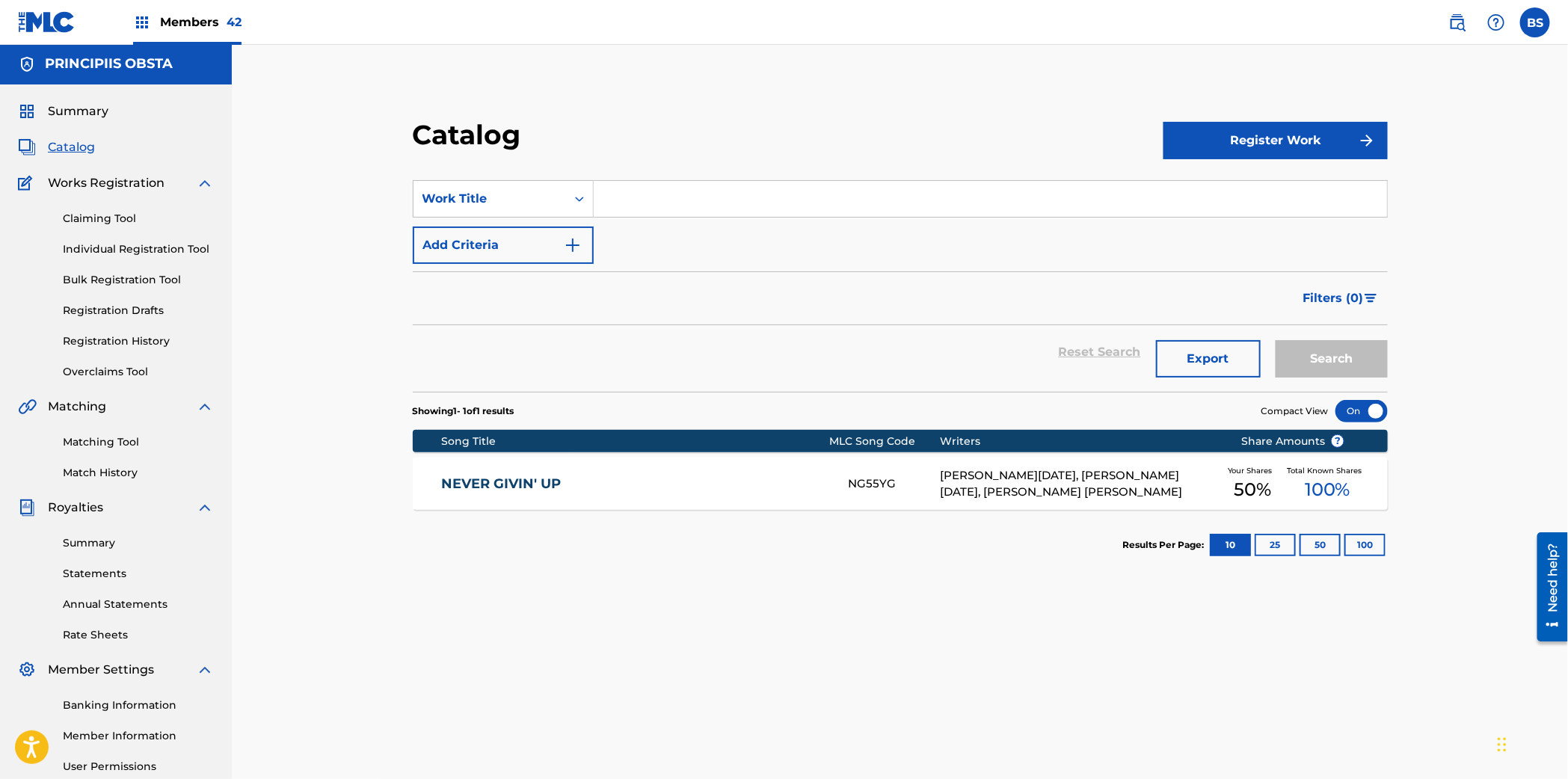
click at [680, 191] on input "Search Form" at bounding box center [990, 199] width 793 height 36
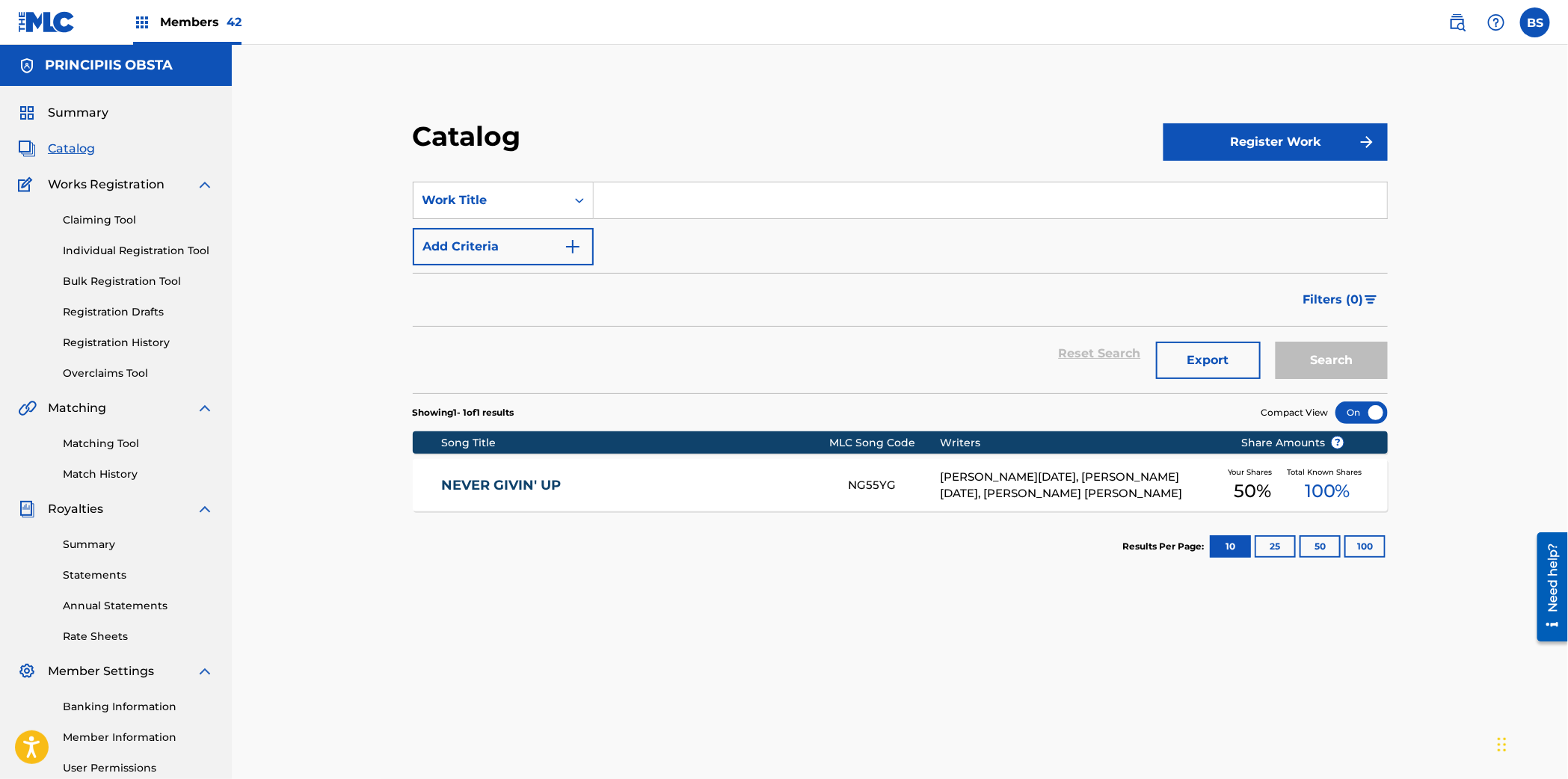
click at [683, 195] on input "Search Form" at bounding box center [990, 200] width 793 height 36
drag, startPoint x: 664, startPoint y: 193, endPoint x: 535, endPoint y: 181, distance: 129.6
click at [519, 177] on section "SearchWithCriteriae593d95a-8fa0-4965-80ee-e14fd1040af1 Work Title gst Add Crite…" at bounding box center [900, 278] width 975 height 230
click at [626, 233] on span "and wide" at bounding box center [651, 233] width 56 height 14
type input "far and wide"
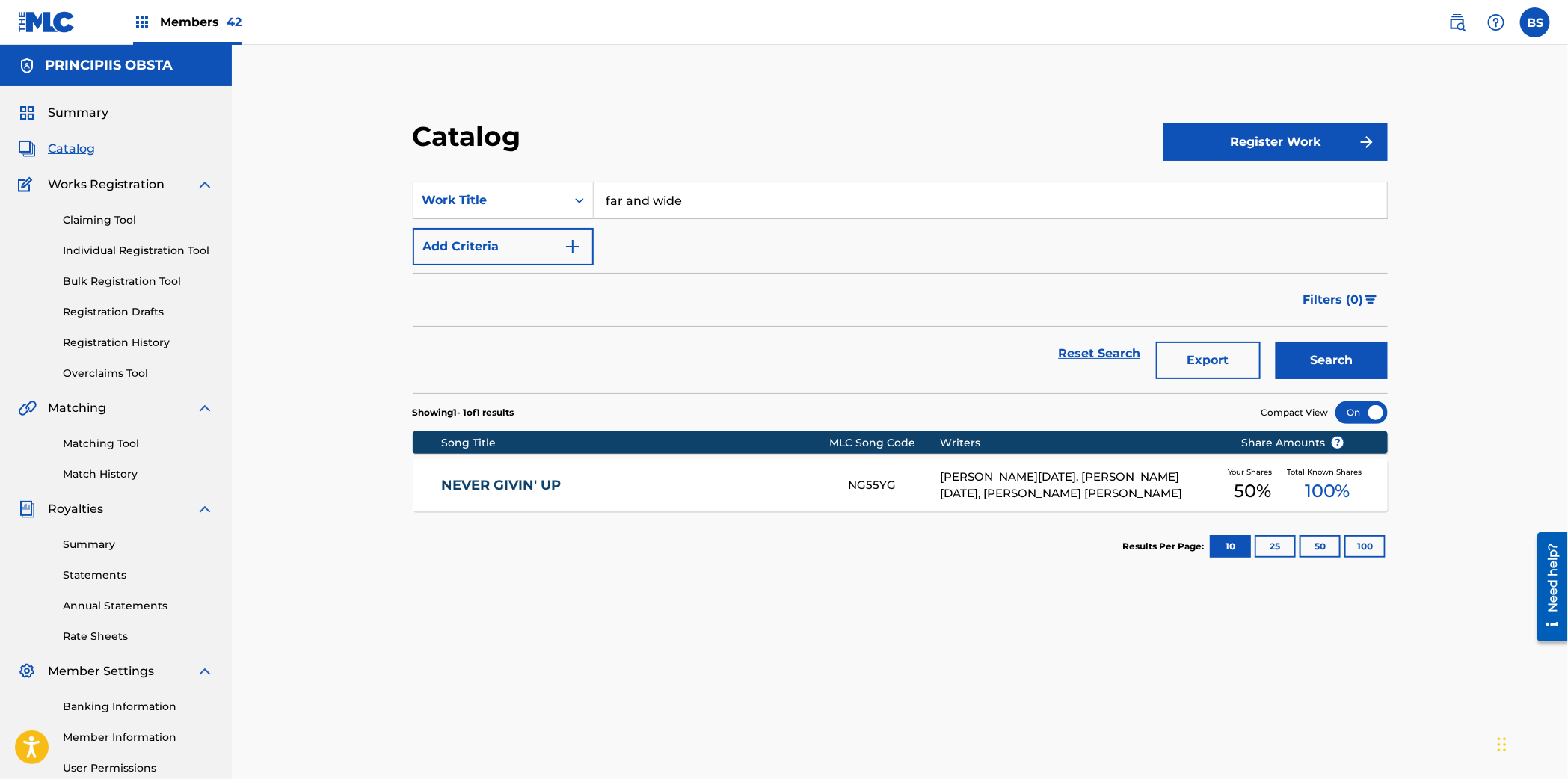
click at [1367, 366] on button "Search" at bounding box center [1332, 360] width 112 height 37
click at [662, 481] on link "FAR AND WIDE" at bounding box center [635, 485] width 386 height 17
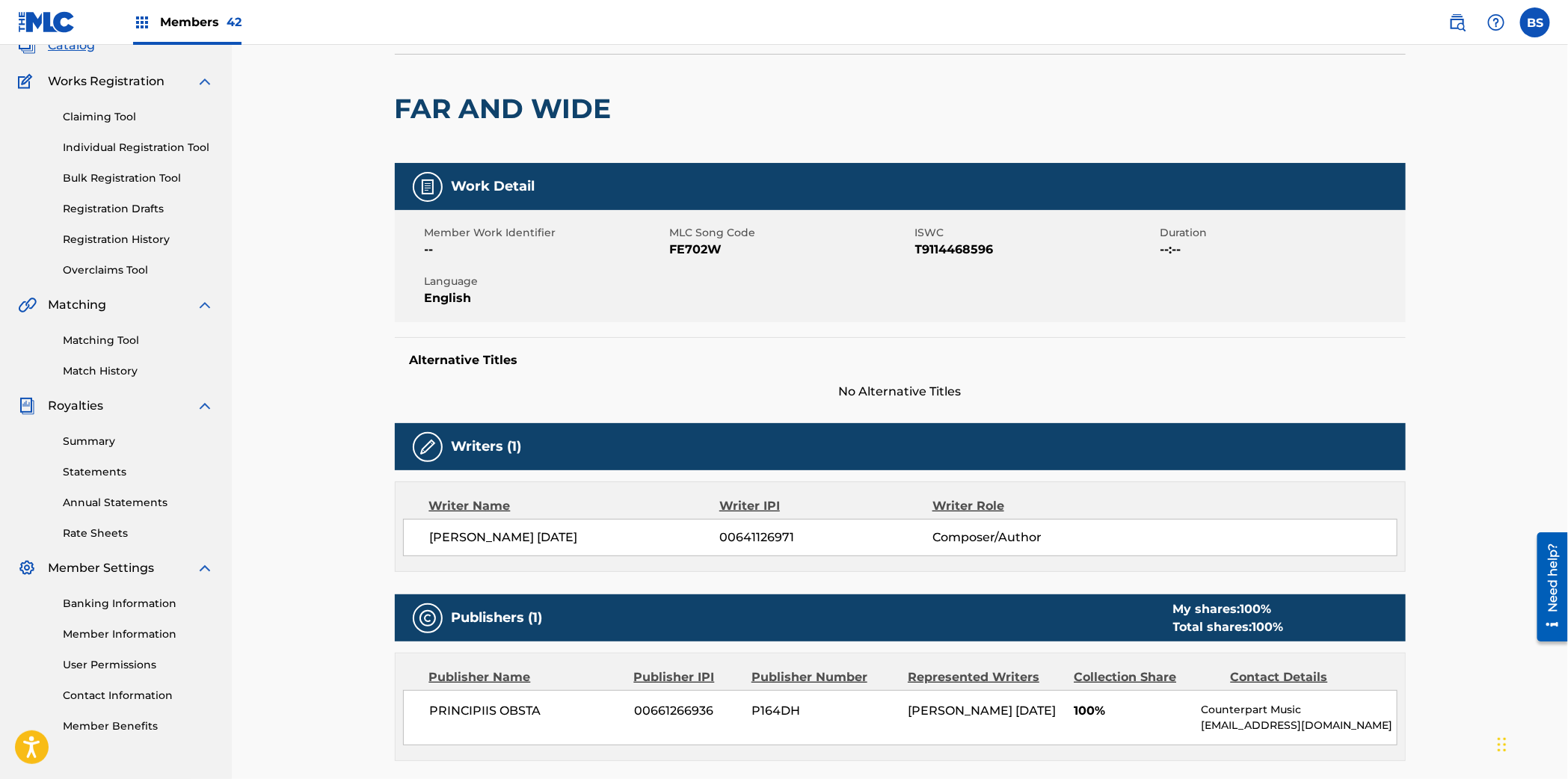
scroll to position [126, 0]
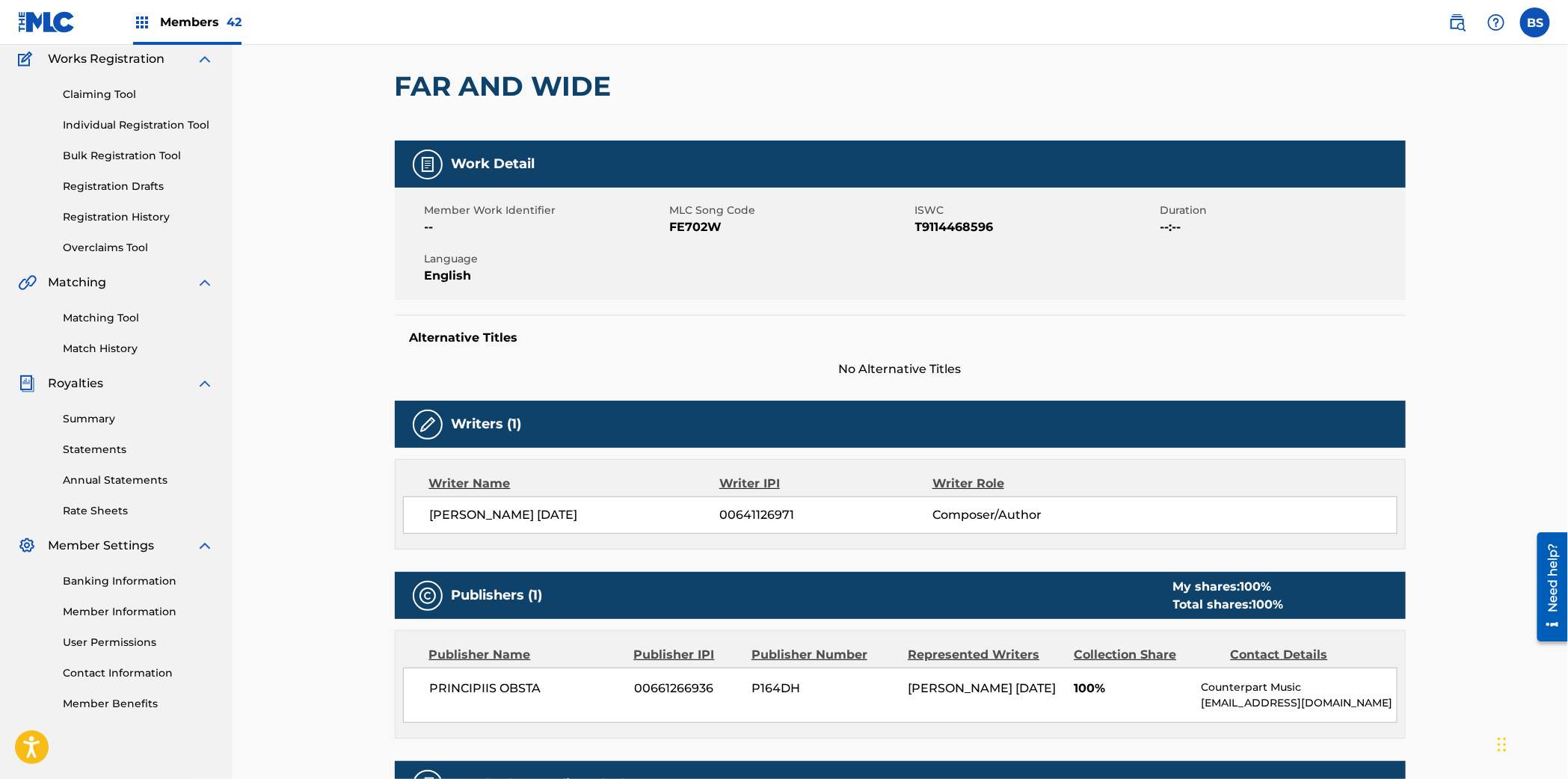
click at [746, 519] on span "00641126971" at bounding box center [825, 515] width 212 height 18
drag, startPoint x: 746, startPoint y: 519, endPoint x: 623, endPoint y: 597, distance: 145.6
click at [747, 519] on span "00641126971" at bounding box center [825, 515] width 212 height 18
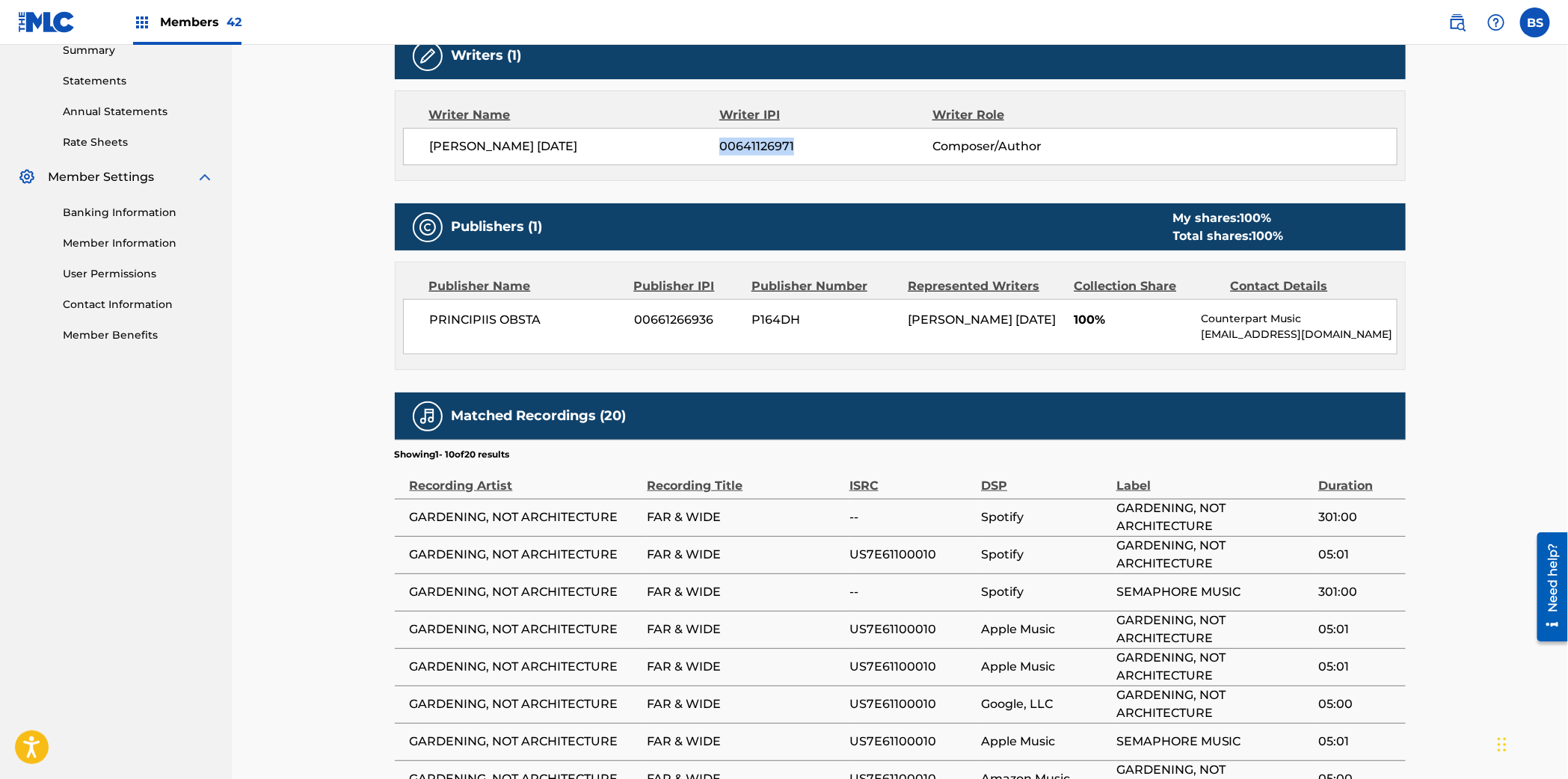
scroll to position [641, 0]
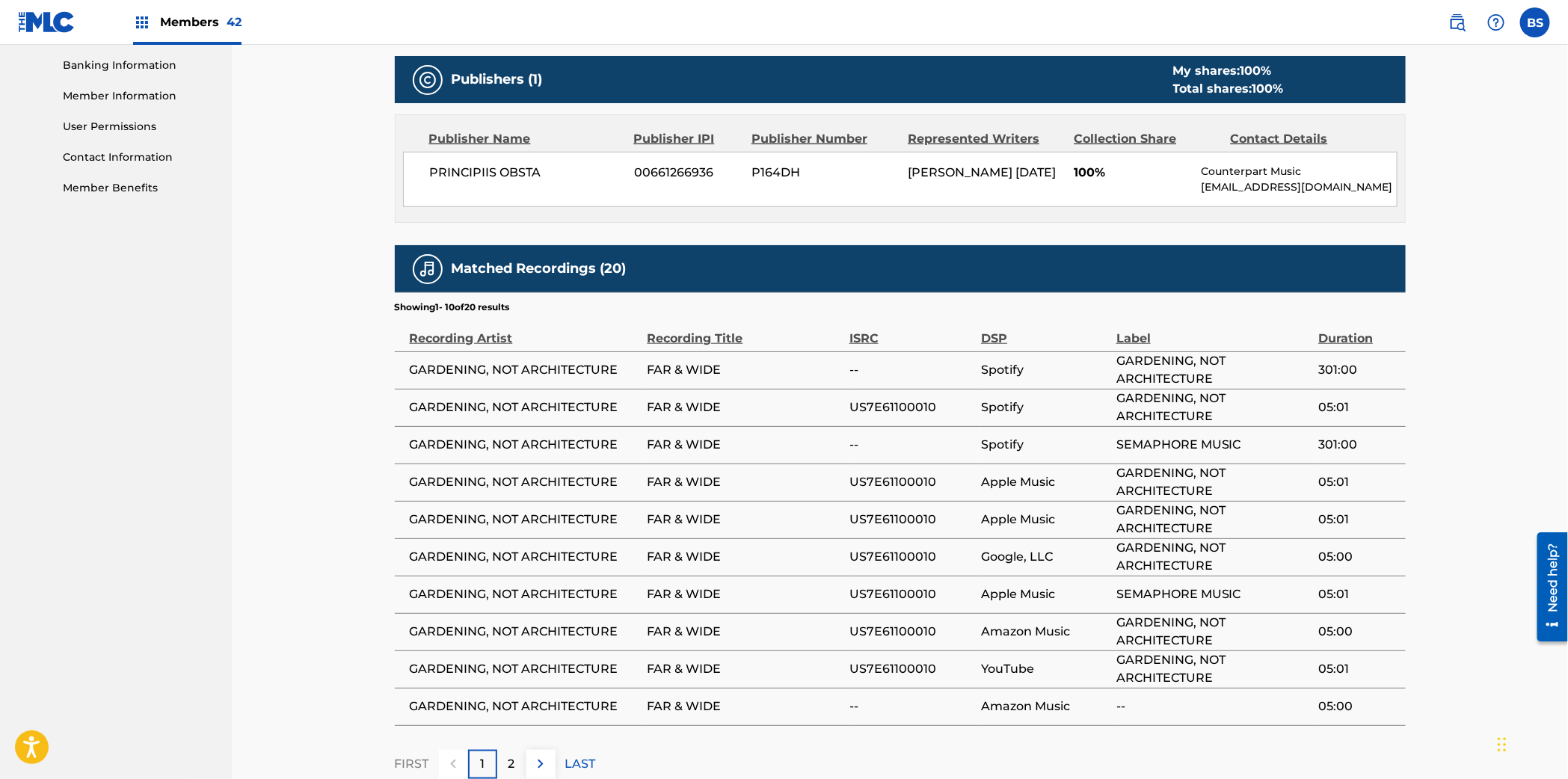
click at [887, 489] on span "US7E61100010" at bounding box center [911, 482] width 124 height 18
click at [372, 303] on div "< Back to results Edit Last Edited: [DATE] Source: The MLC FAR AND WIDE Work De…" at bounding box center [900, 122] width 1336 height 1437
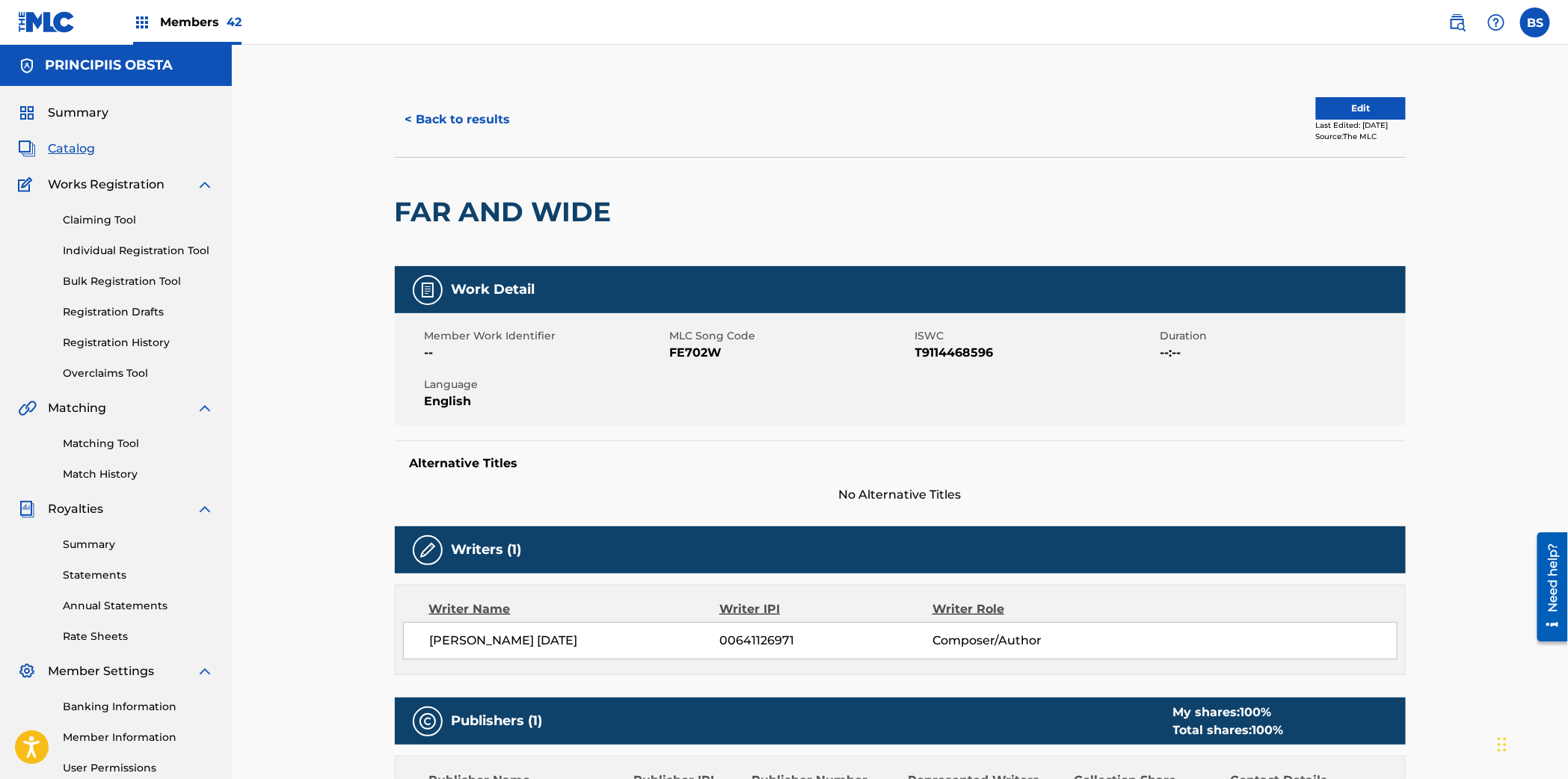
drag, startPoint x: 212, startPoint y: 17, endPoint x: 511, endPoint y: 36, distance: 299.6
click at [212, 17] on span "Members 42" at bounding box center [200, 22] width 82 height 17
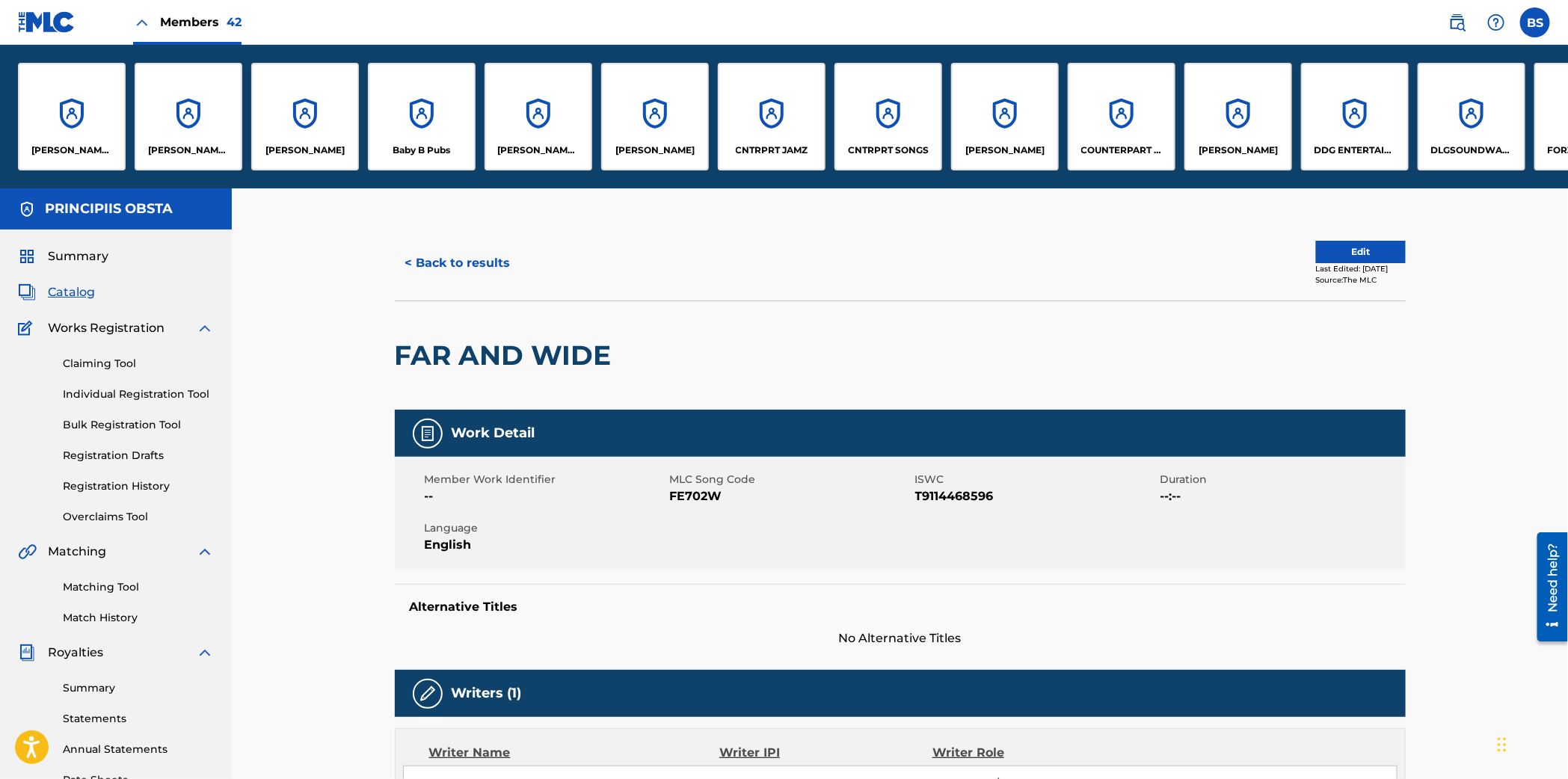
click at [737, 120] on div "CNTRPRT JAMZ" at bounding box center [772, 117] width 108 height 108
